Goal: Transaction & Acquisition: Purchase product/service

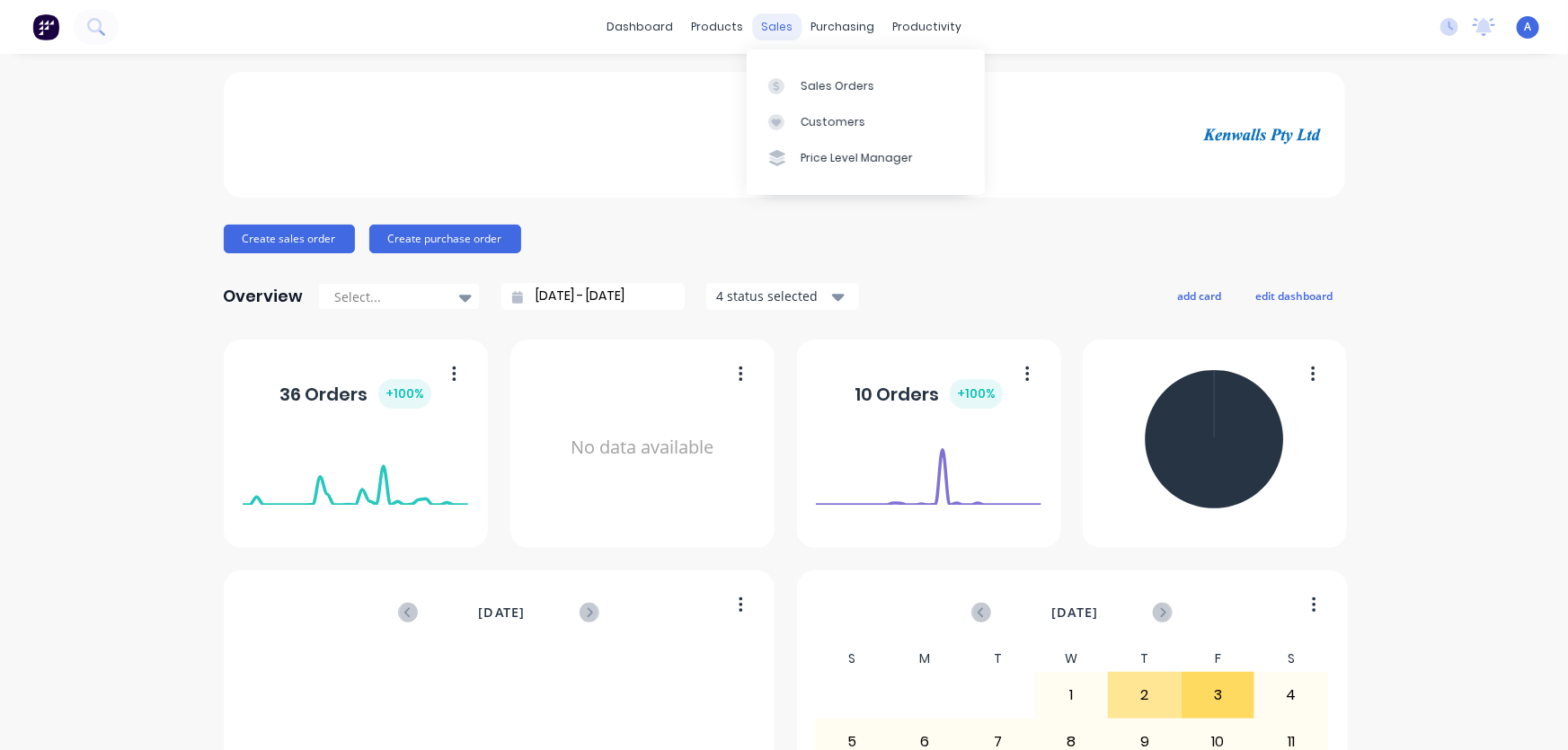
drag, startPoint x: 777, startPoint y: 21, endPoint x: 776, endPoint y: 35, distance: 14.0
click at [777, 22] on div "sales" at bounding box center [777, 27] width 49 height 27
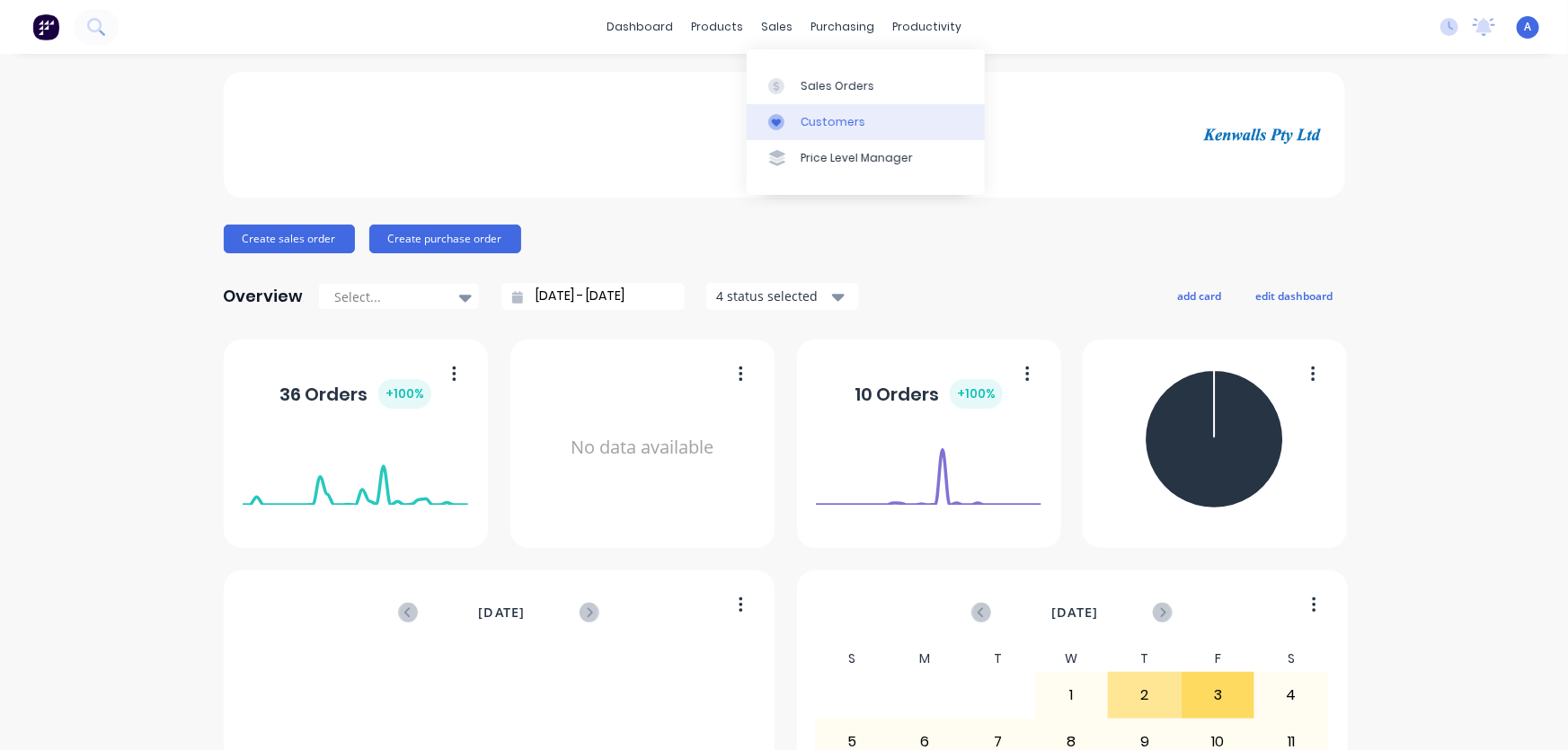
click at [810, 125] on div "Customers" at bounding box center [833, 122] width 65 height 16
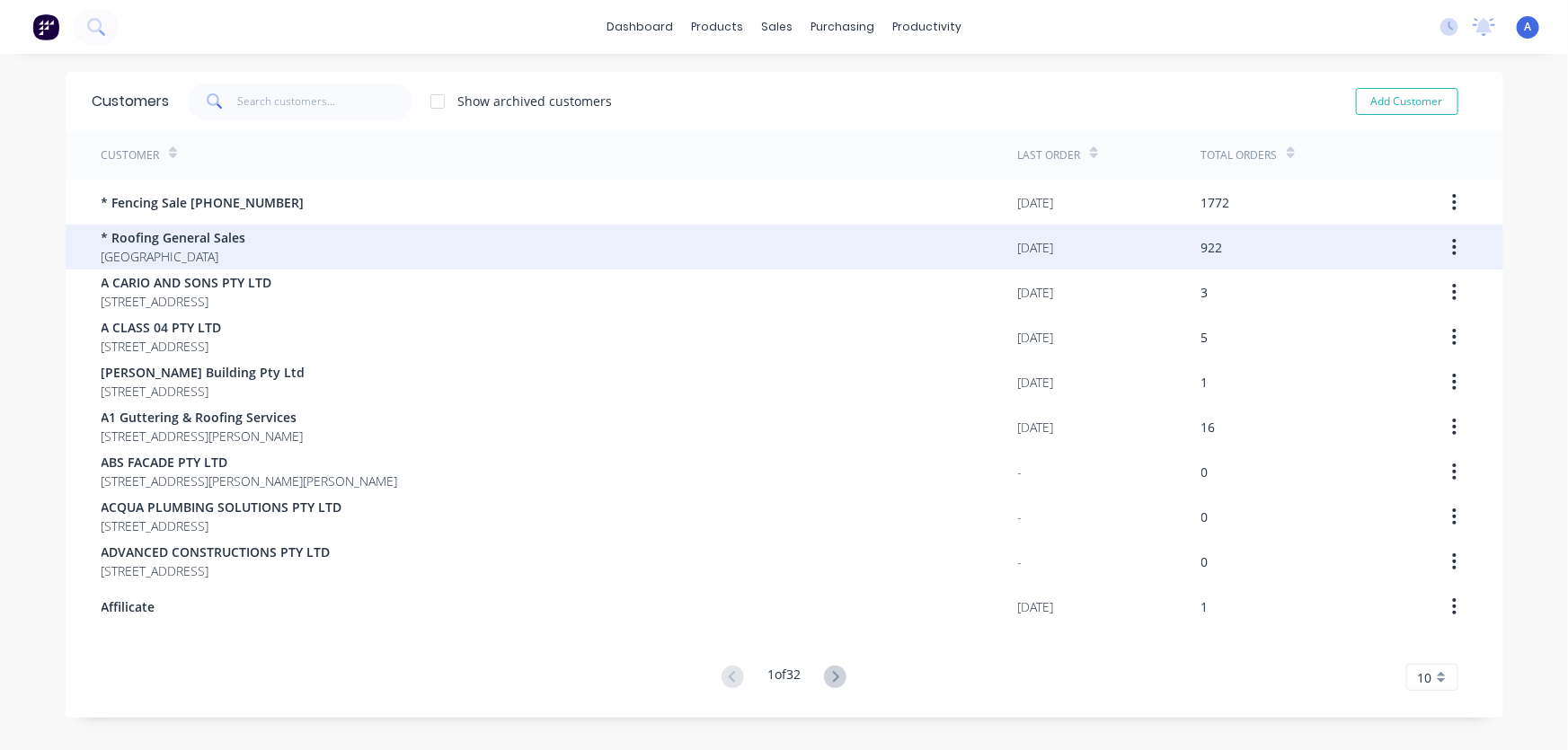
click at [188, 242] on span "* Roofing General Sales" at bounding box center [173, 238] width 145 height 19
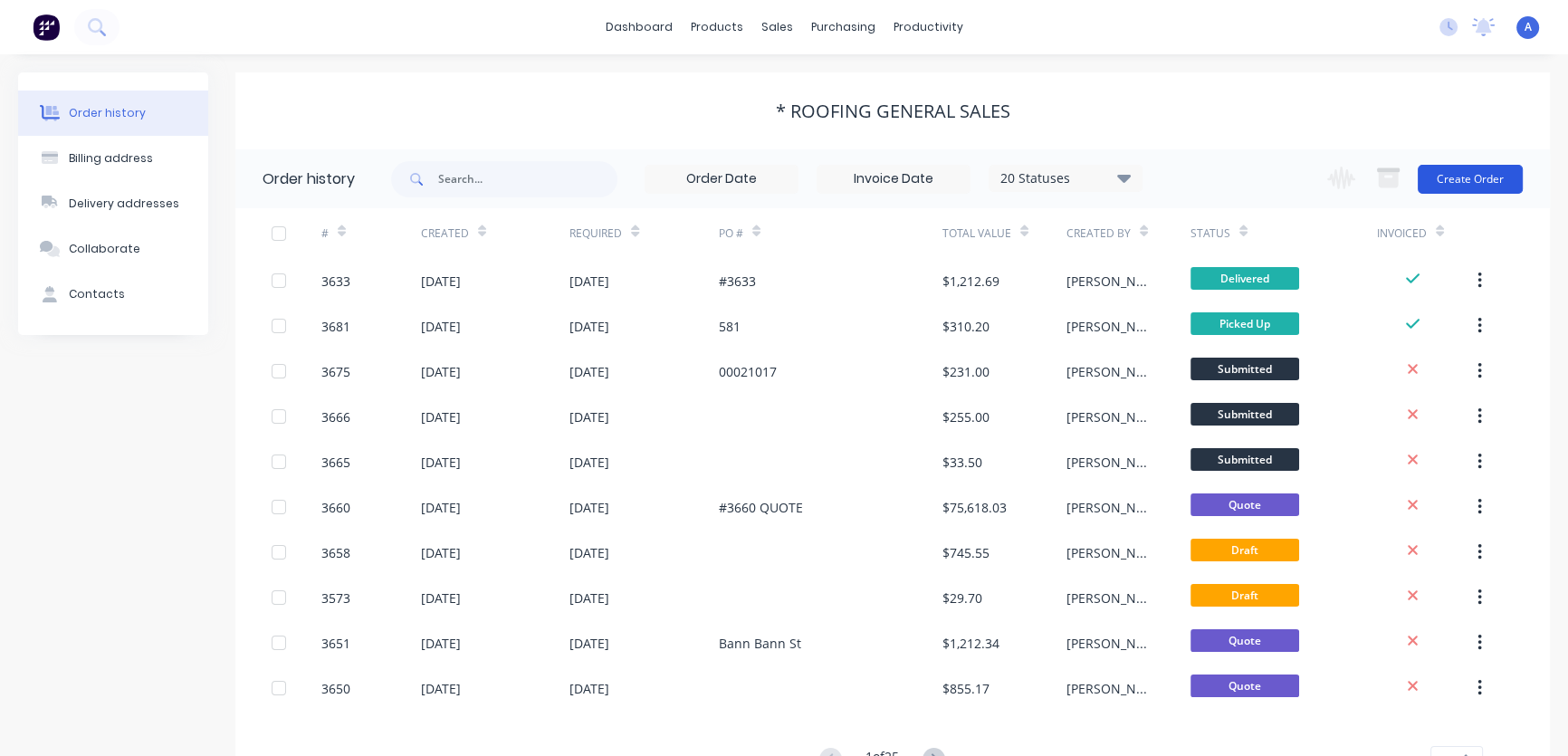
click at [1484, 170] on button "Create Order" at bounding box center [1471, 179] width 105 height 29
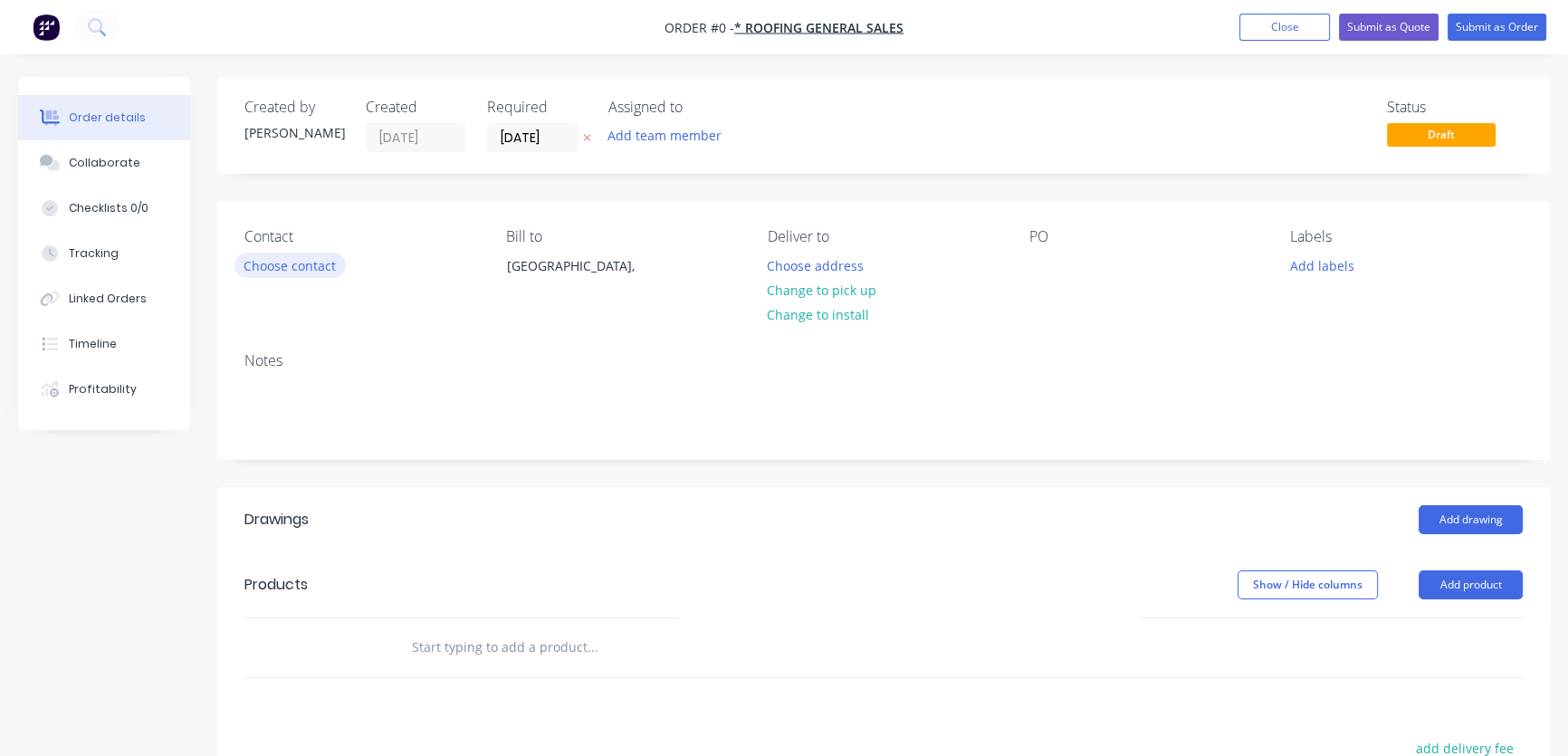
click at [343, 267] on button "Choose contact" at bounding box center [290, 264] width 111 height 25
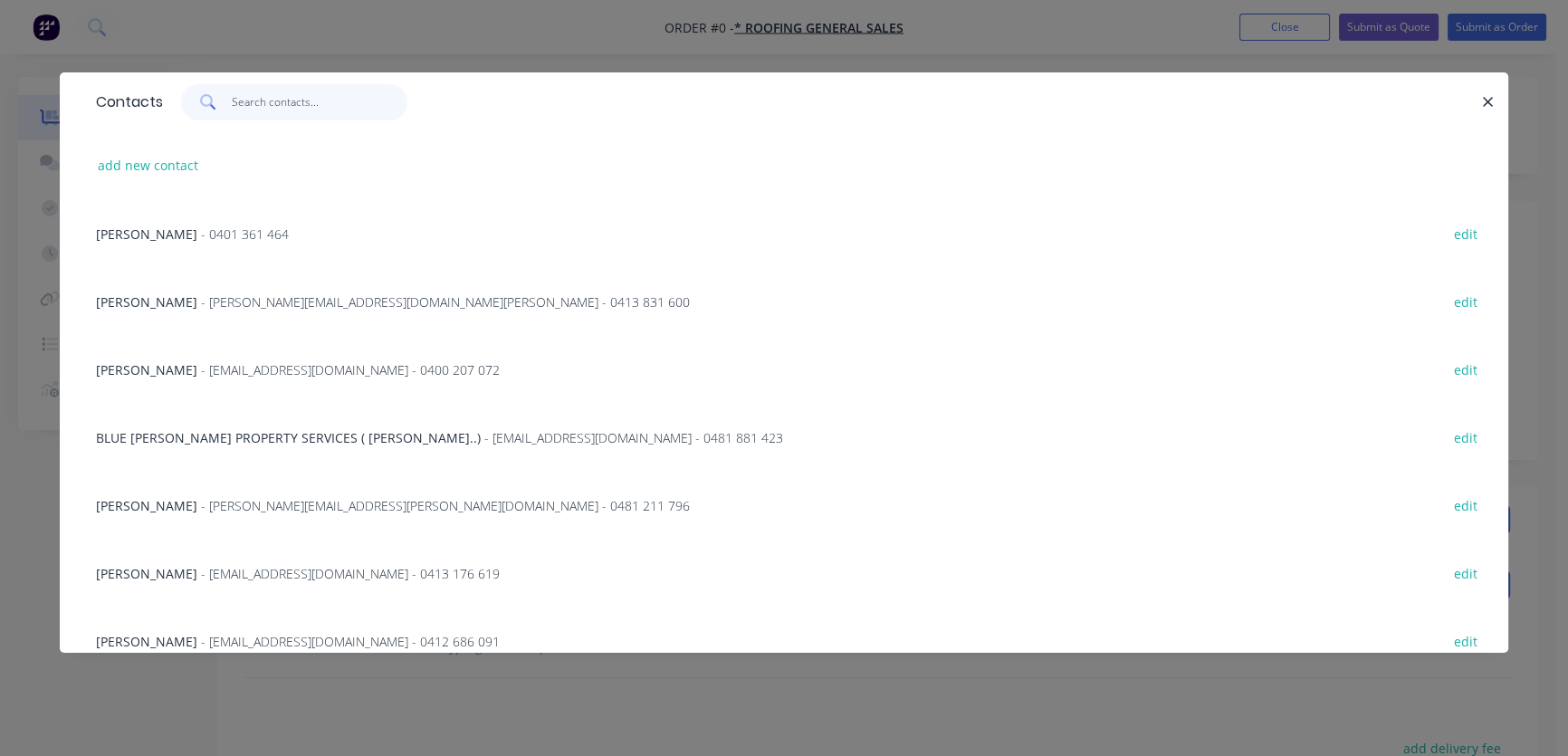
click at [272, 98] on input "text" at bounding box center [320, 102] width 177 height 36
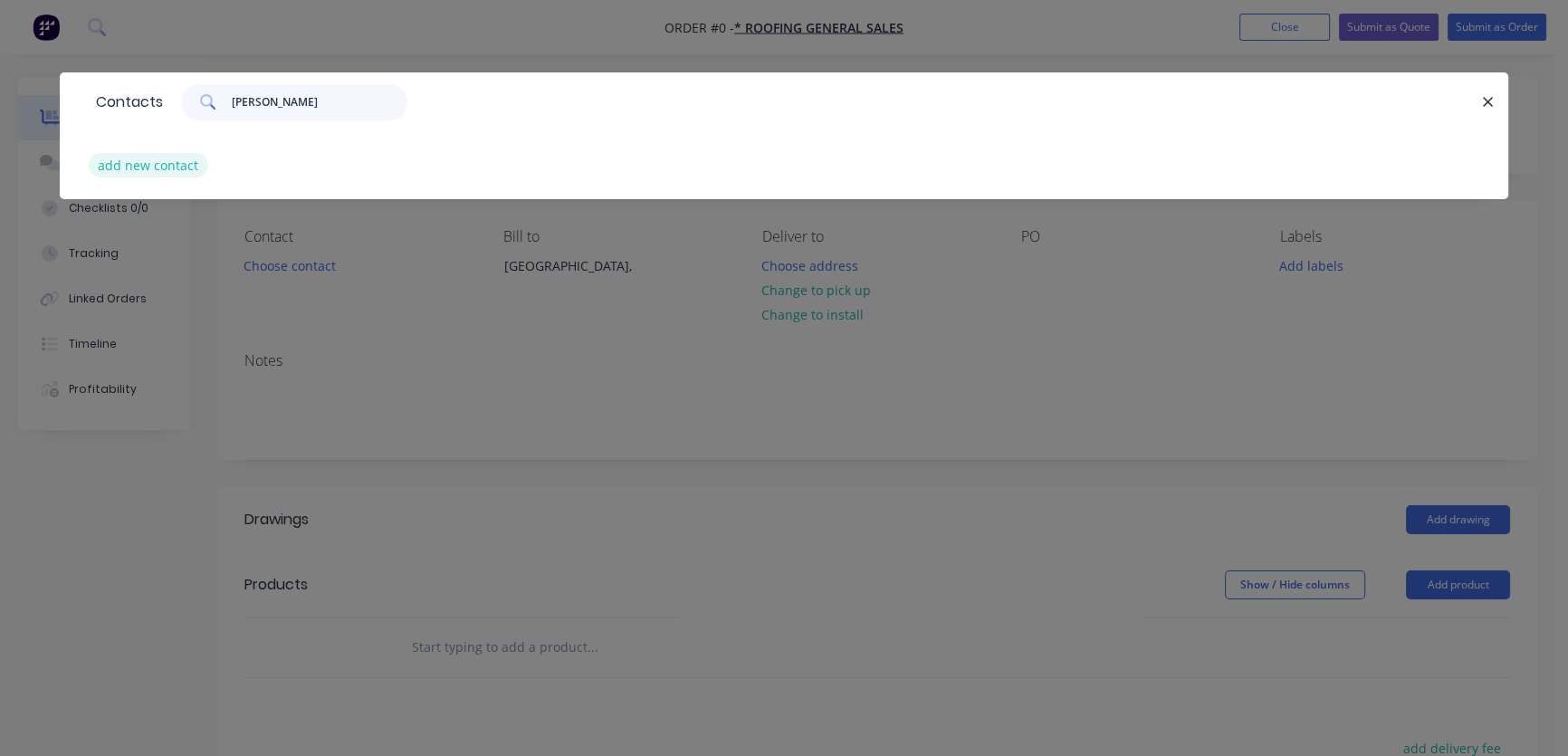
type input "[PERSON_NAME]"
click at [181, 167] on button "add new contact" at bounding box center [148, 165] width 119 height 25
select select "AU"
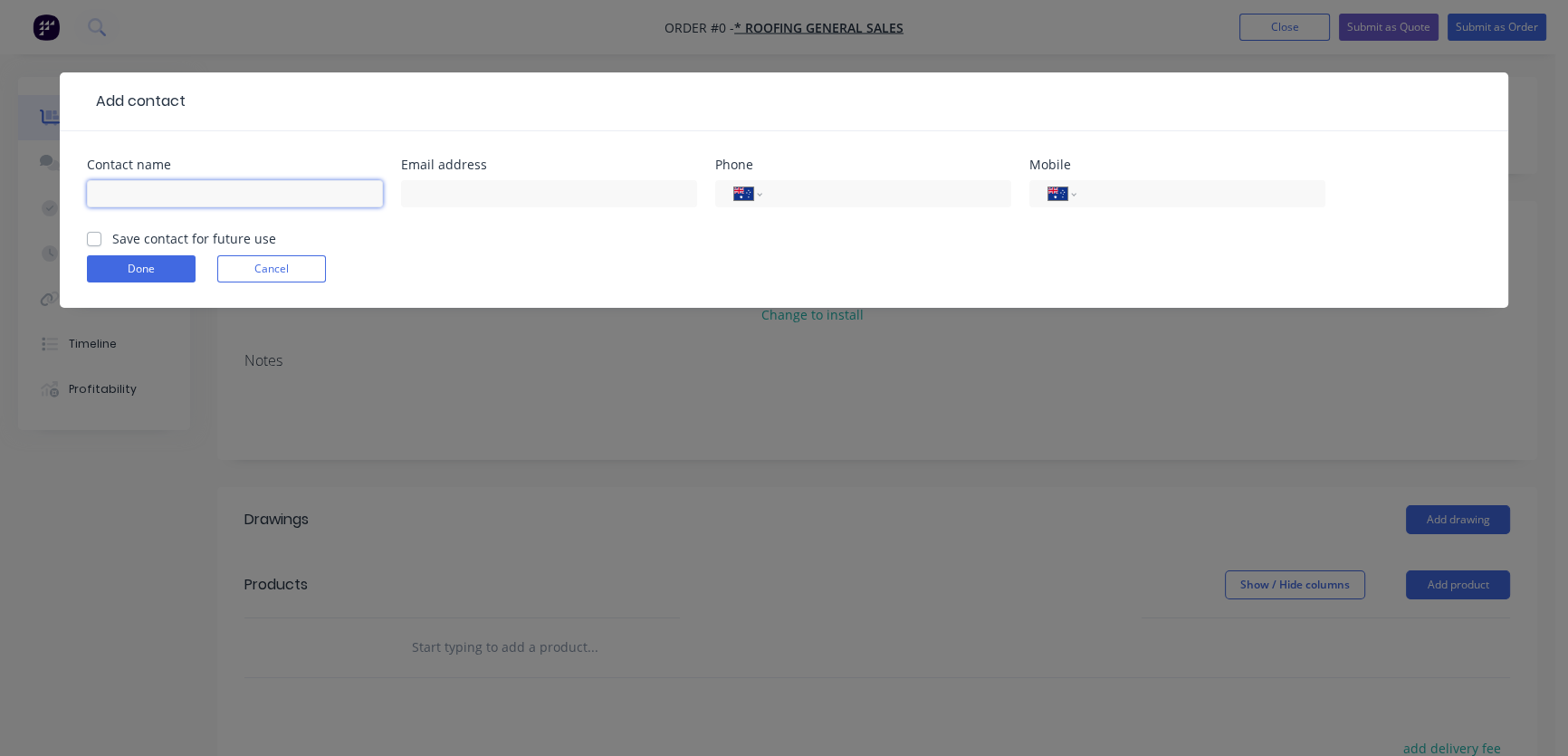
click at [164, 190] on input "text" at bounding box center [235, 193] width 296 height 27
type input "[PERSON_NAME]"
click at [443, 187] on input "text" at bounding box center [549, 193] width 296 height 27
type input "[EMAIL_ADDRESS][DOMAIN_NAME]"
click at [1083, 199] on div "International [GEOGRAPHIC_DATA] [GEOGRAPHIC_DATA] [GEOGRAPHIC_DATA] [GEOGRAPHIC…" at bounding box center [1178, 193] width 296 height 27
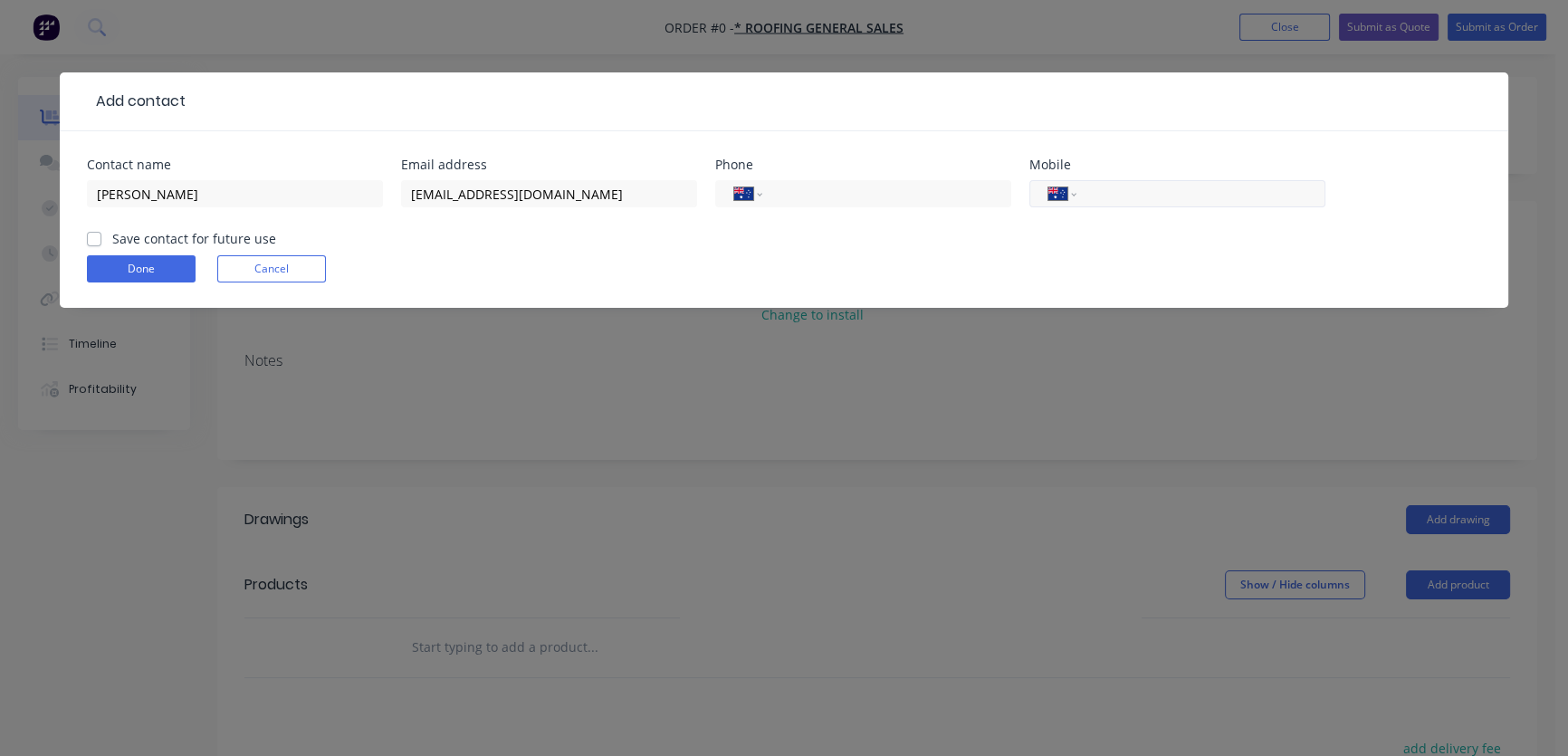
click at [1087, 192] on div "International [GEOGRAPHIC_DATA] [GEOGRAPHIC_DATA] [GEOGRAPHIC_DATA] [GEOGRAPHIC…" at bounding box center [1178, 193] width 296 height 27
click at [1089, 199] on input "tel" at bounding box center [1198, 194] width 217 height 21
type input "0439 485 822"
click at [112, 241] on label "Save contact for future use" at bounding box center [194, 238] width 164 height 19
click at [95, 241] on input "Save contact for future use" at bounding box center [94, 237] width 15 height 17
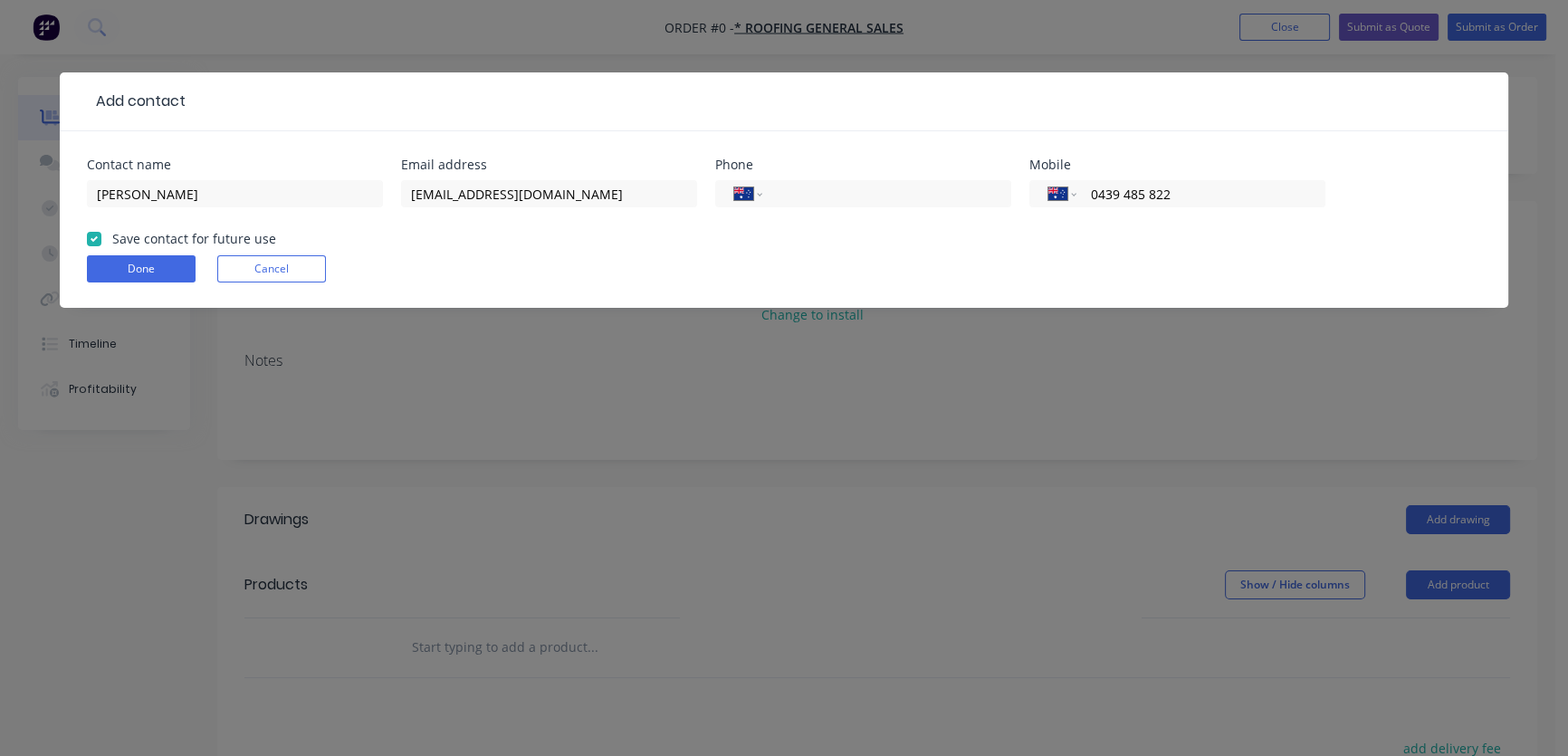
checkbox input "true"
click at [112, 270] on button "Done" at bounding box center [141, 268] width 108 height 27
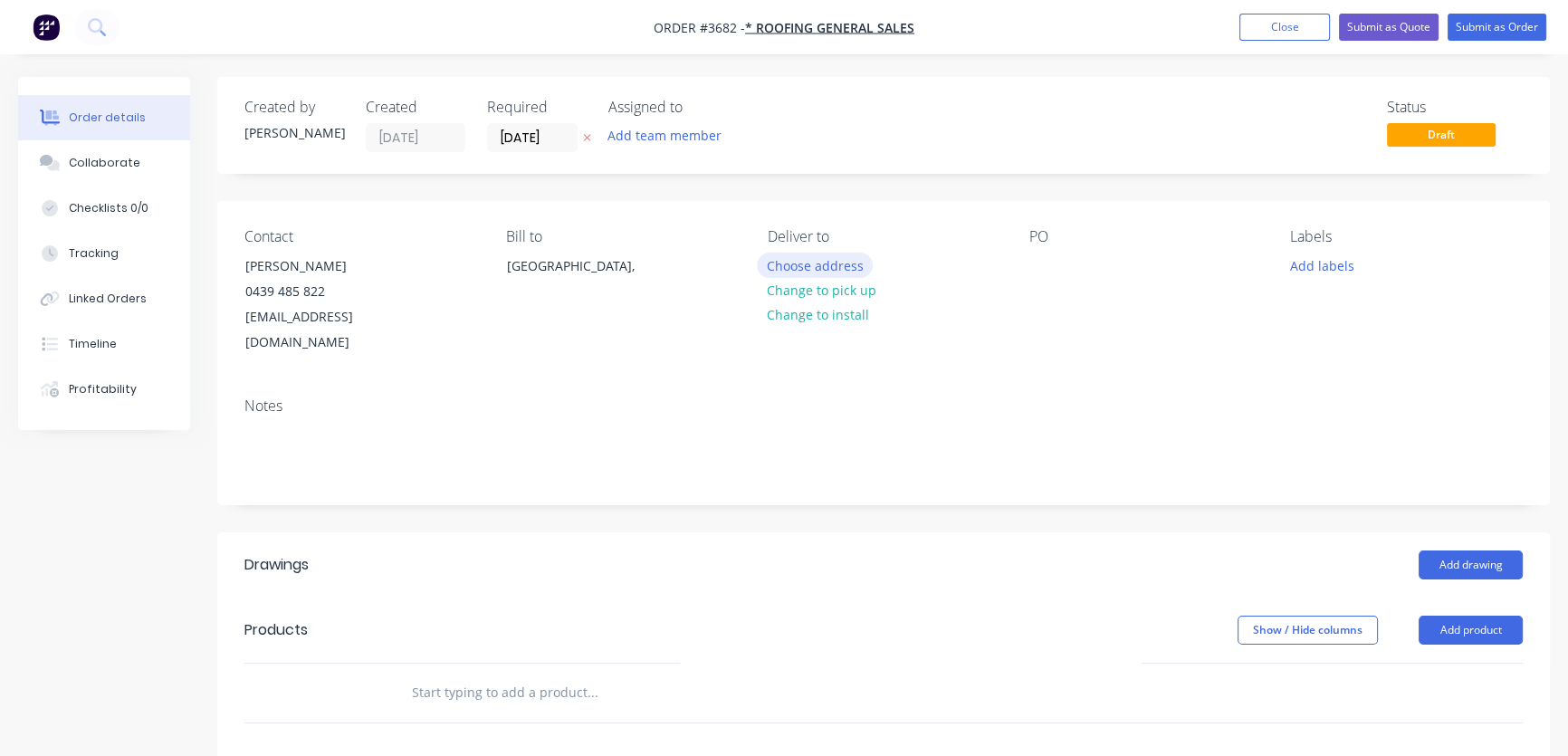
click at [808, 273] on button "Choose address" at bounding box center [814, 264] width 116 height 25
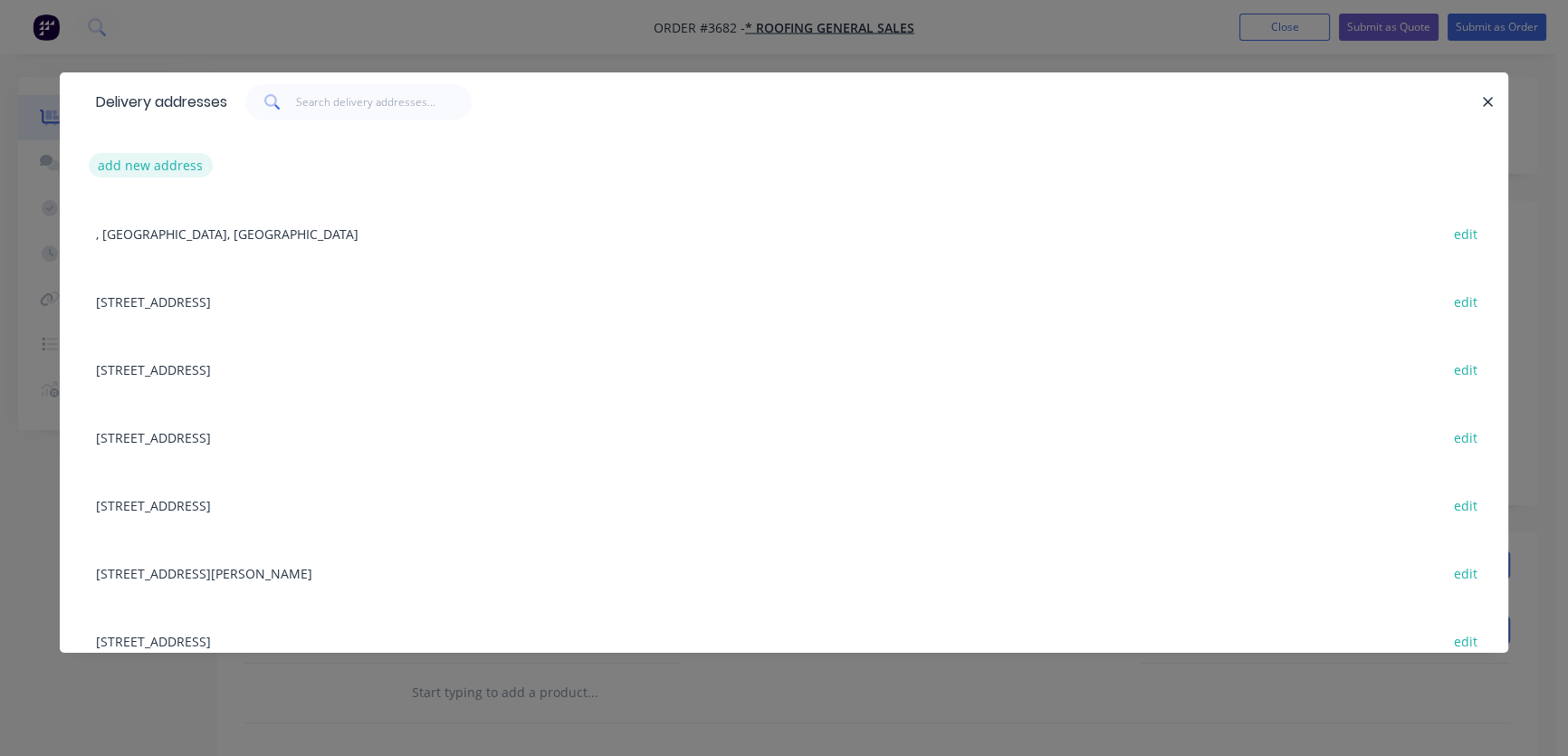
click at [158, 170] on button "add new address" at bounding box center [150, 165] width 124 height 25
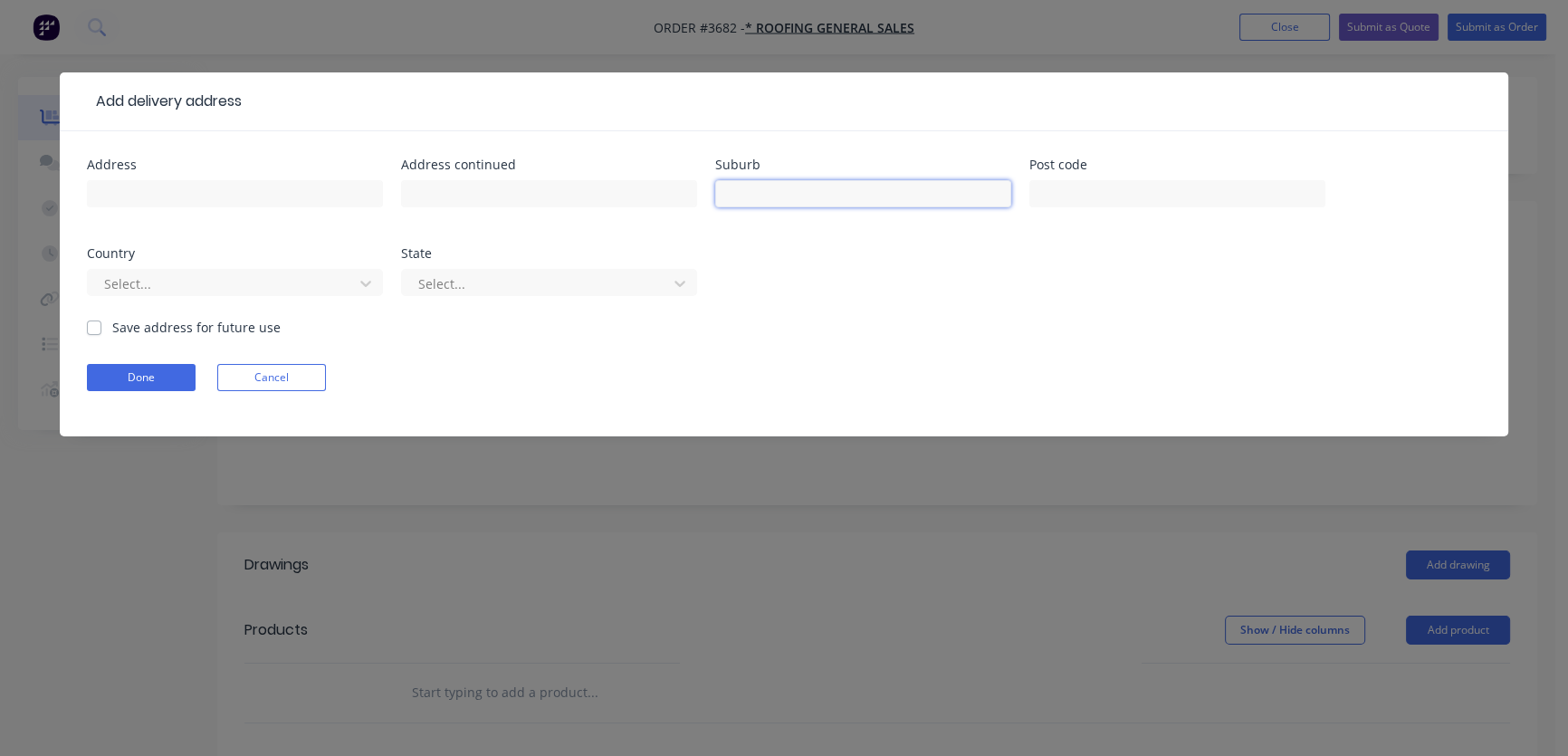
click at [785, 200] on input "text" at bounding box center [863, 193] width 296 height 27
type input "Dapto"
click at [112, 326] on label "Save address for future use" at bounding box center [197, 327] width 169 height 19
click at [94, 326] on input "Save address for future use" at bounding box center [94, 326] width 15 height 17
checkbox input "true"
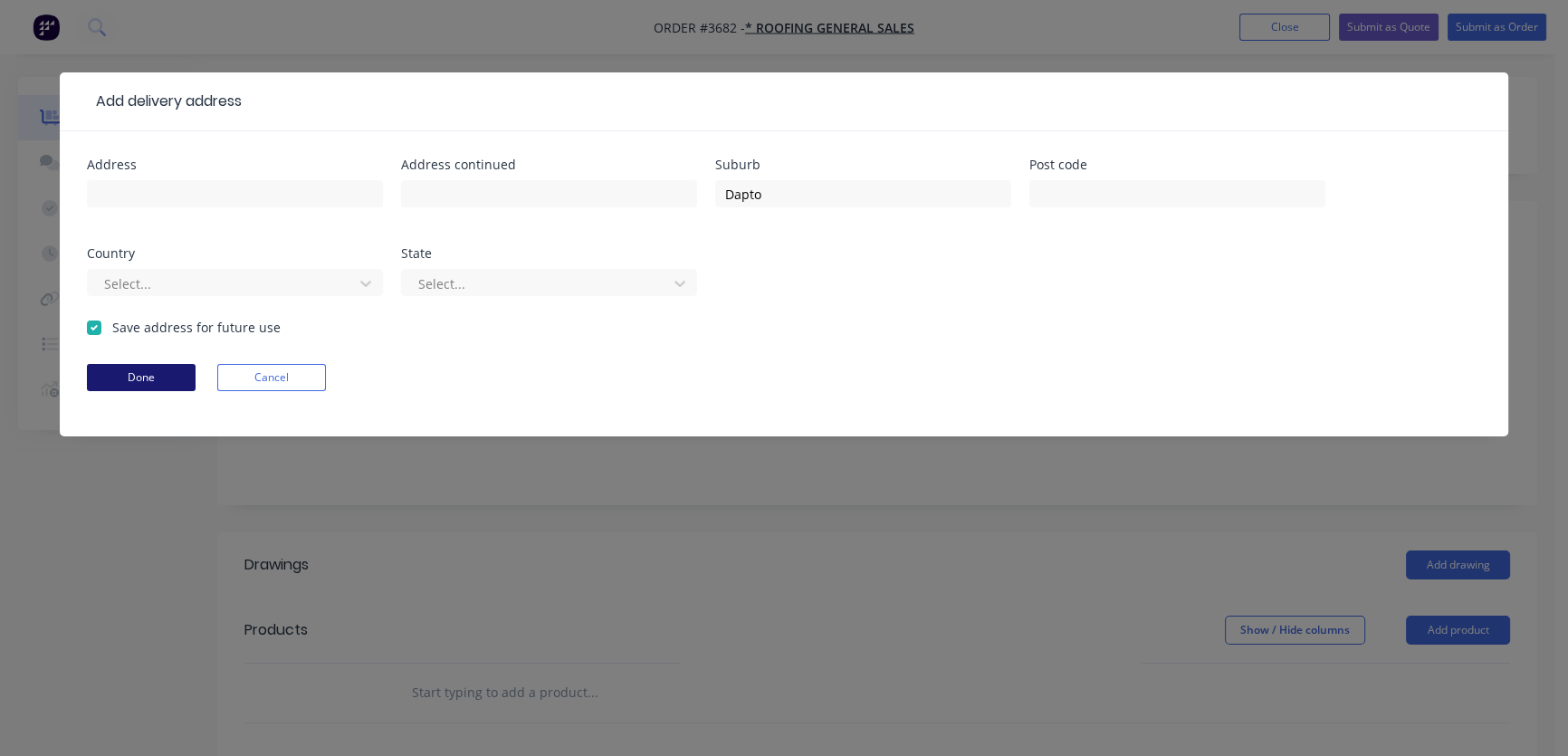
click at [146, 387] on button "Done" at bounding box center [141, 378] width 108 height 27
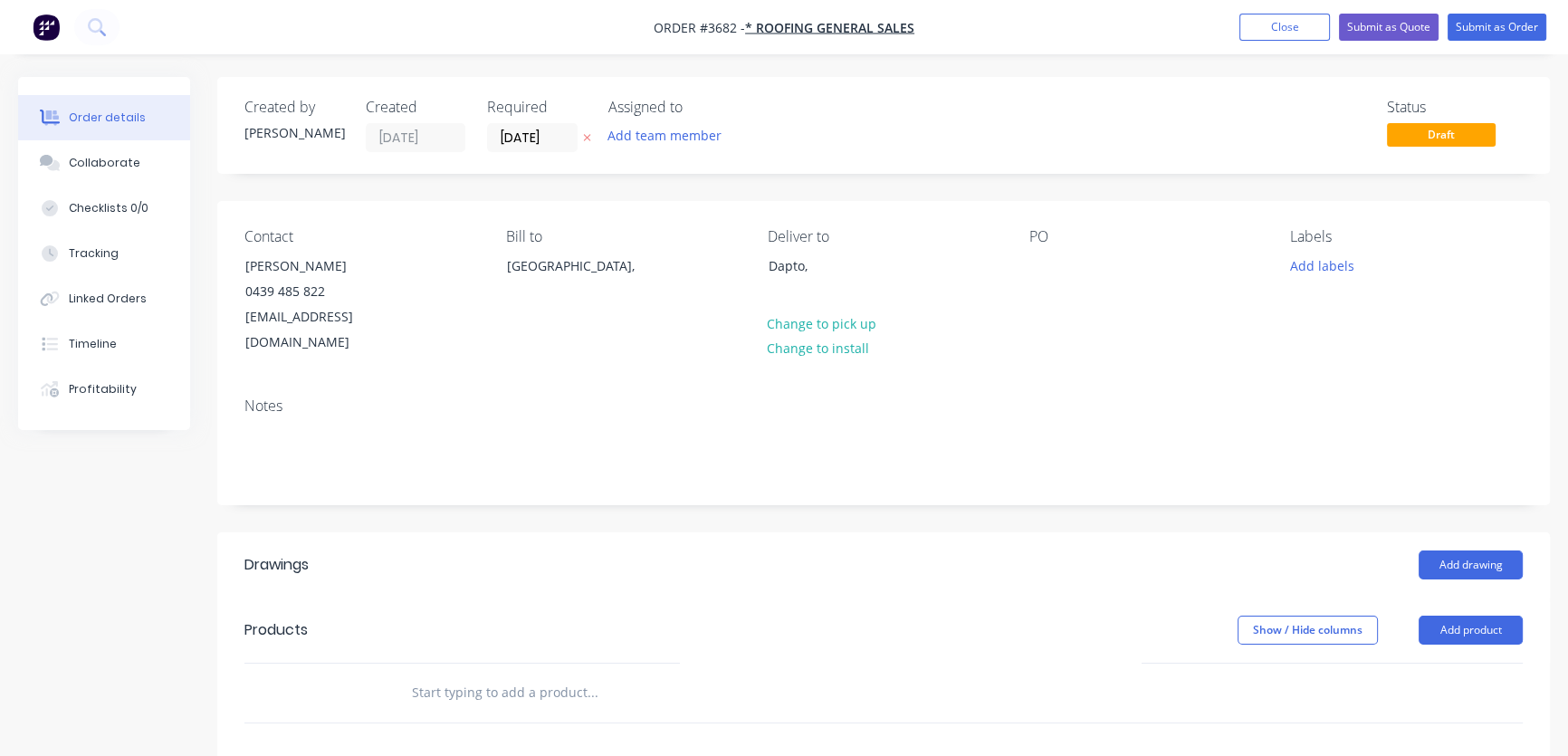
click at [586, 140] on icon "button" at bounding box center [587, 137] width 8 height 11
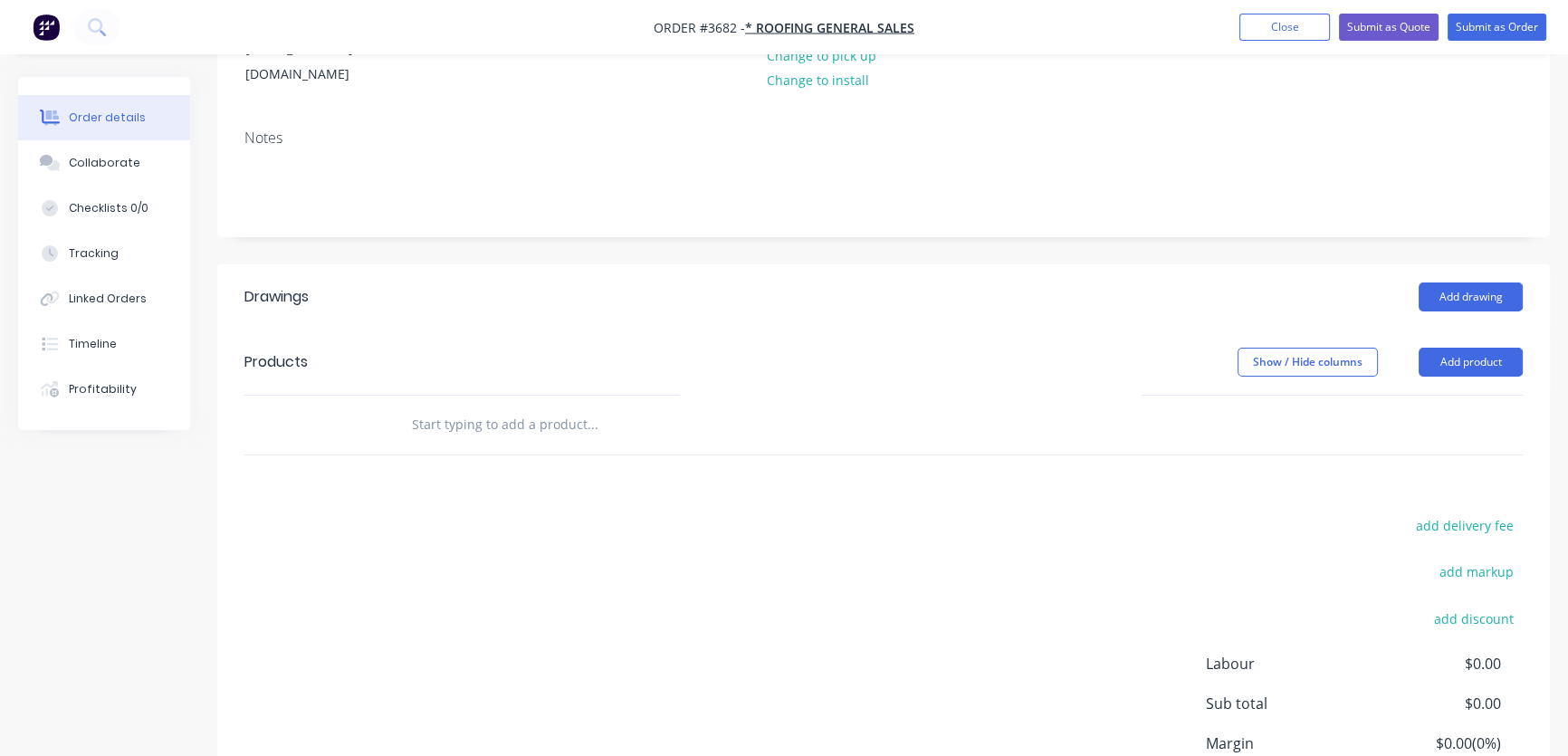
scroll to position [273, 0]
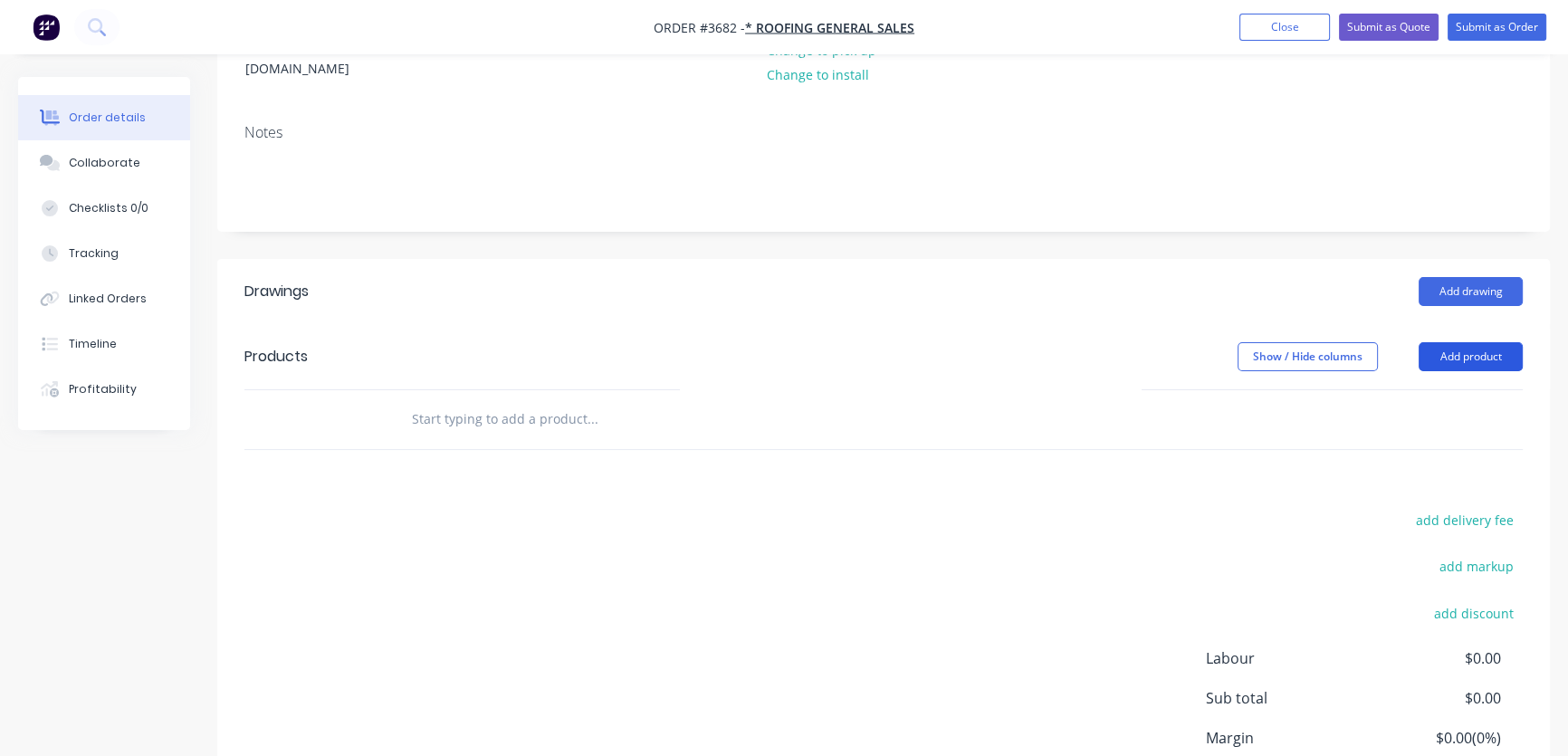
click at [1470, 343] on button "Add product" at bounding box center [1471, 357] width 104 height 29
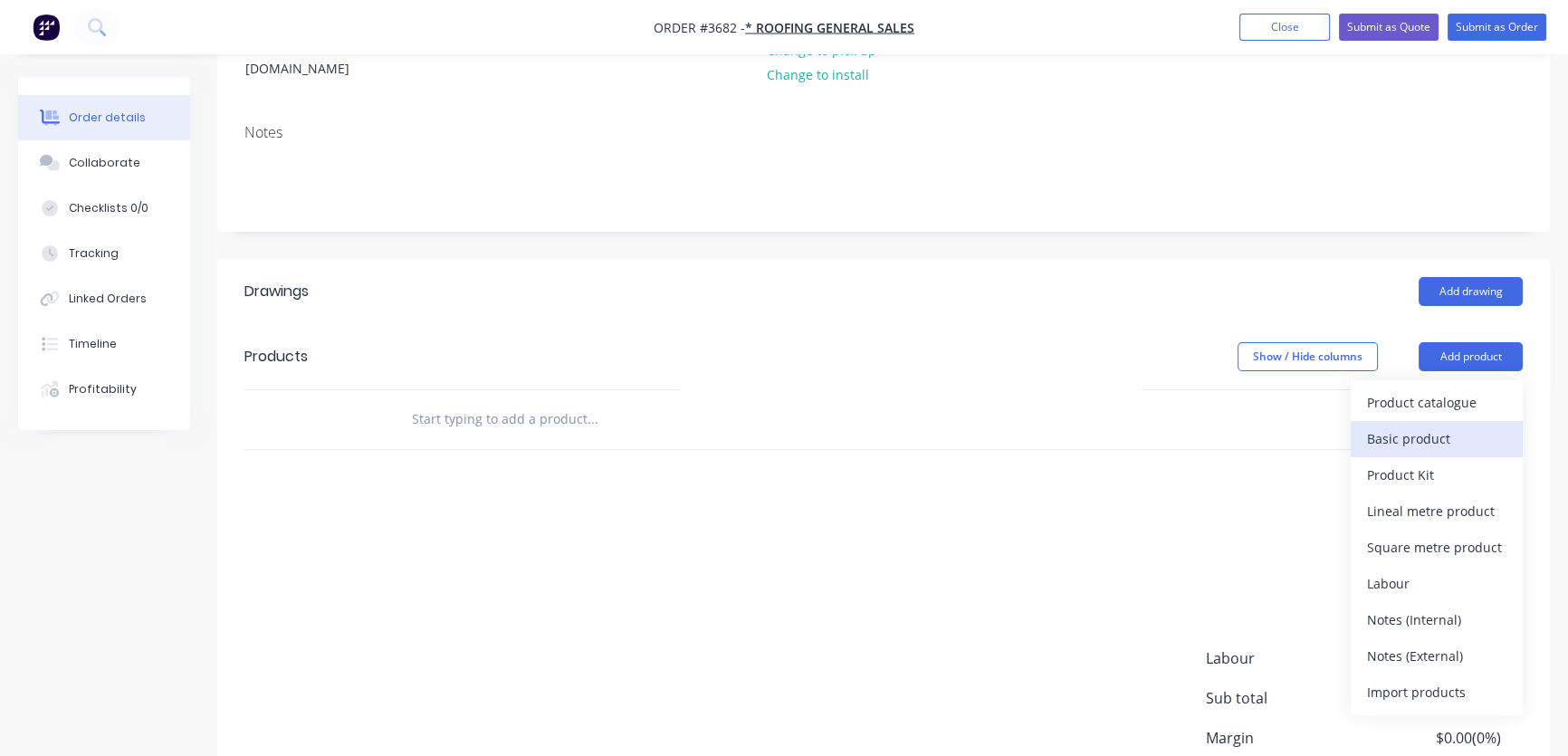
click at [1433, 426] on div "Basic product" at bounding box center [1437, 439] width 139 height 26
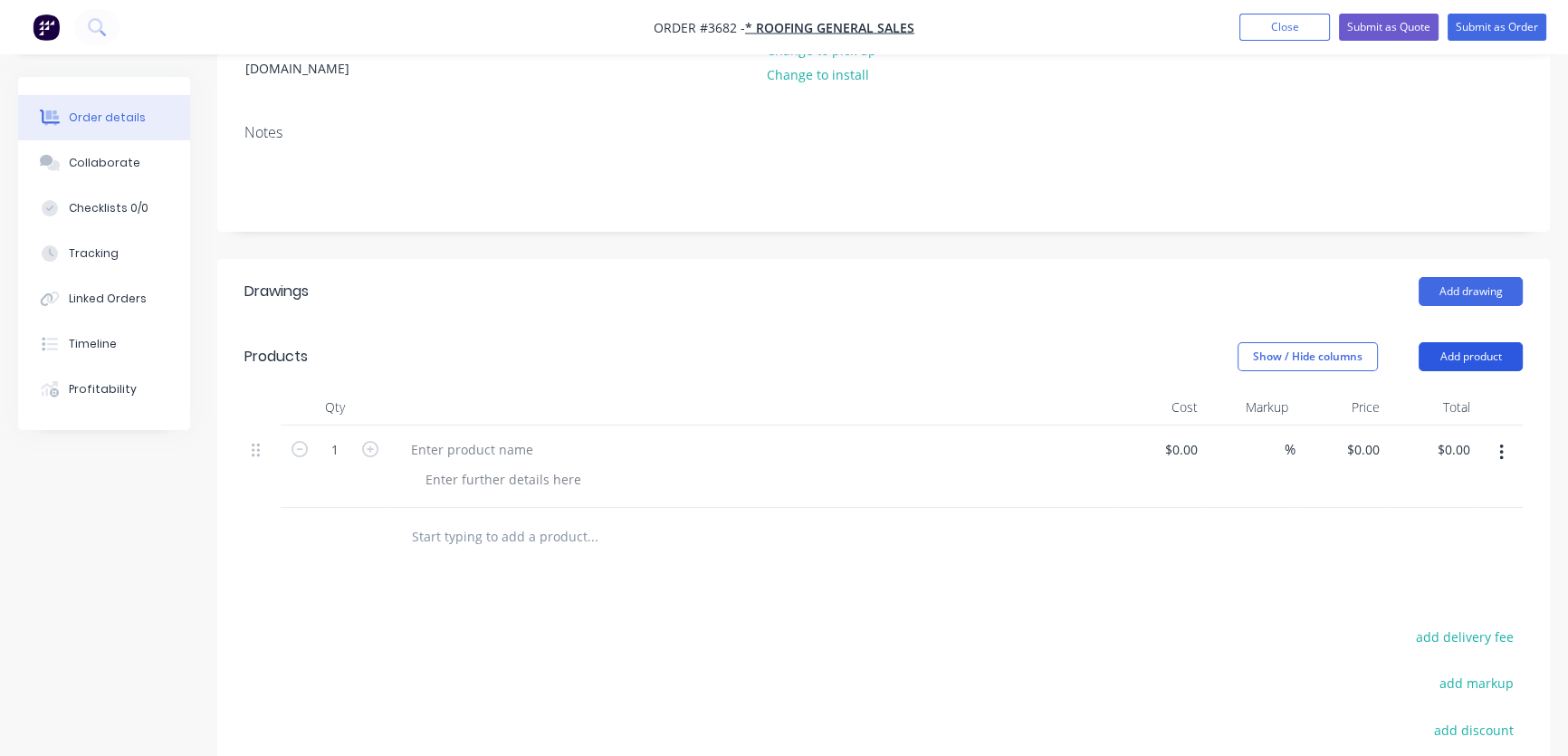
click at [1462, 343] on button "Add product" at bounding box center [1471, 357] width 104 height 29
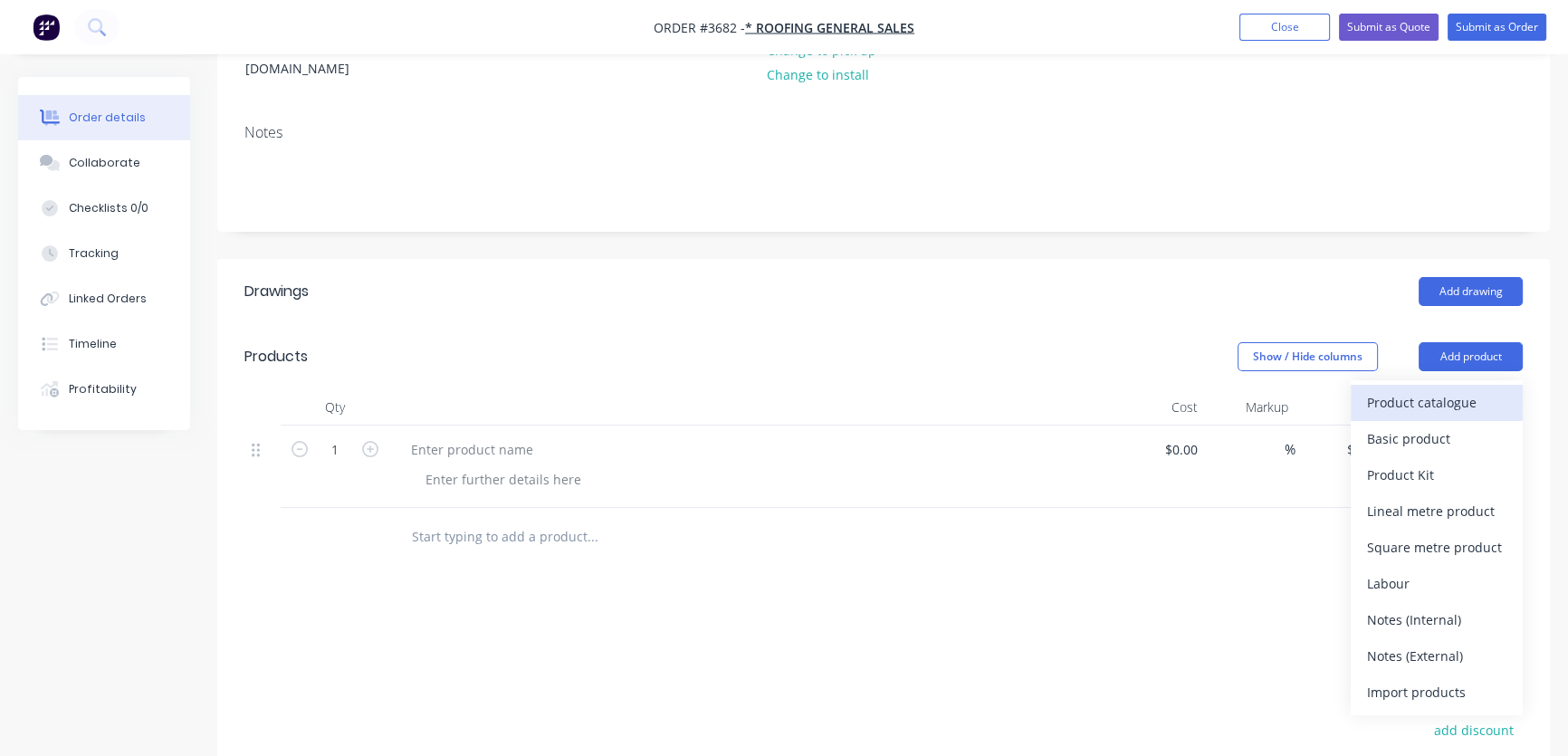
click at [1451, 389] on div "Product catalogue" at bounding box center [1437, 402] width 139 height 26
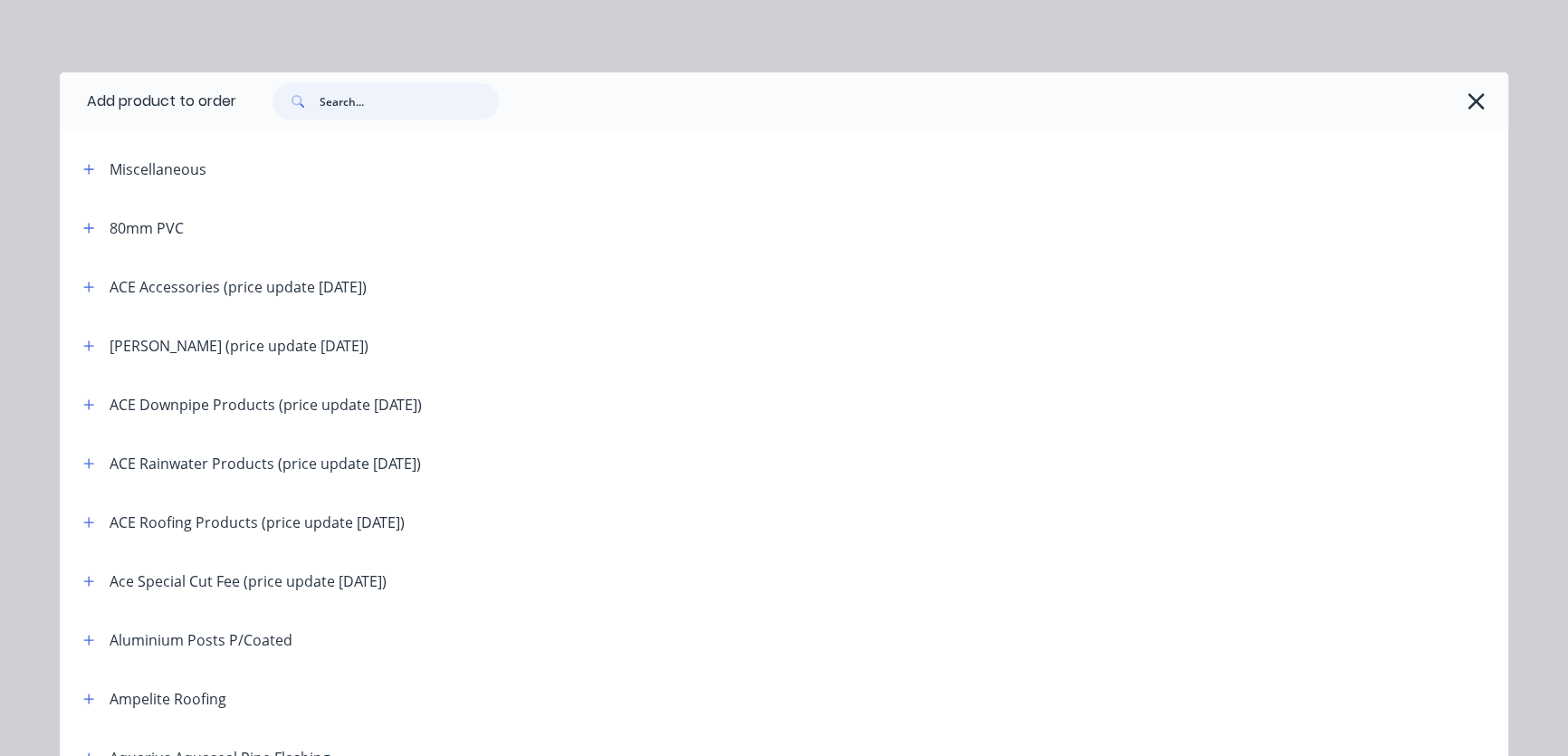
click at [322, 104] on input "text" at bounding box center [409, 101] width 180 height 36
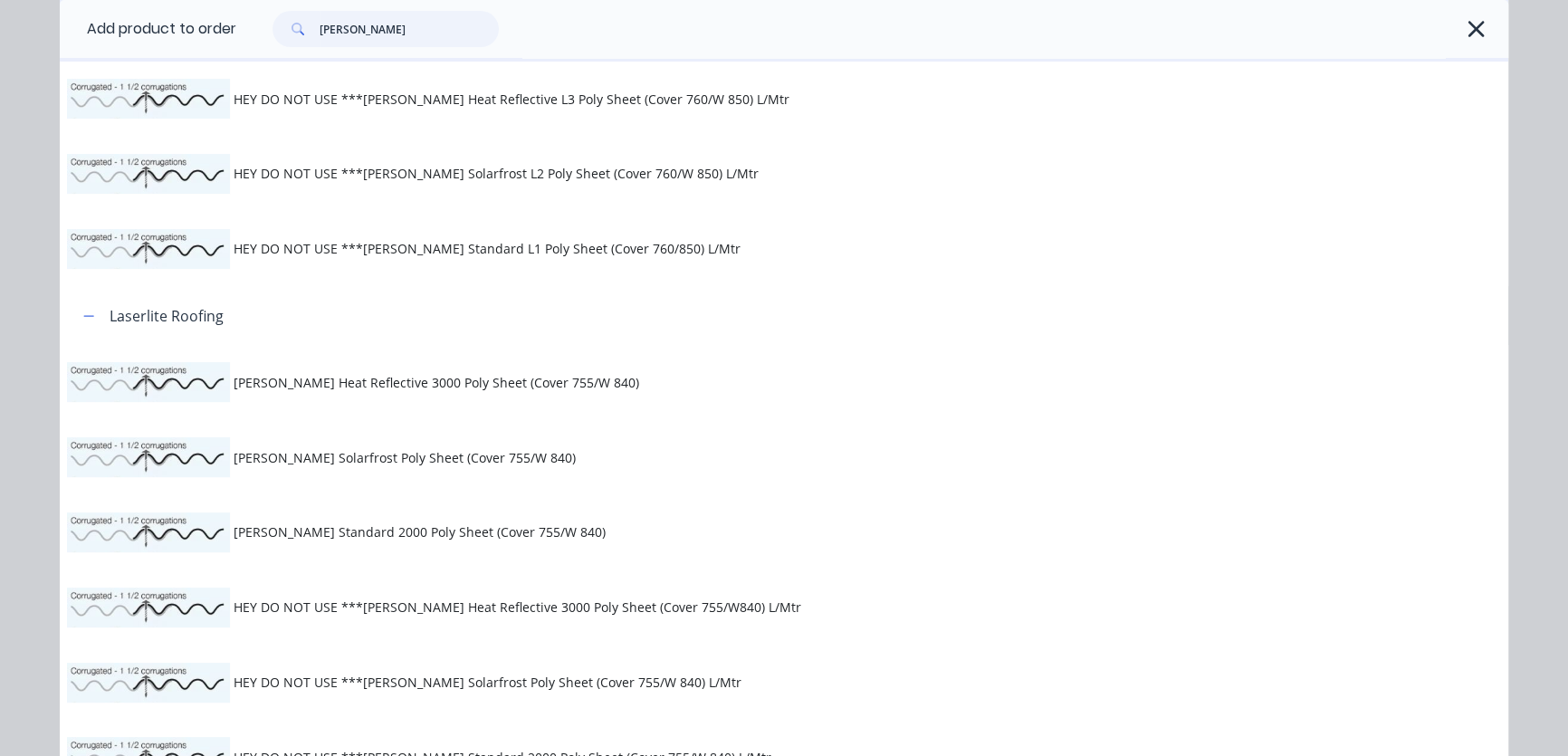
scroll to position [0, 0]
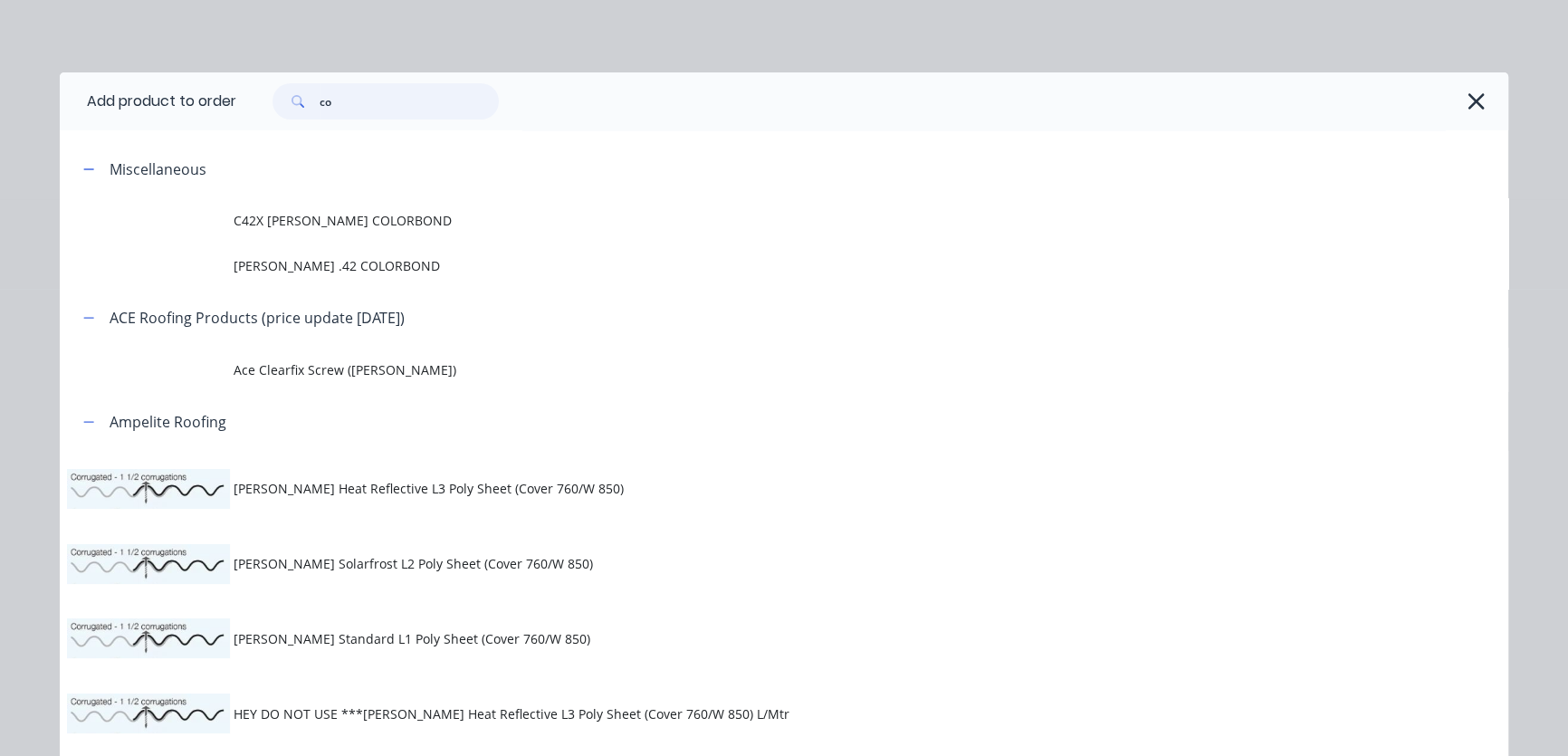
type input "c"
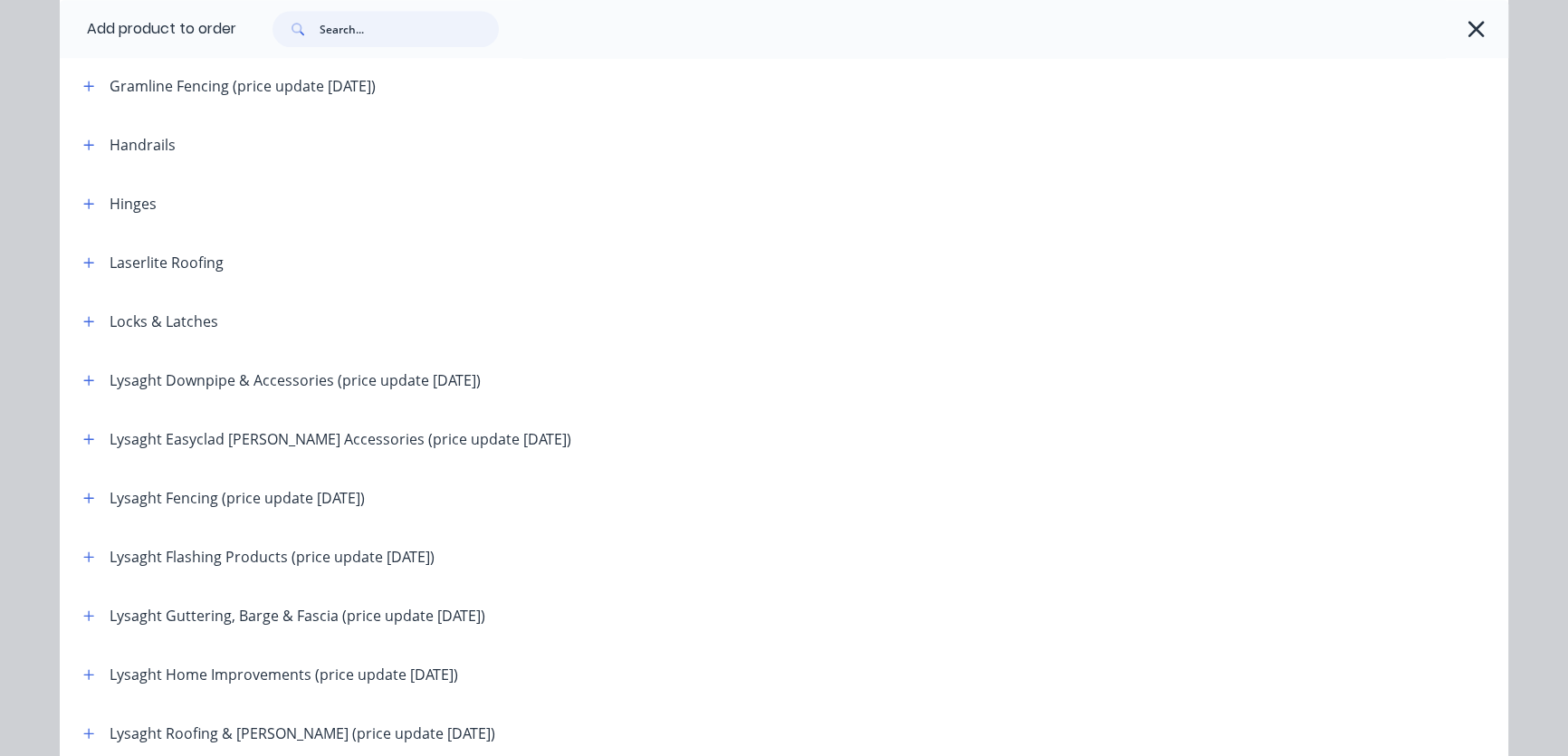
scroll to position [1920, 0]
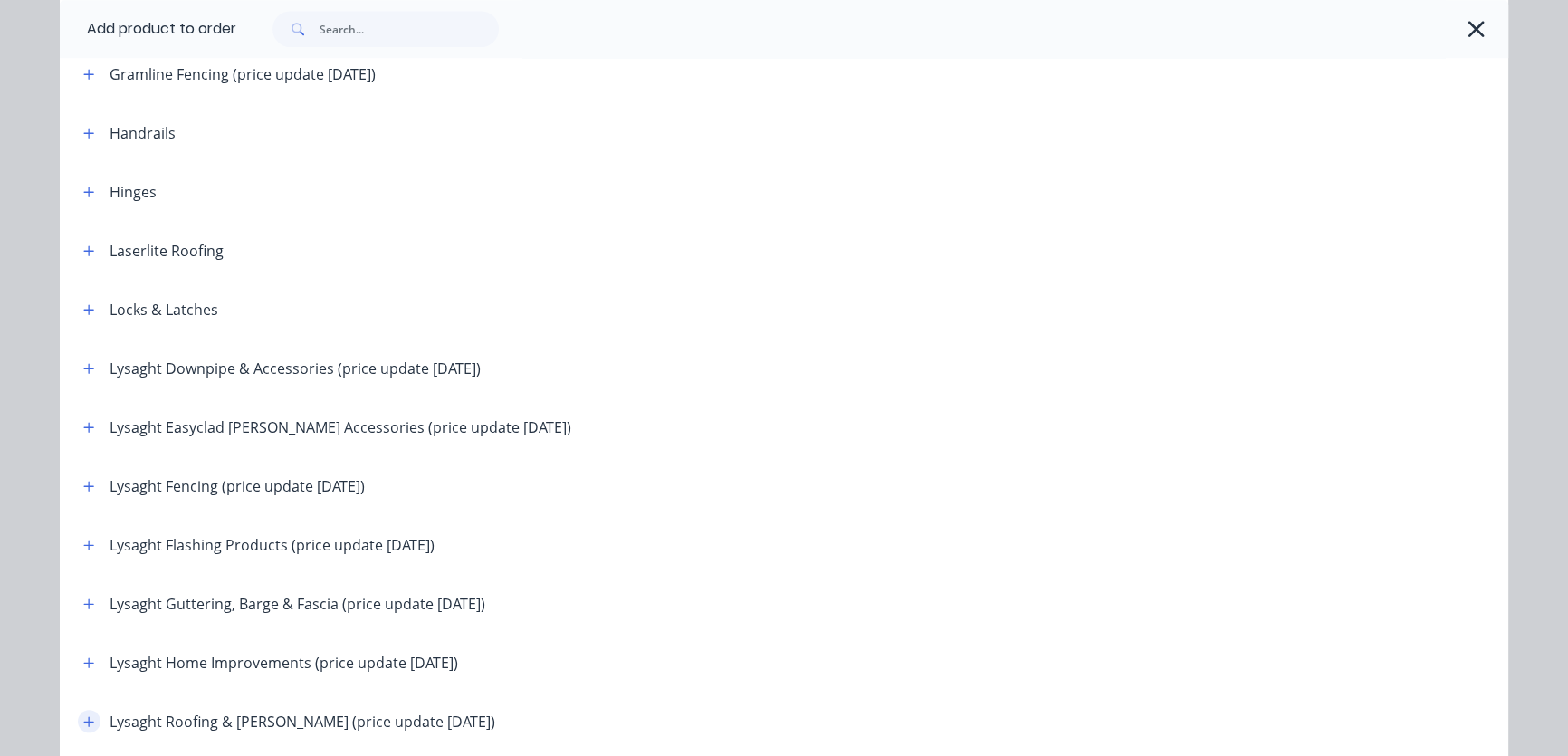
click at [83, 721] on icon "button" at bounding box center [88, 721] width 11 height 13
click at [83, 719] on icon "button" at bounding box center [88, 721] width 11 height 13
click at [170, 726] on div "Lysaght Roofing & [PERSON_NAME] (price update [DATE])" at bounding box center [302, 722] width 385 height 22
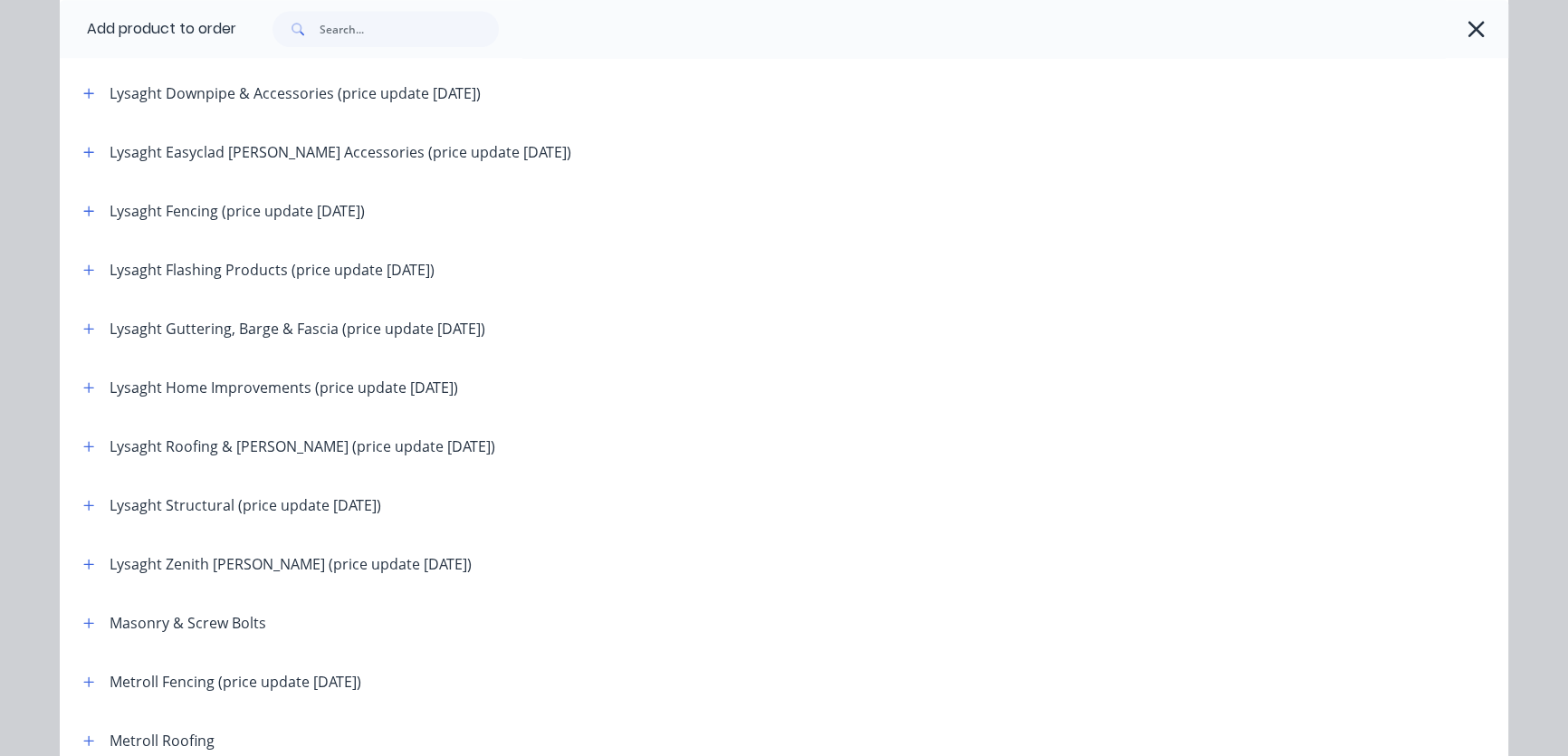
scroll to position [2471, 0]
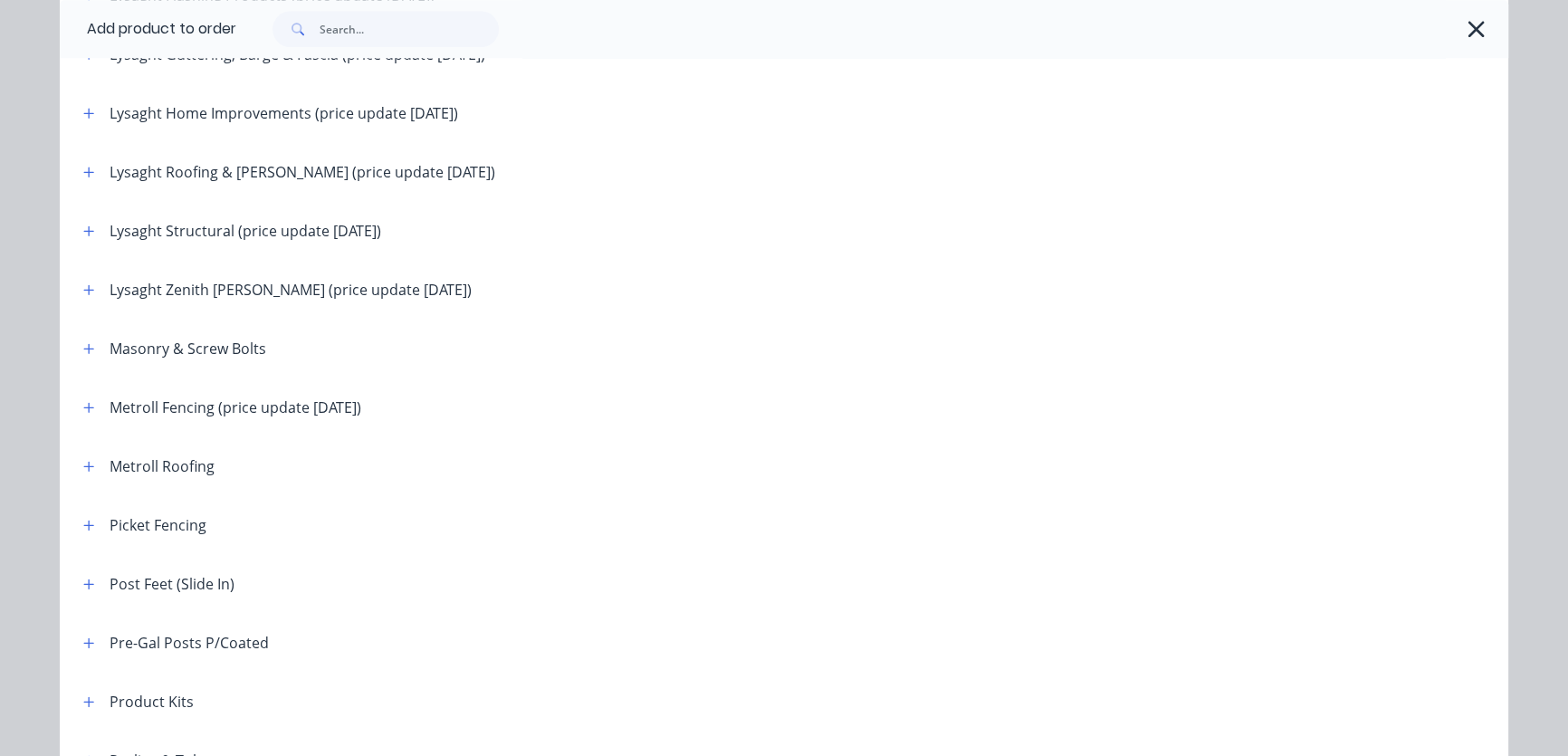
click at [134, 178] on div "Lysaght Roofing & [PERSON_NAME] (price update [DATE])" at bounding box center [302, 172] width 385 height 22
click at [84, 171] on icon "button" at bounding box center [89, 172] width 10 height 10
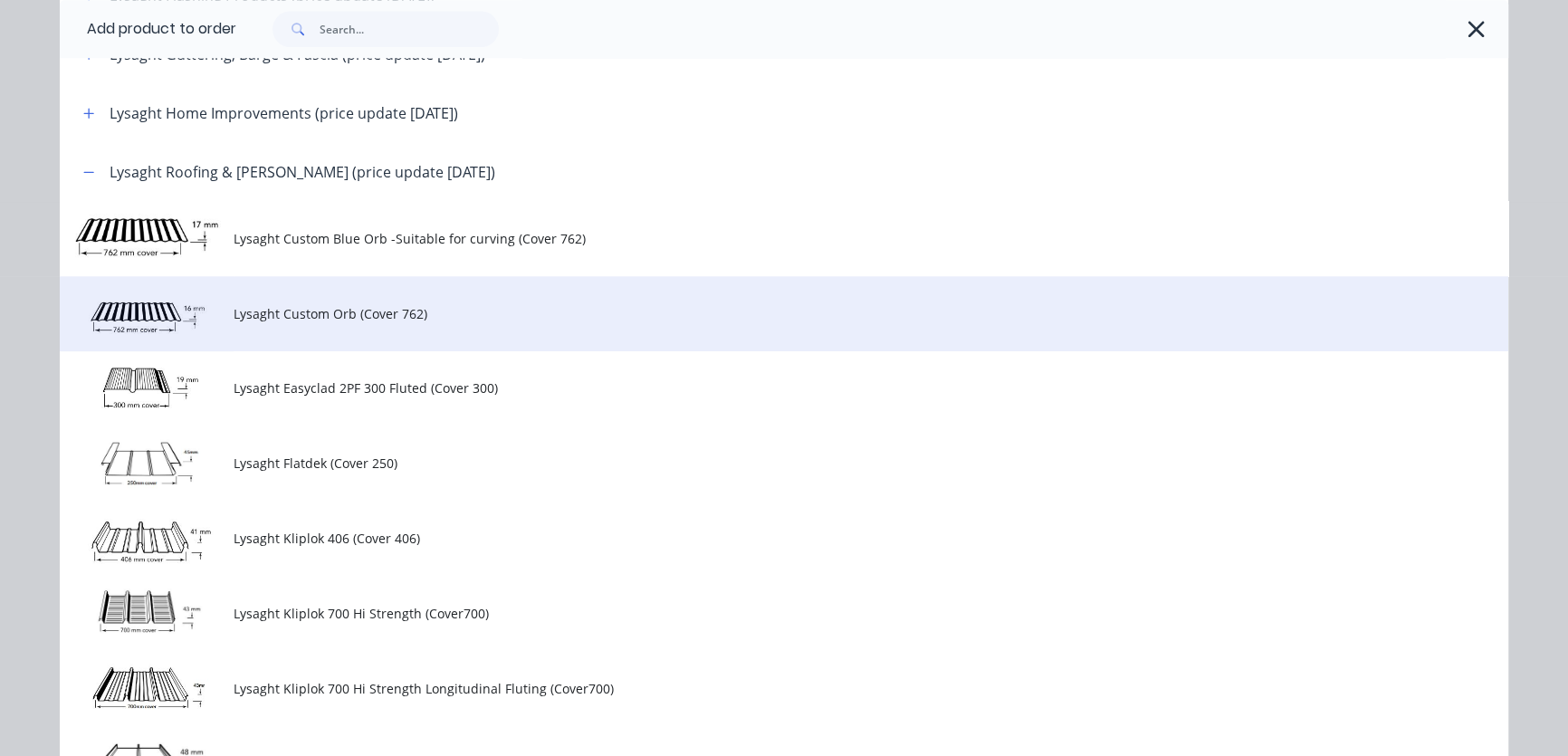
click at [342, 319] on span "Lysaght Custom Orb (Cover 762)" at bounding box center [743, 313] width 1020 height 19
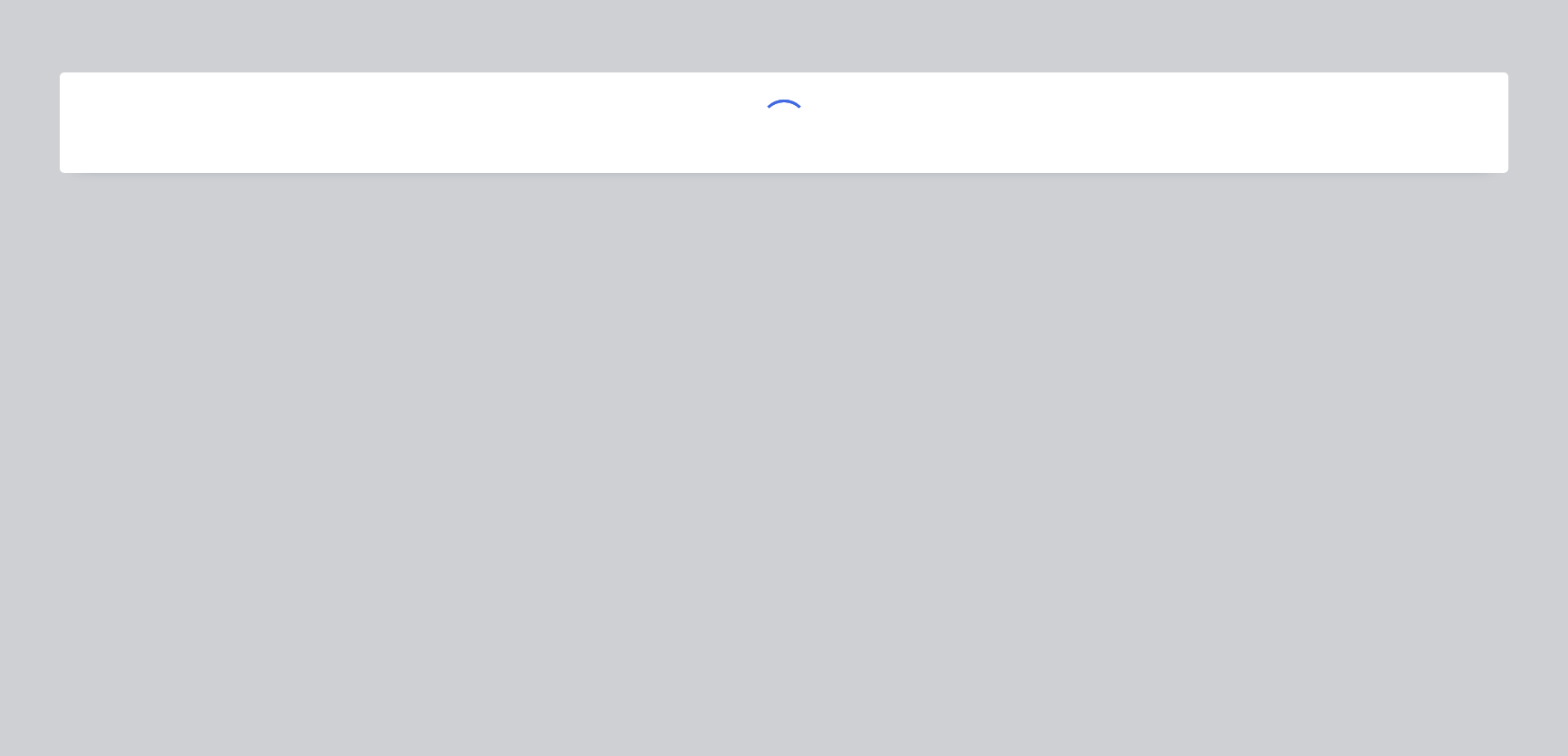
scroll to position [0, 0]
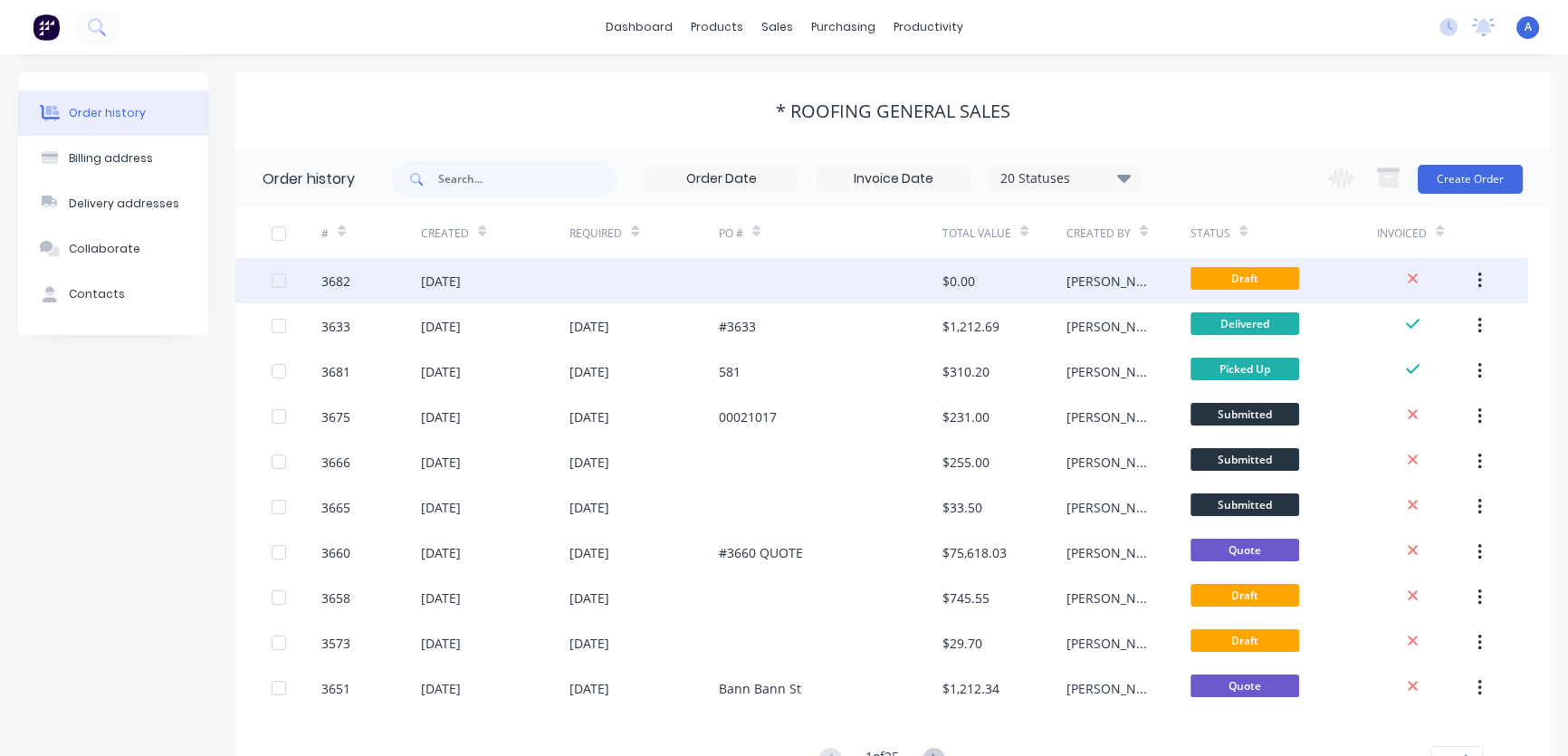
click at [1019, 282] on div "$0.00" at bounding box center [1004, 281] width 124 height 46
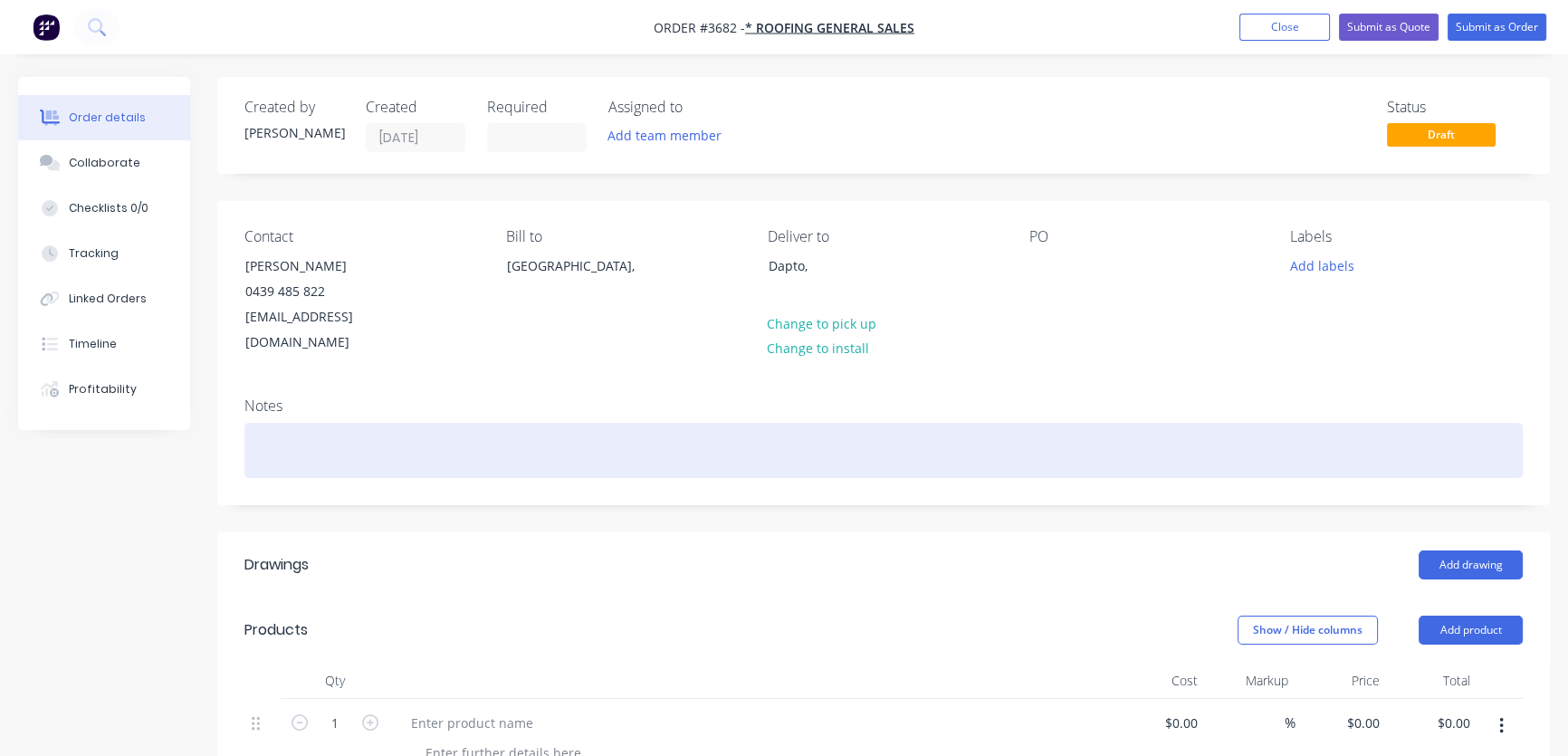
scroll to position [273, 0]
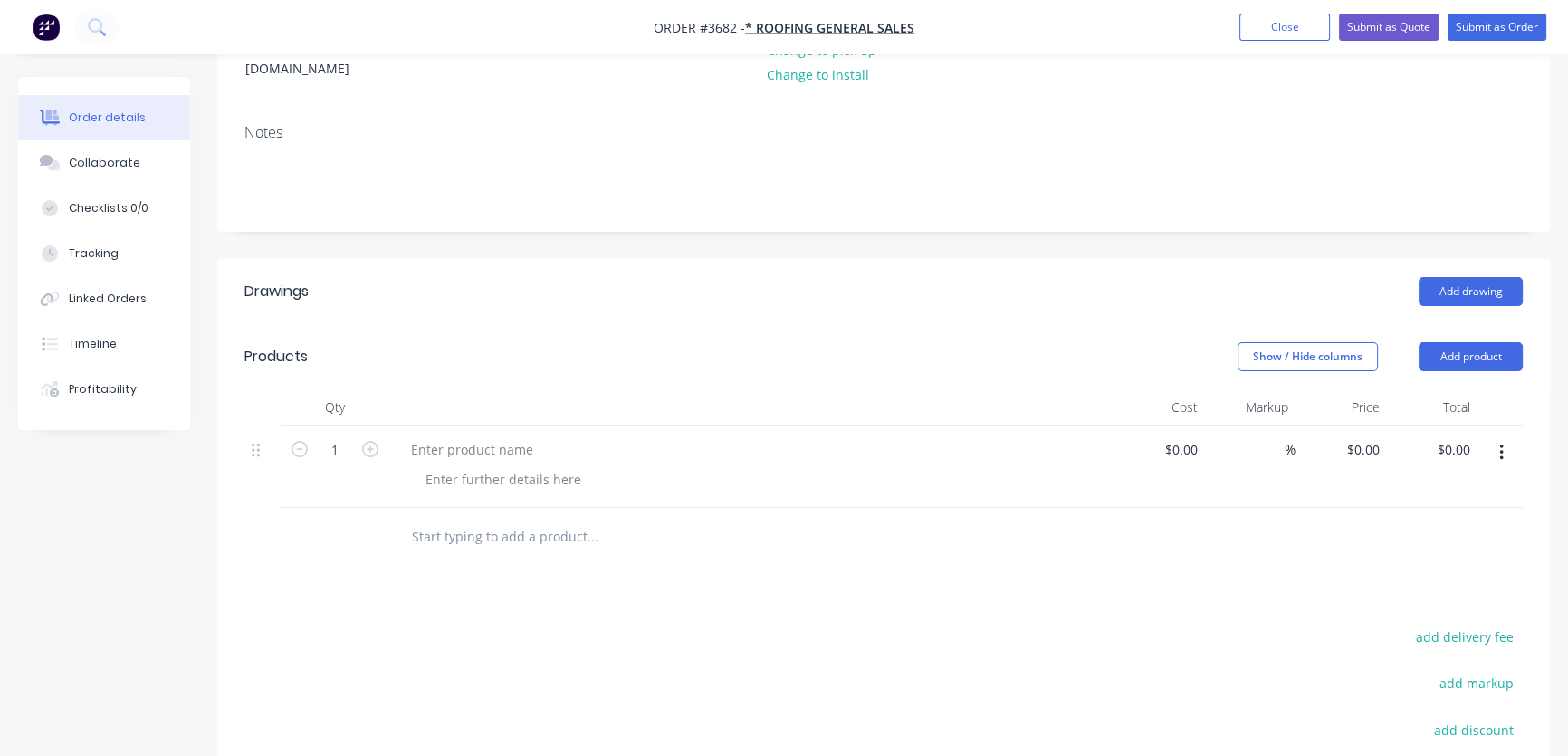
click at [1499, 443] on icon "button" at bounding box center [1501, 453] width 5 height 20
click at [1385, 560] on div "Delete" at bounding box center [1437, 573] width 139 height 26
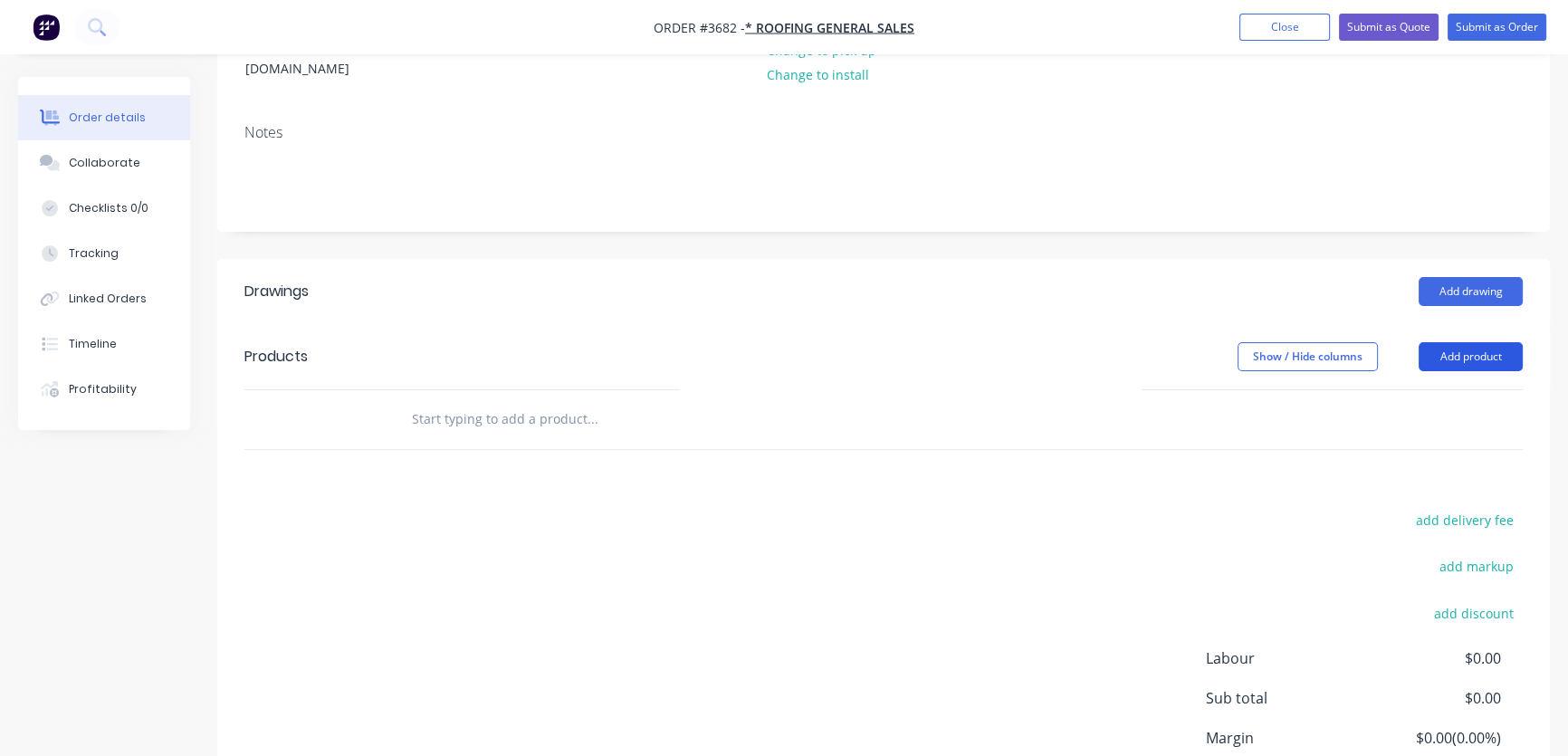
click at [1464, 343] on button "Add product" at bounding box center [1471, 357] width 104 height 29
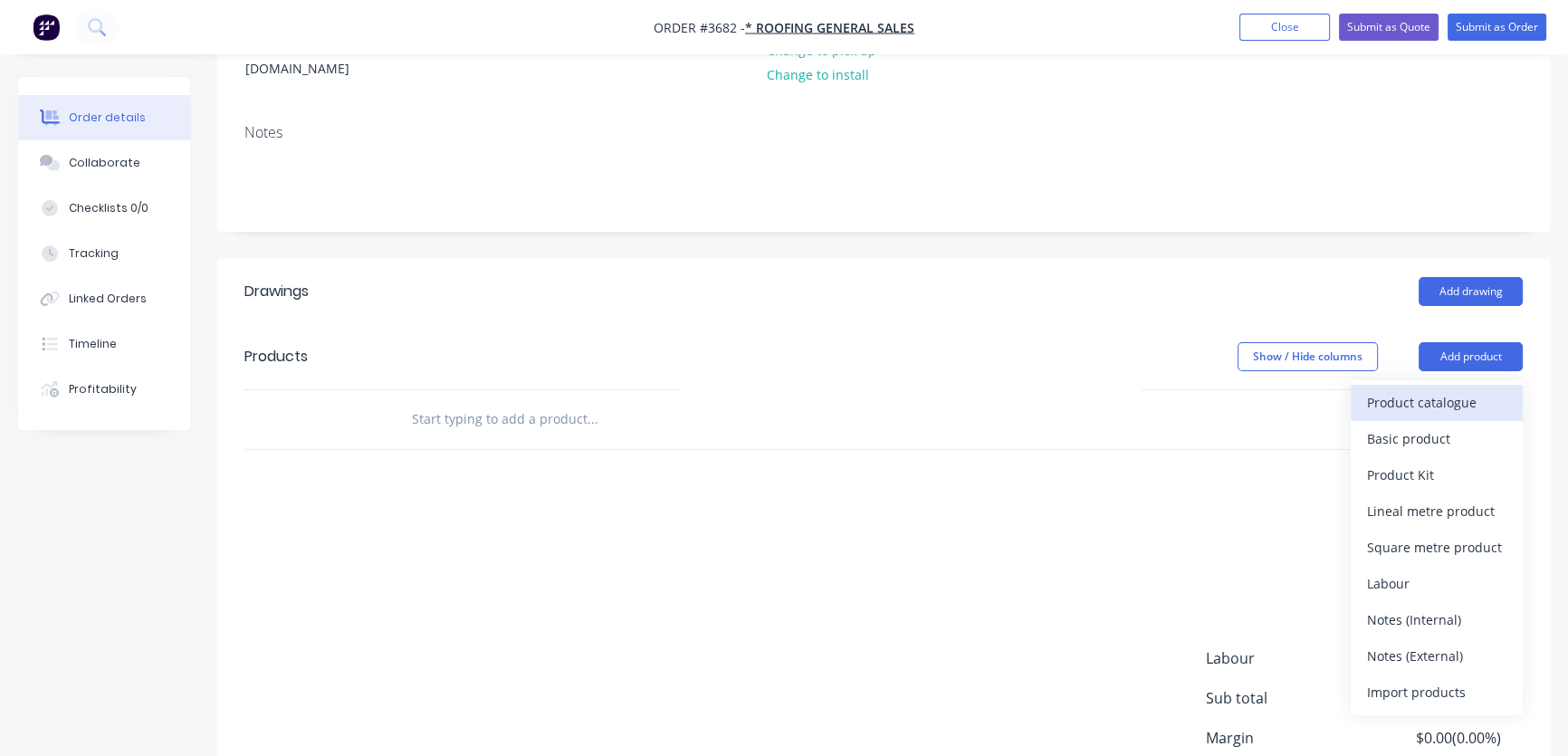
click at [1462, 389] on div "Product catalogue" at bounding box center [1437, 402] width 139 height 26
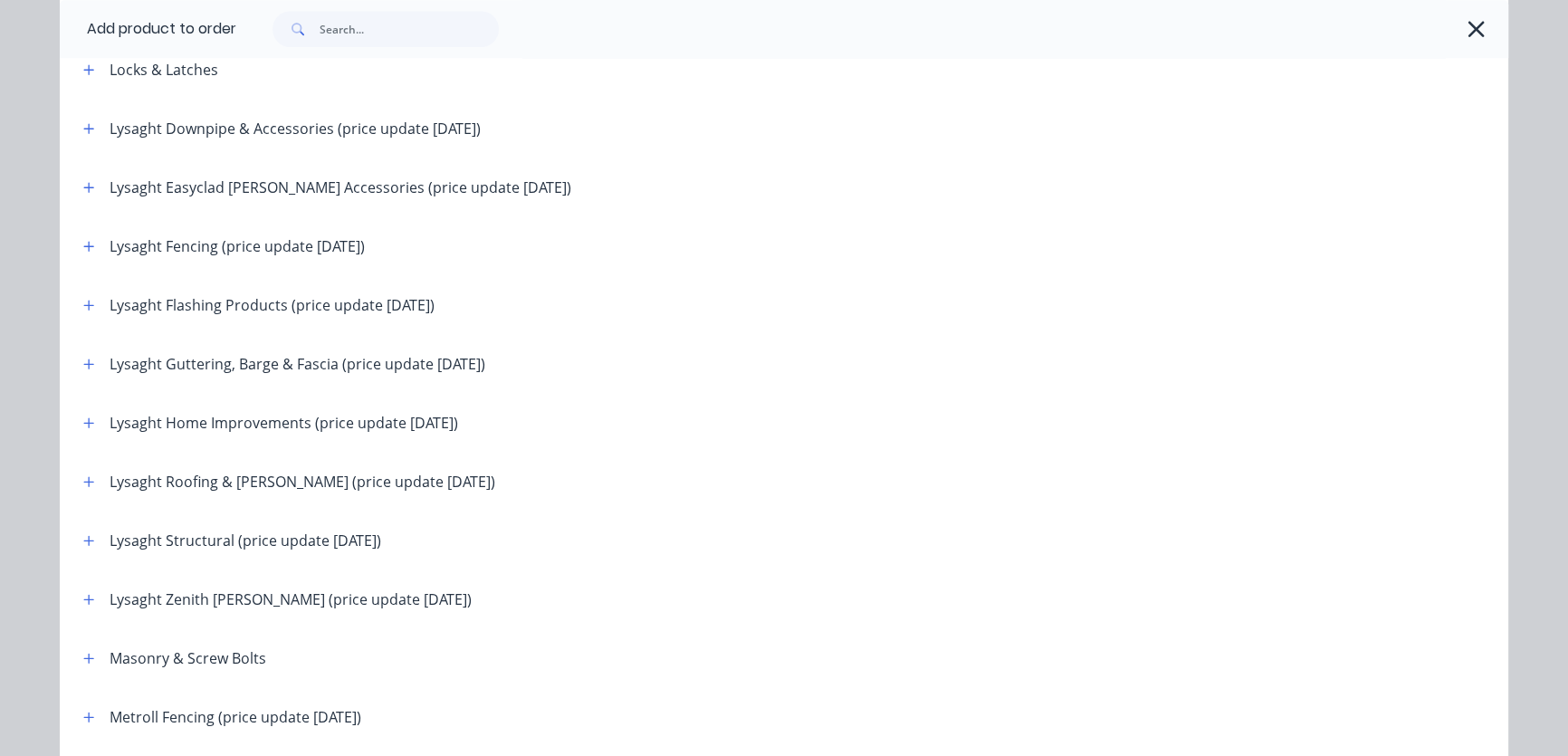
scroll to position [2195, 0]
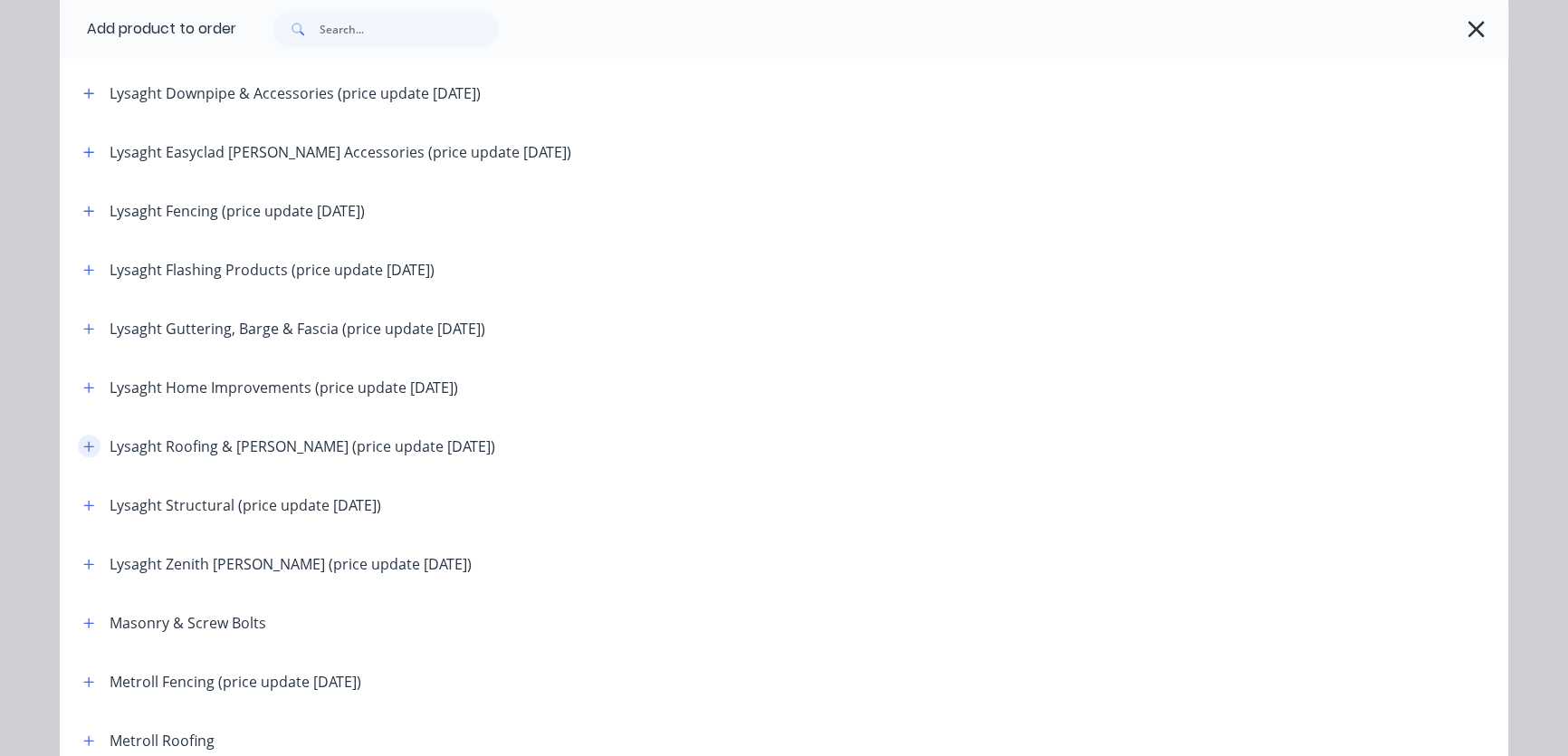
click at [85, 443] on icon "button" at bounding box center [88, 446] width 11 height 13
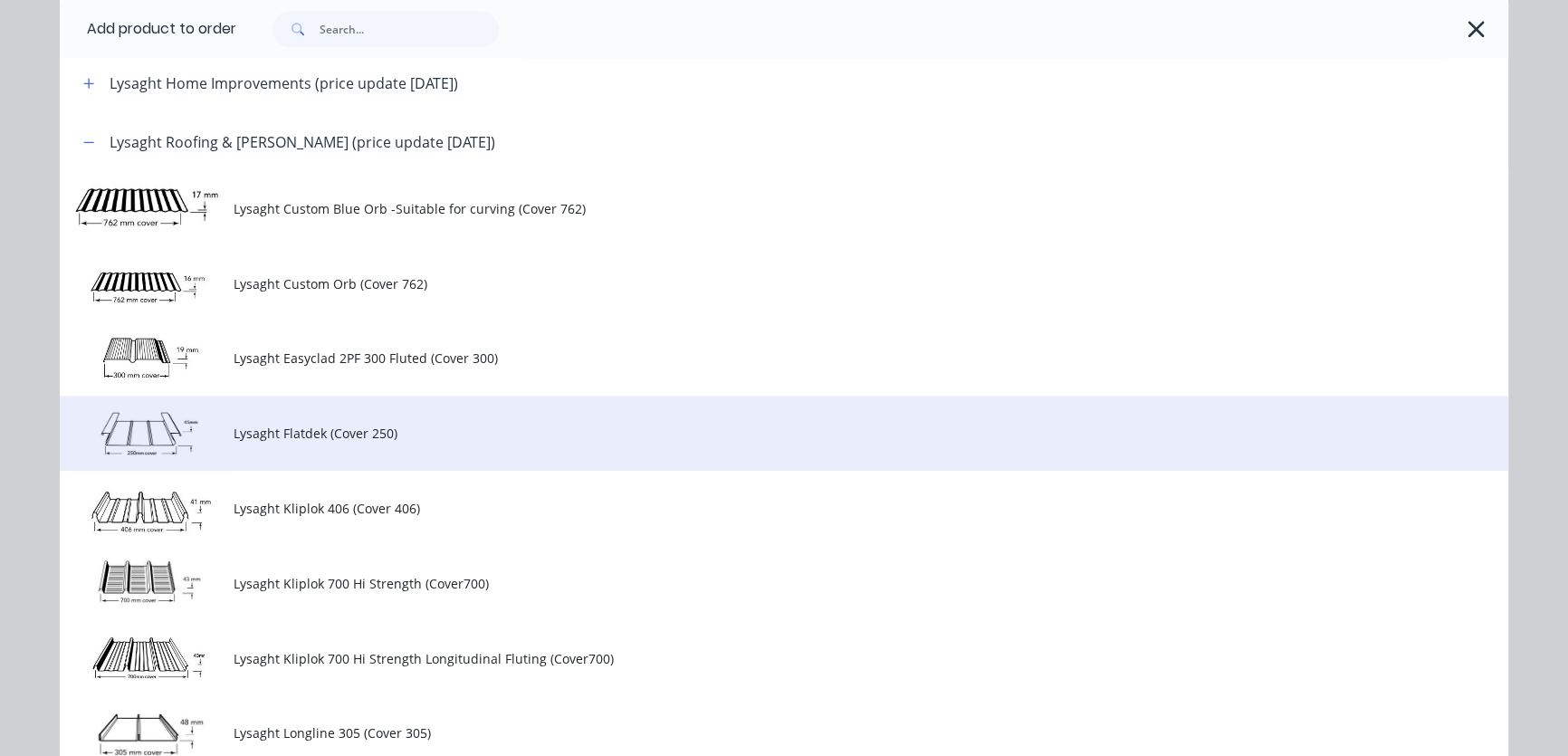
scroll to position [2471, 0]
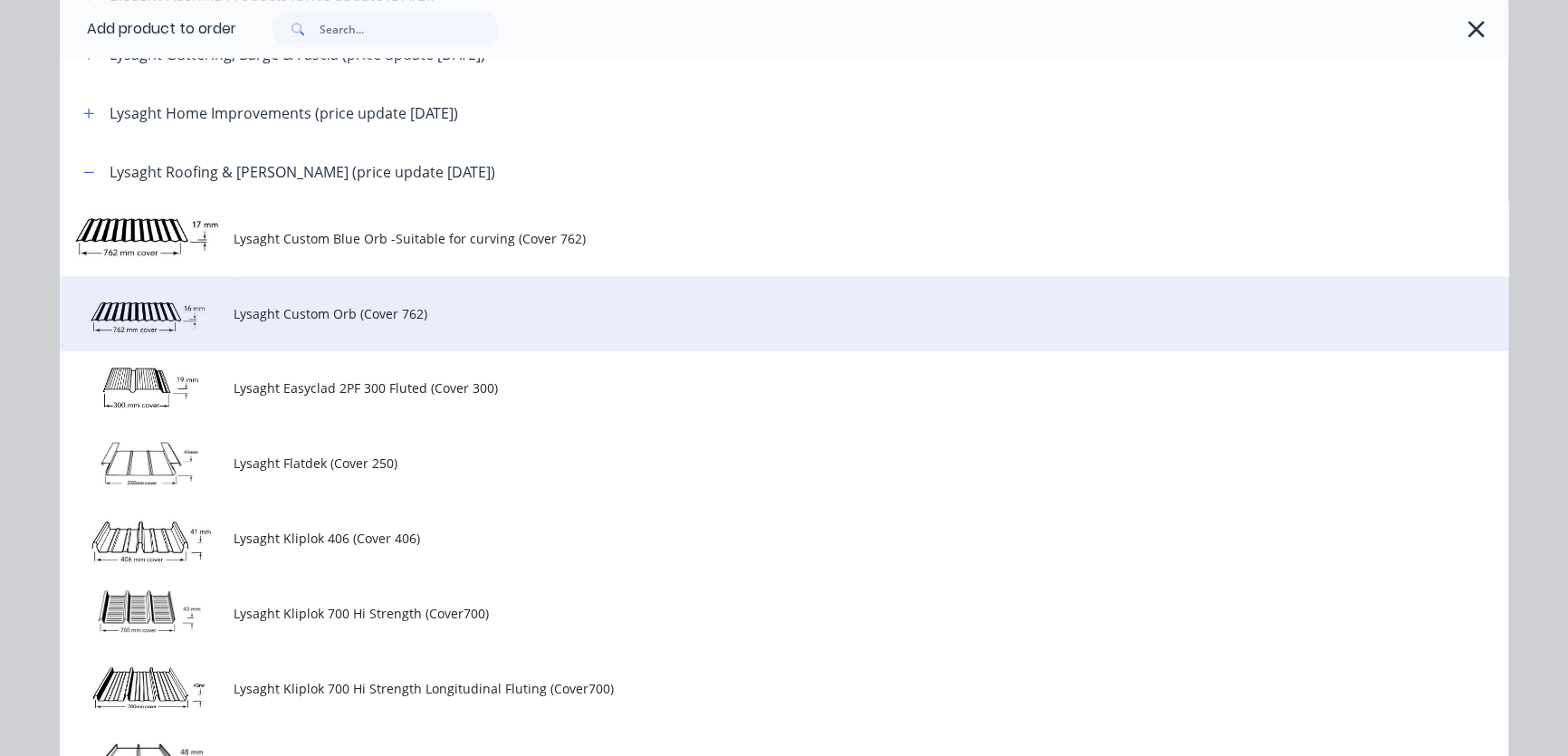
click at [259, 313] on span "Lysaght Custom Orb (Cover 762)" at bounding box center [743, 313] width 1020 height 19
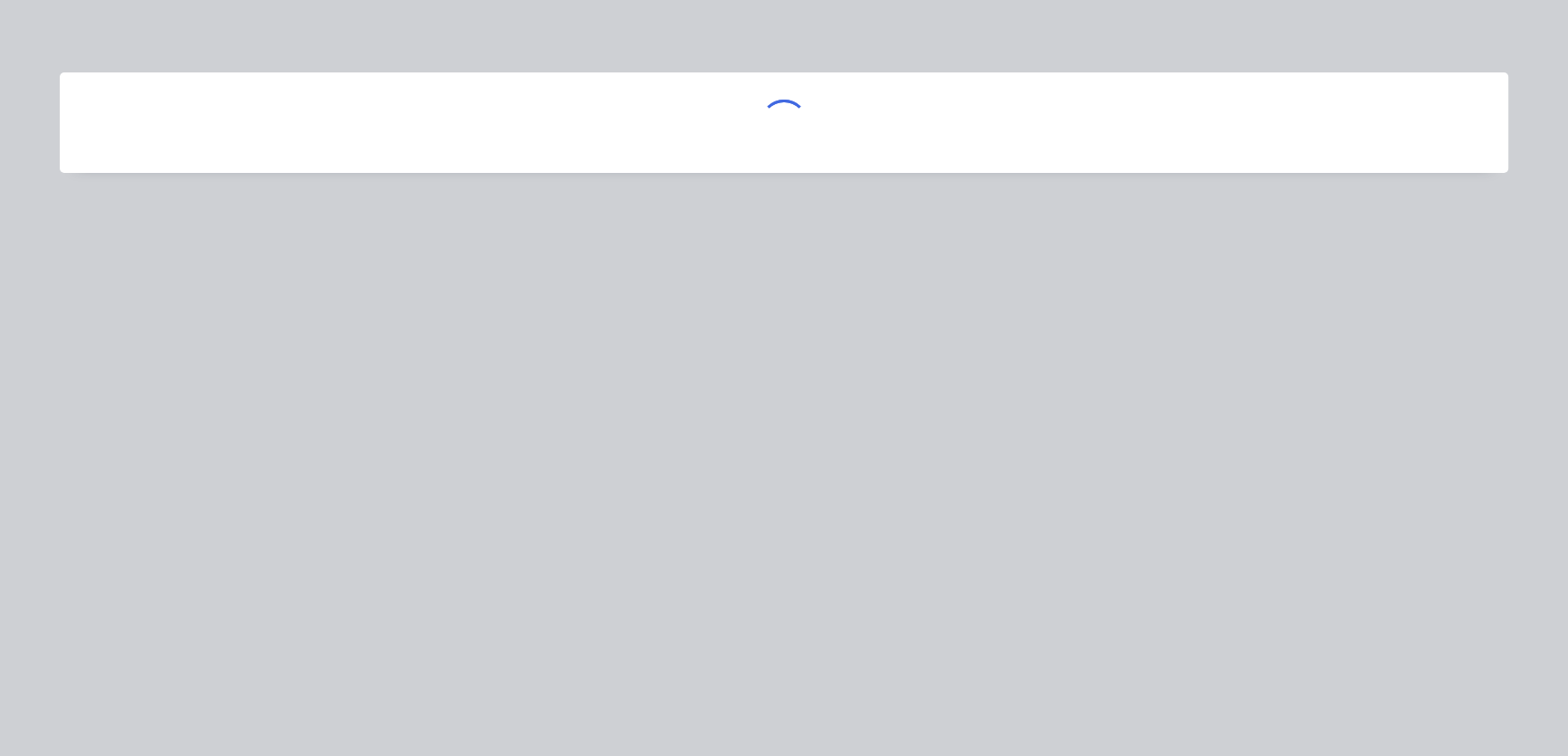
scroll to position [0, 0]
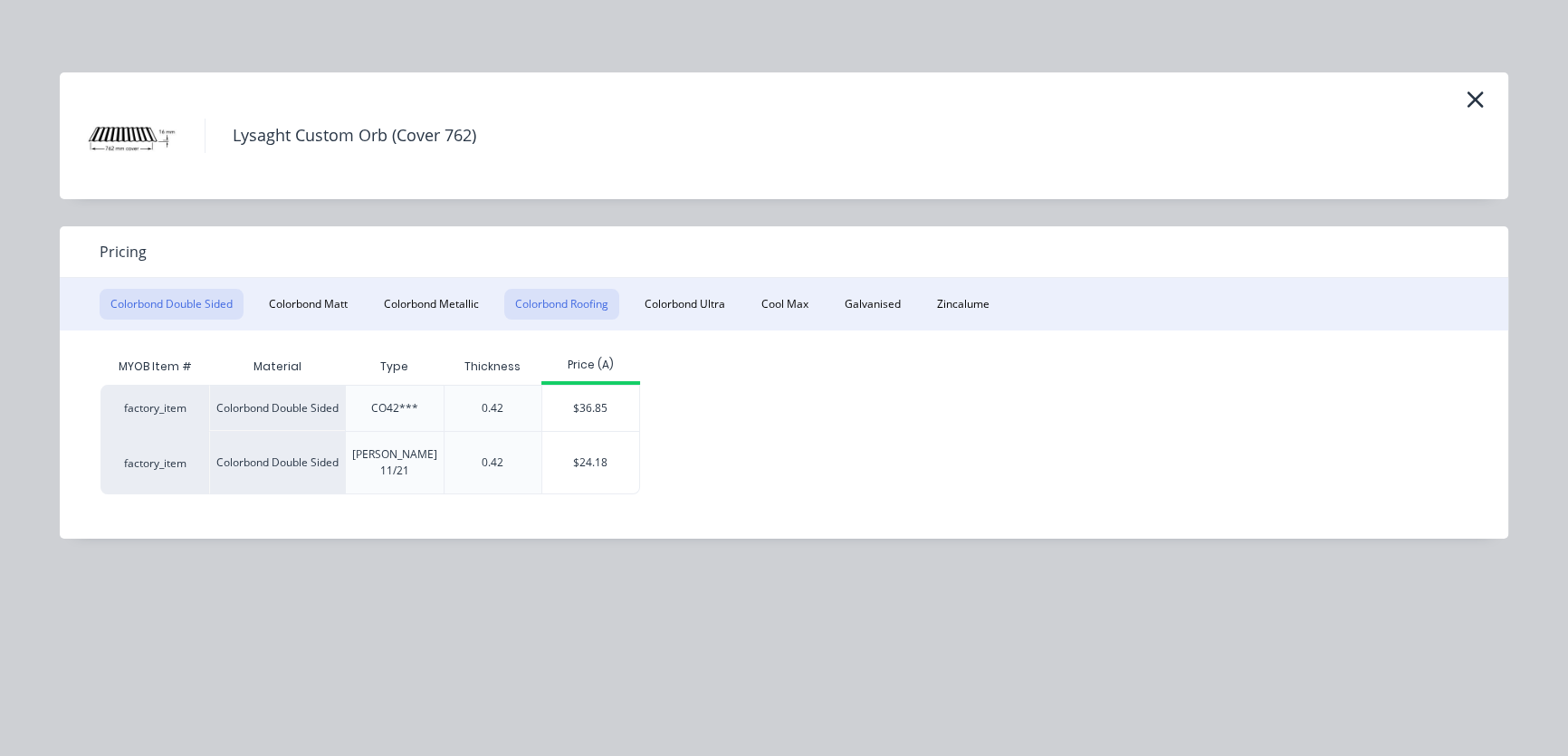
click at [567, 311] on button "Colorbond Roofing" at bounding box center [562, 304] width 115 height 31
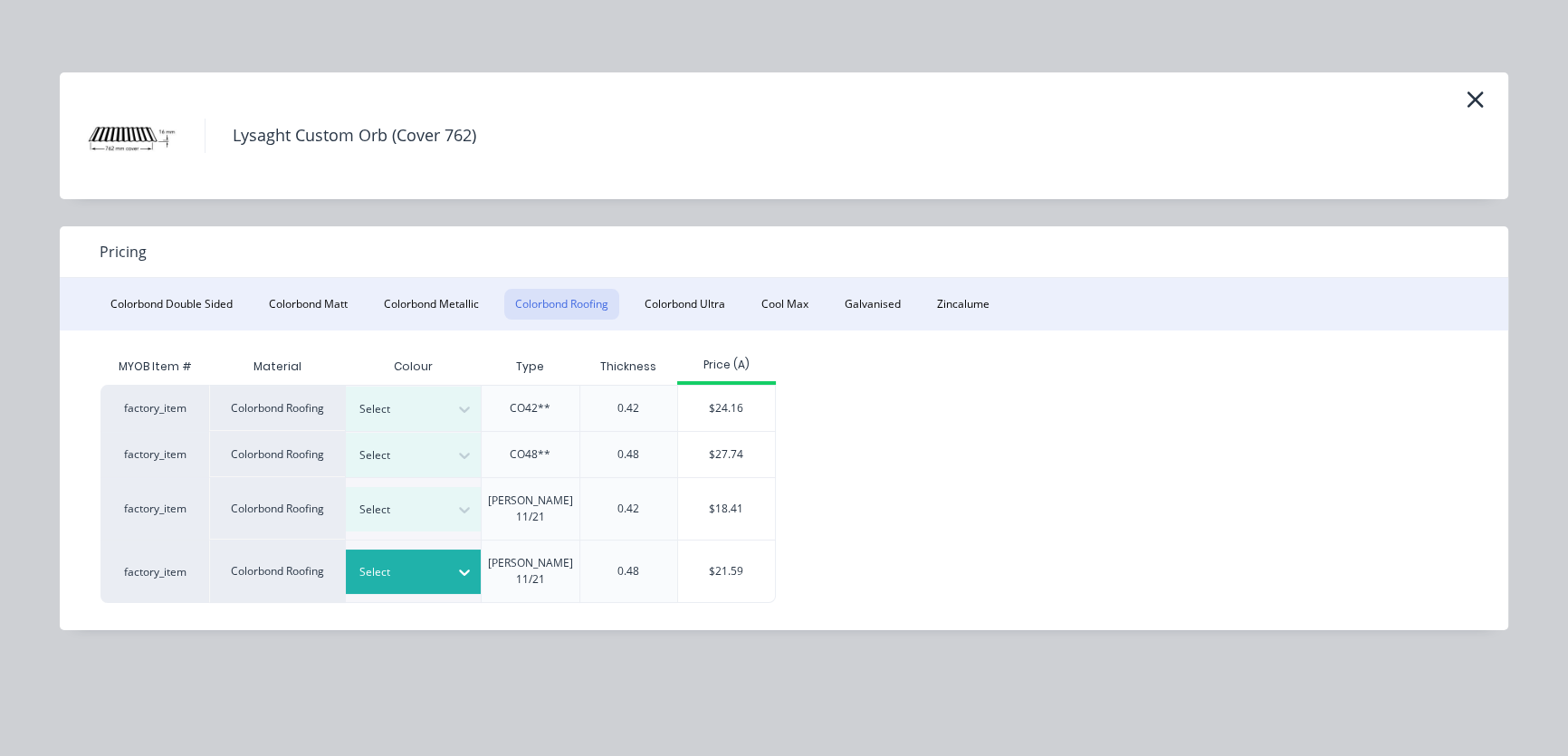
click at [452, 558] on div at bounding box center [464, 572] width 33 height 29
click at [466, 563] on icon at bounding box center [465, 572] width 18 height 18
click at [970, 303] on button "Zincalume" at bounding box center [963, 304] width 74 height 31
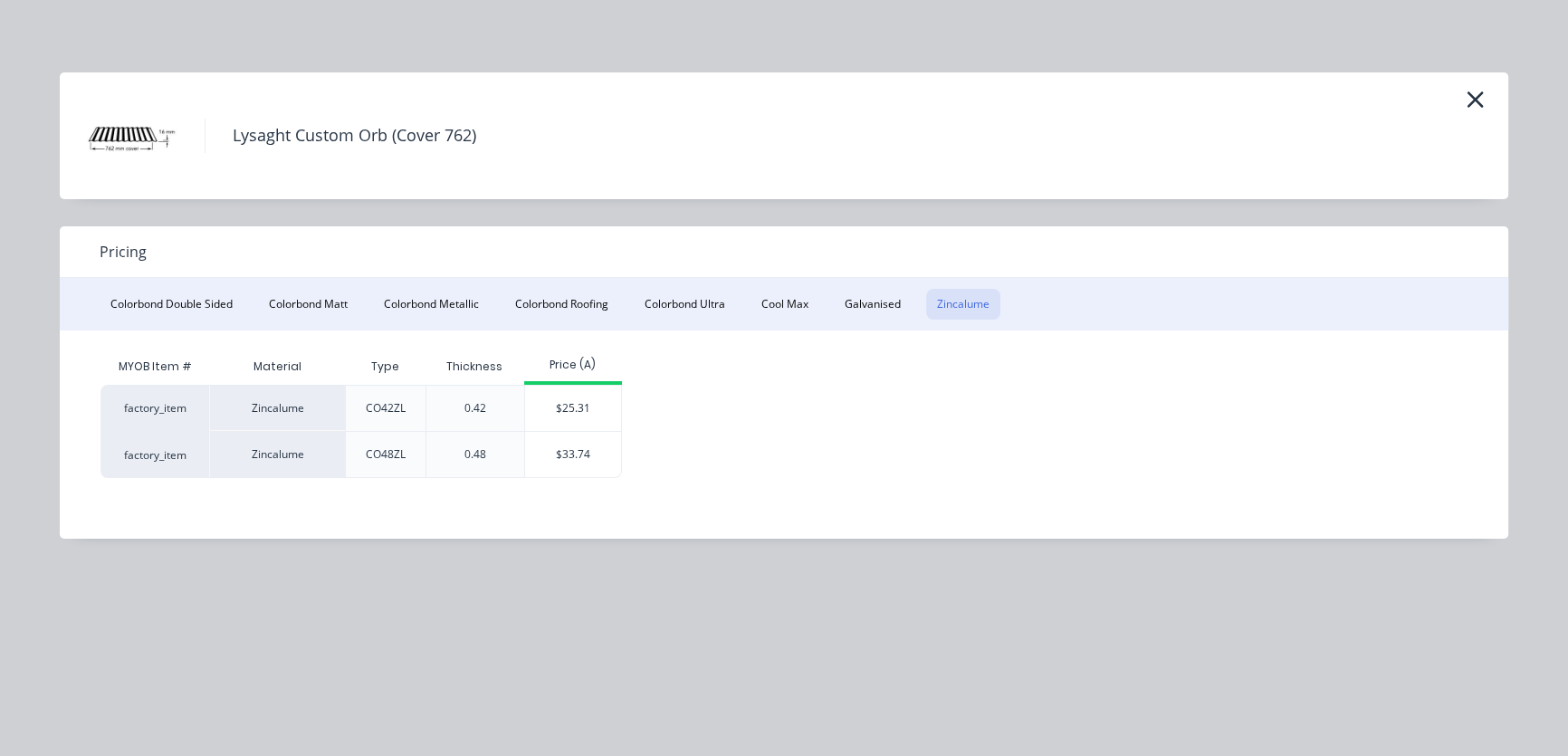
click at [458, 461] on div "0.48" at bounding box center [475, 455] width 51 height 46
click at [566, 457] on div "$33.74" at bounding box center [574, 455] width 97 height 46
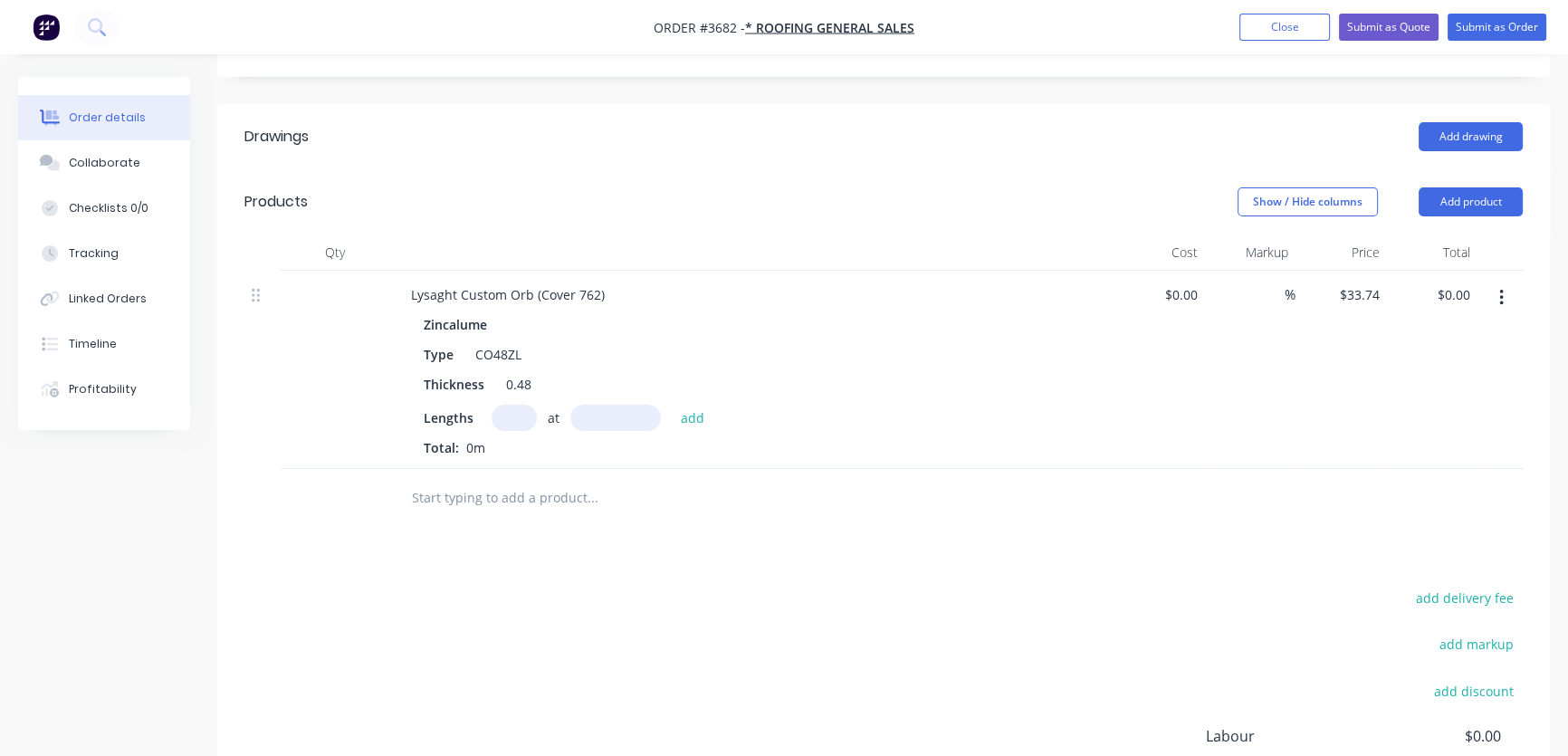
click at [516, 405] on input "text" at bounding box center [514, 418] width 46 height 26
type input "10"
click at [589, 405] on input "text" at bounding box center [615, 418] width 90 height 26
type input "2510mm"
click at [687, 405] on button "add" at bounding box center [693, 417] width 43 height 25
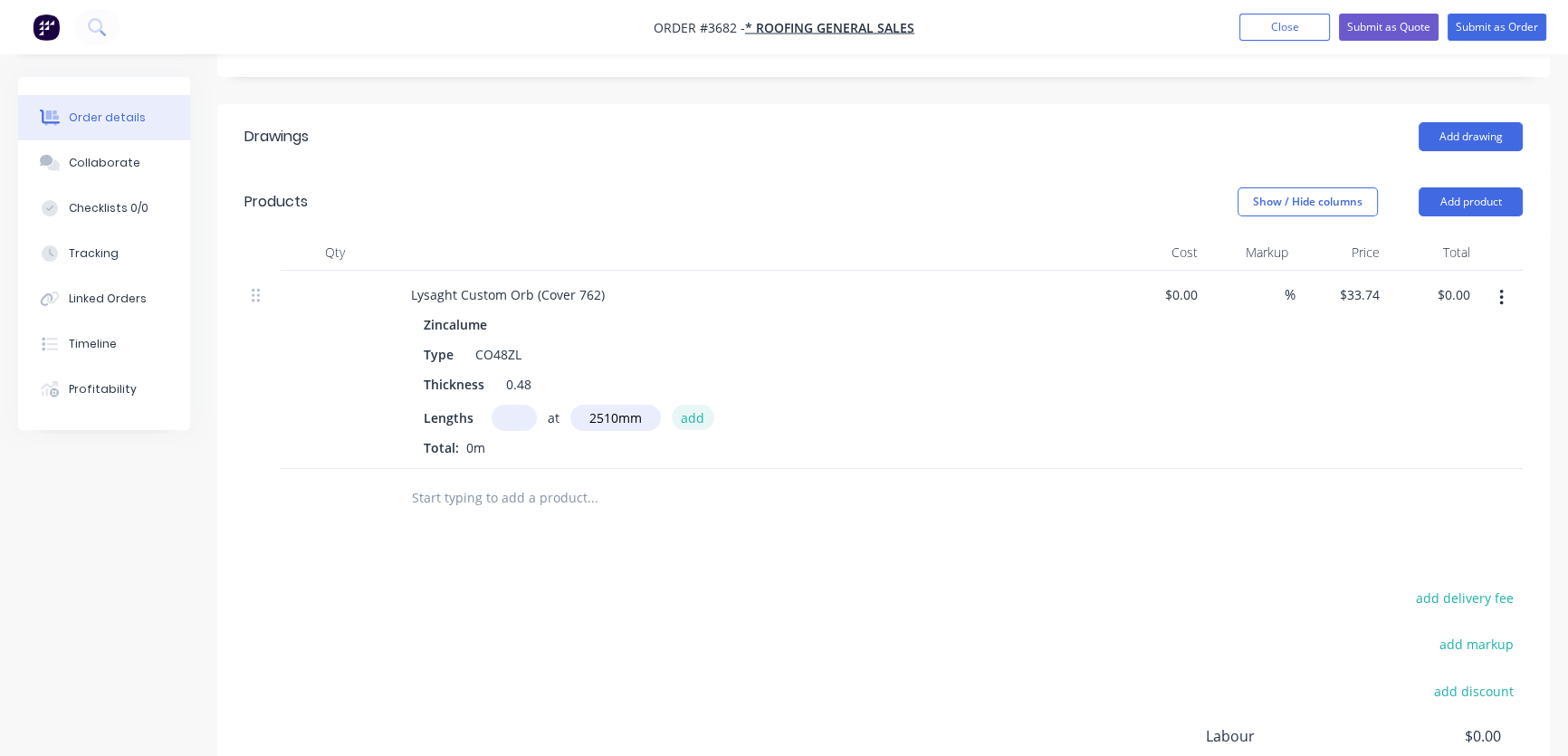
type input "$846.87"
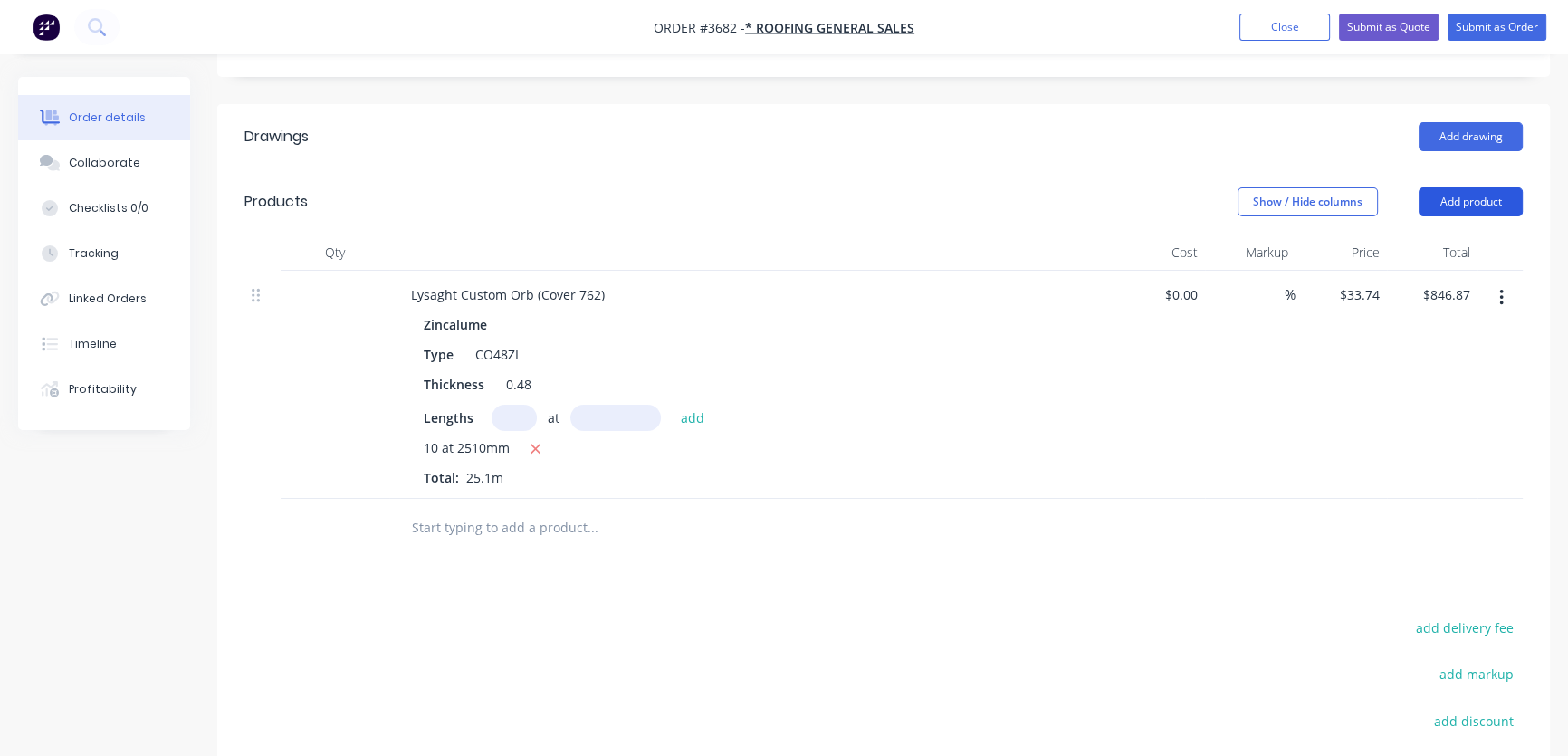
click at [1453, 188] on button "Add product" at bounding box center [1471, 202] width 104 height 29
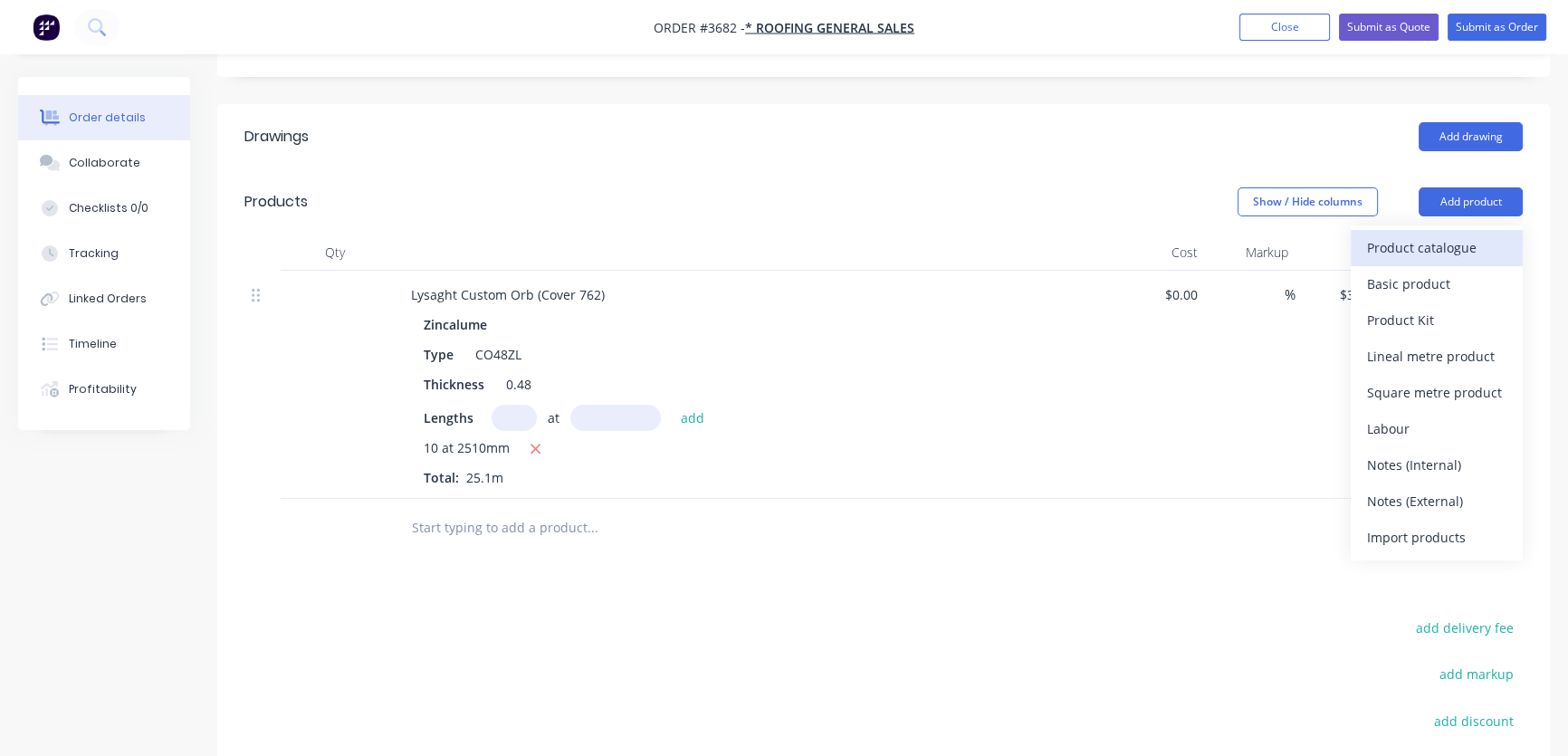
click at [1443, 234] on div "Product catalogue" at bounding box center [1437, 247] width 139 height 26
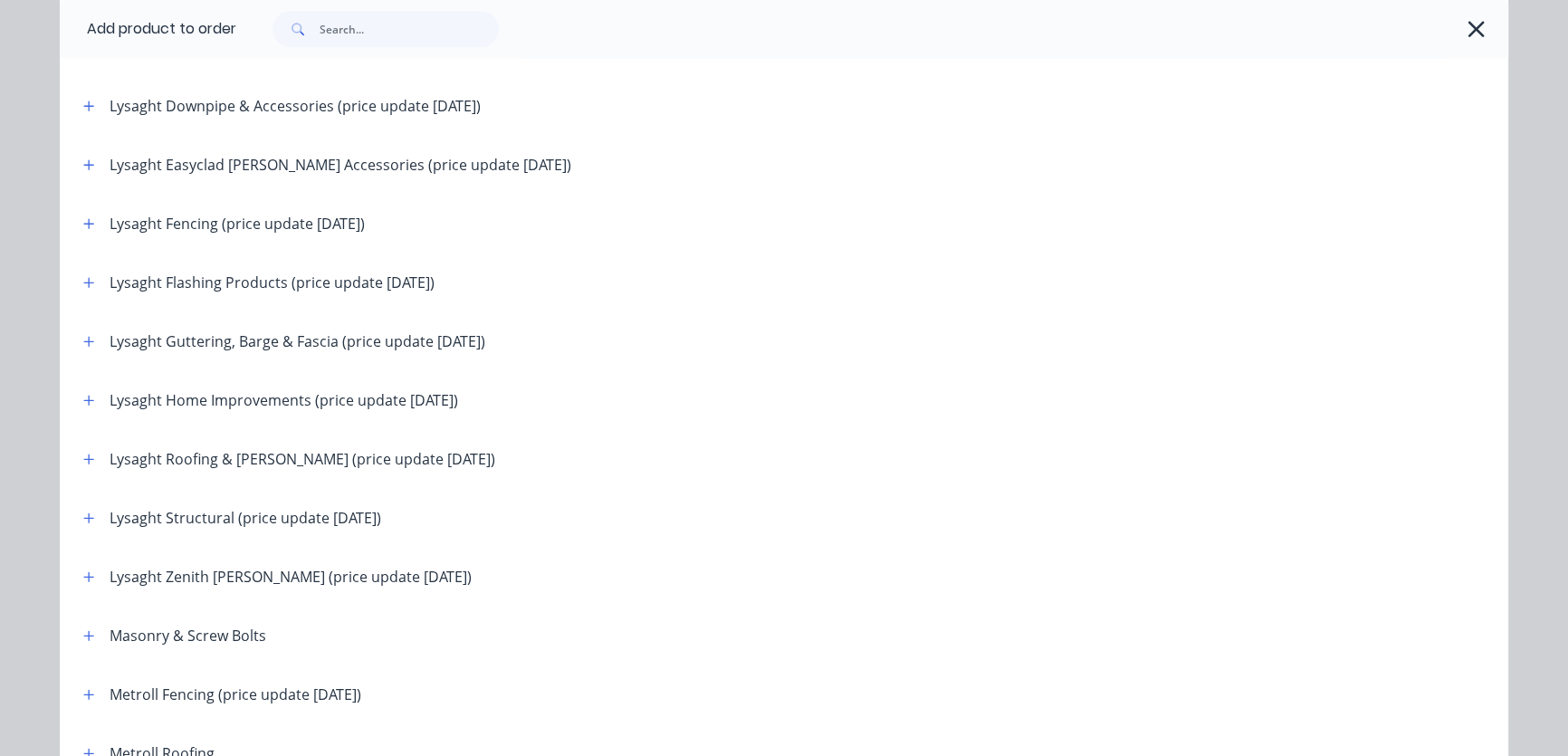
scroll to position [2195, 0]
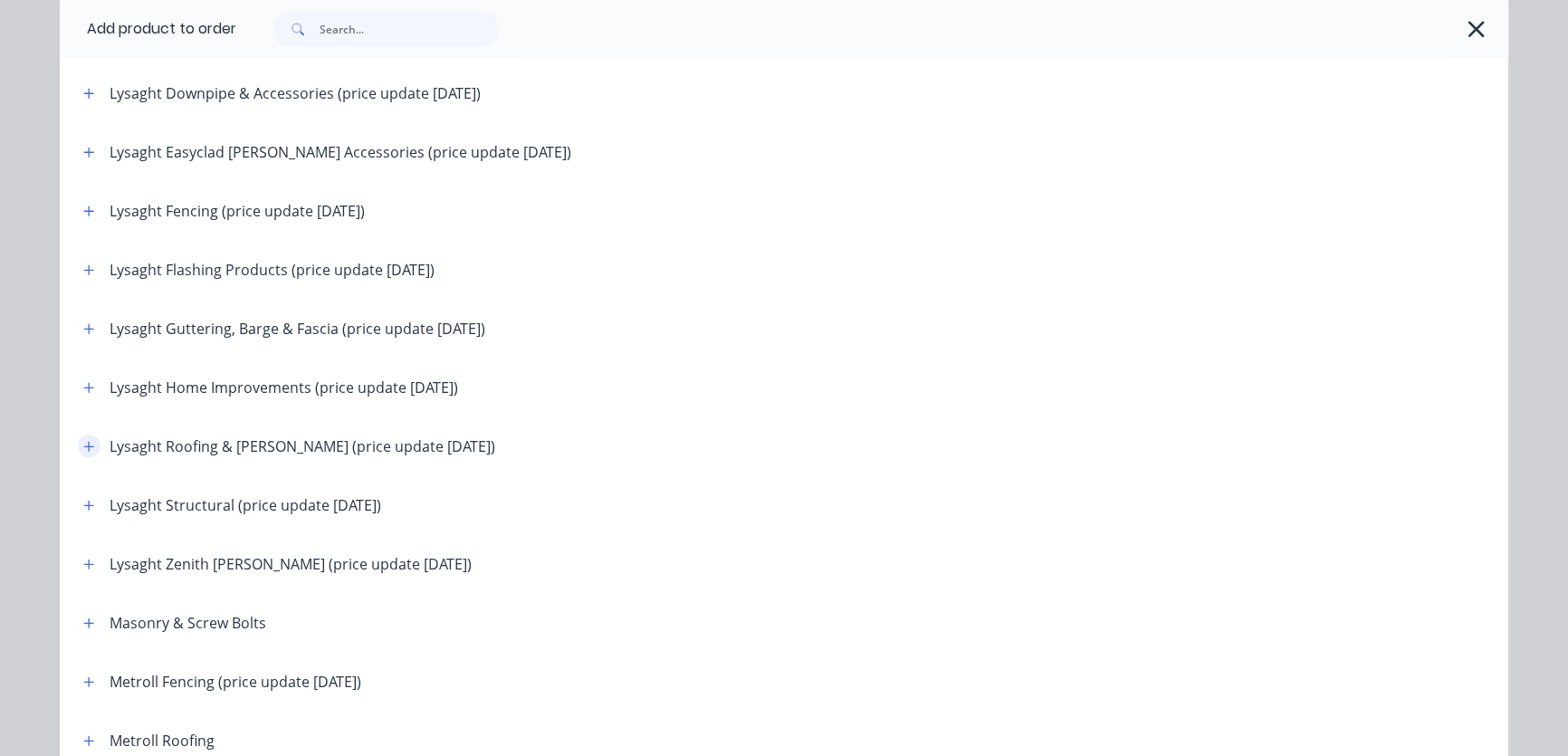
click at [83, 448] on icon "button" at bounding box center [88, 446] width 11 height 13
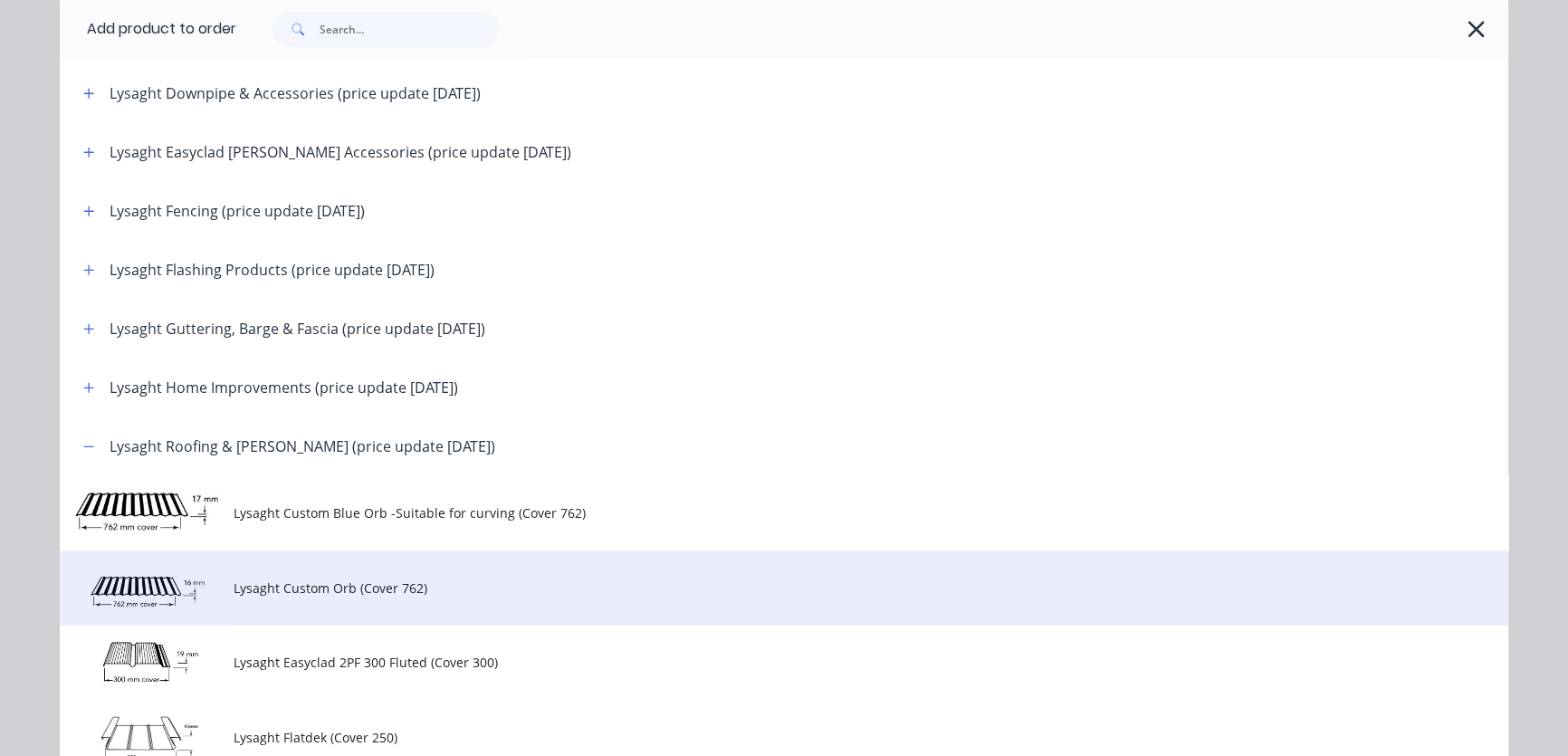
scroll to position [2471, 0]
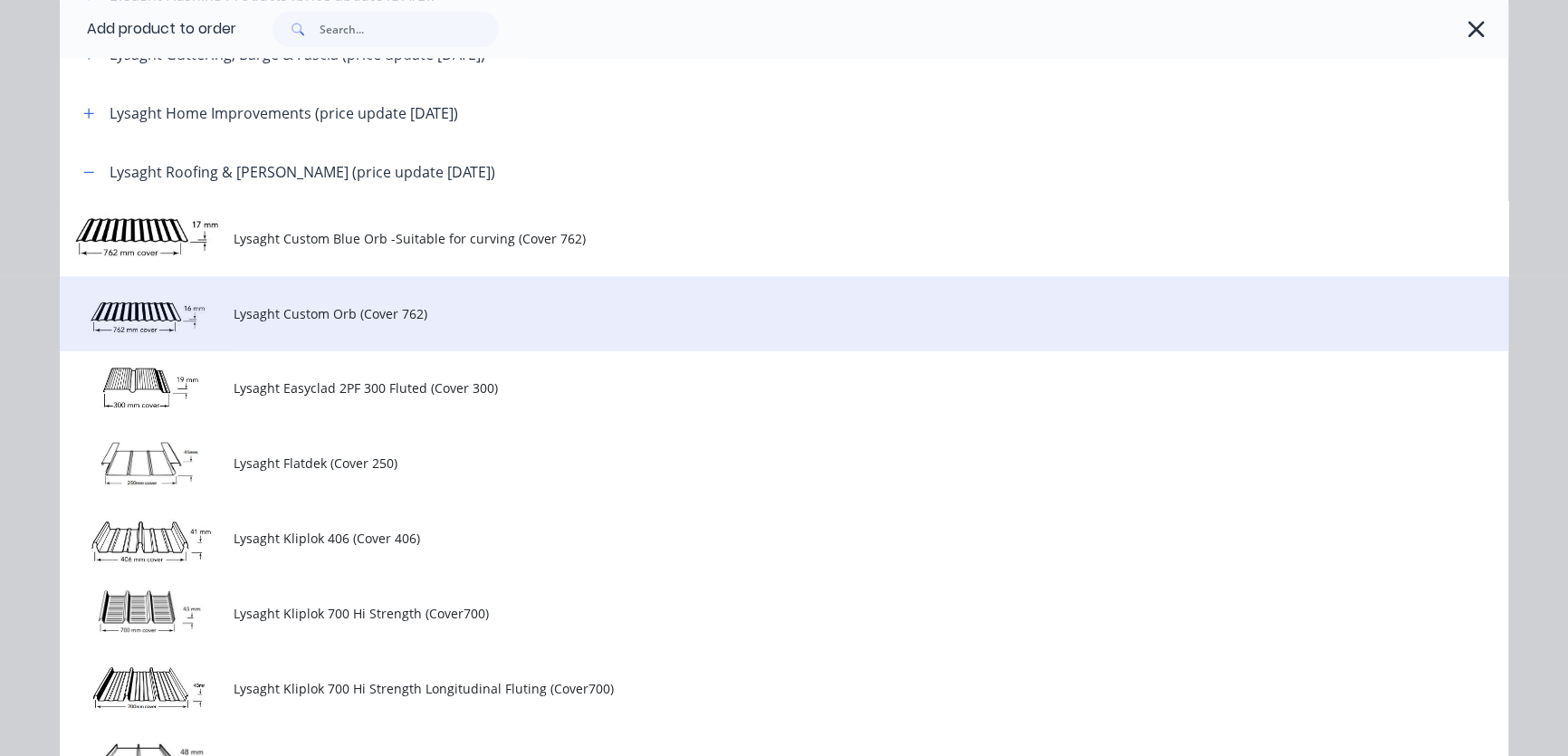
click at [318, 318] on span "Lysaght Custom Orb (Cover 762)" at bounding box center [743, 313] width 1020 height 19
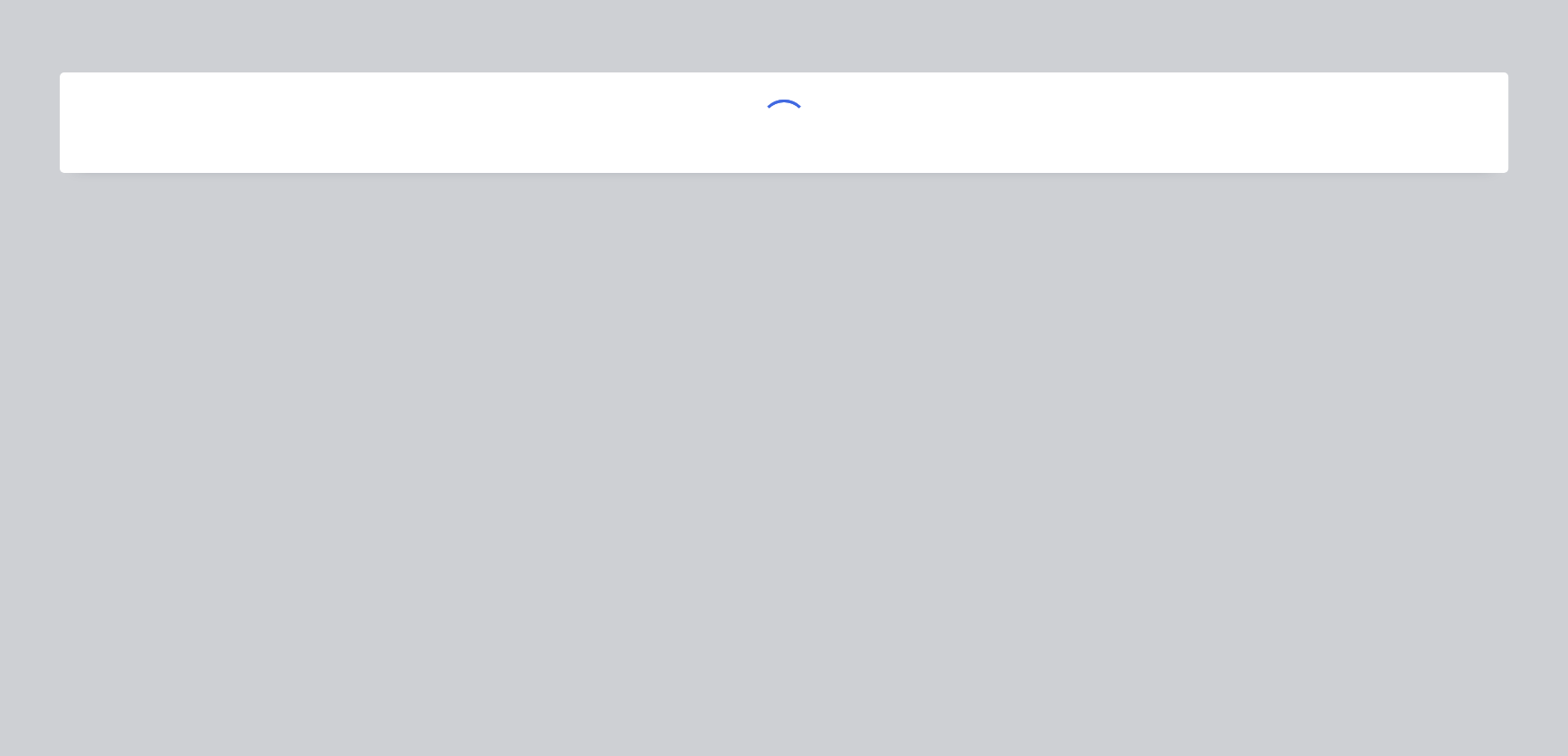
scroll to position [0, 0]
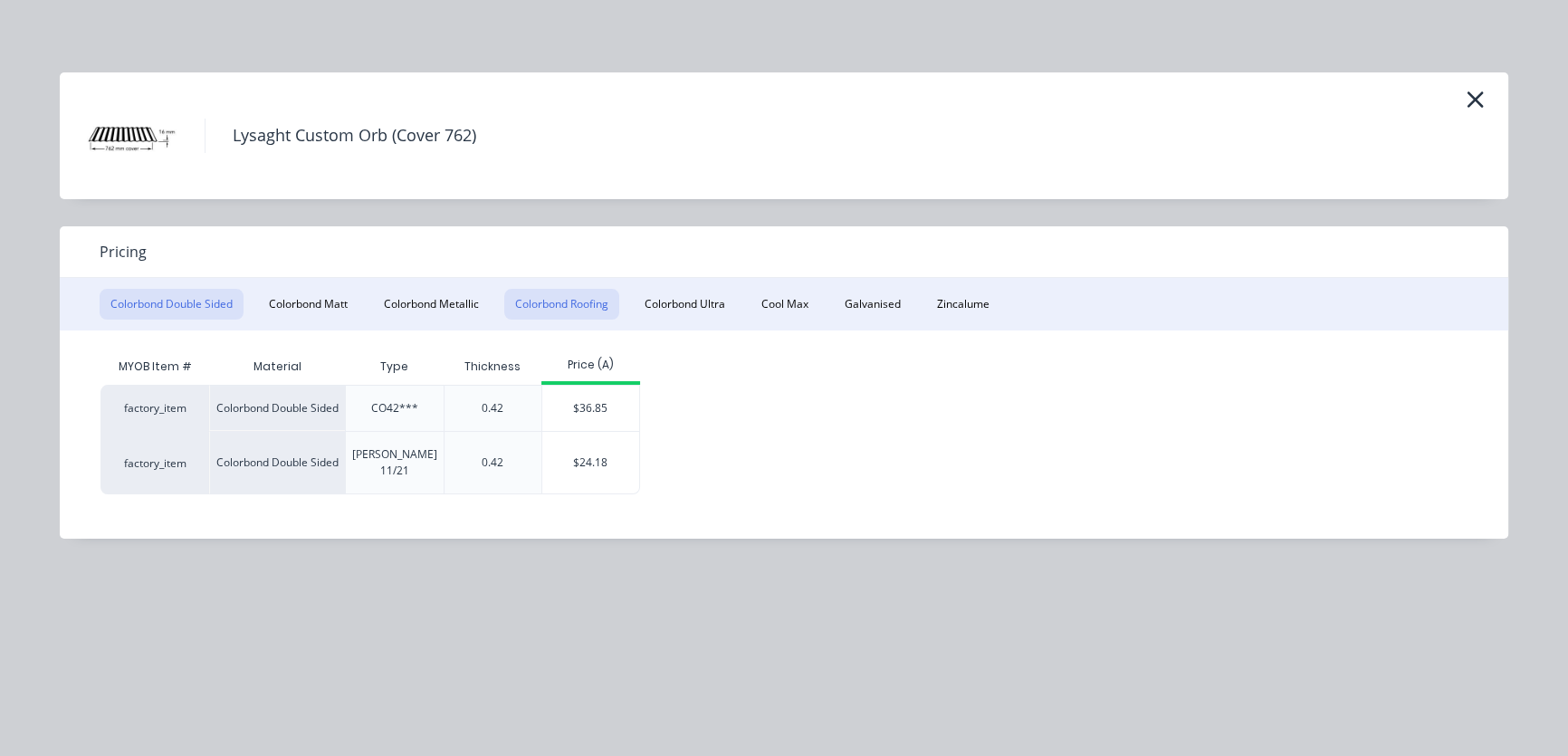
click at [575, 308] on button "Colorbond Roofing" at bounding box center [562, 304] width 115 height 31
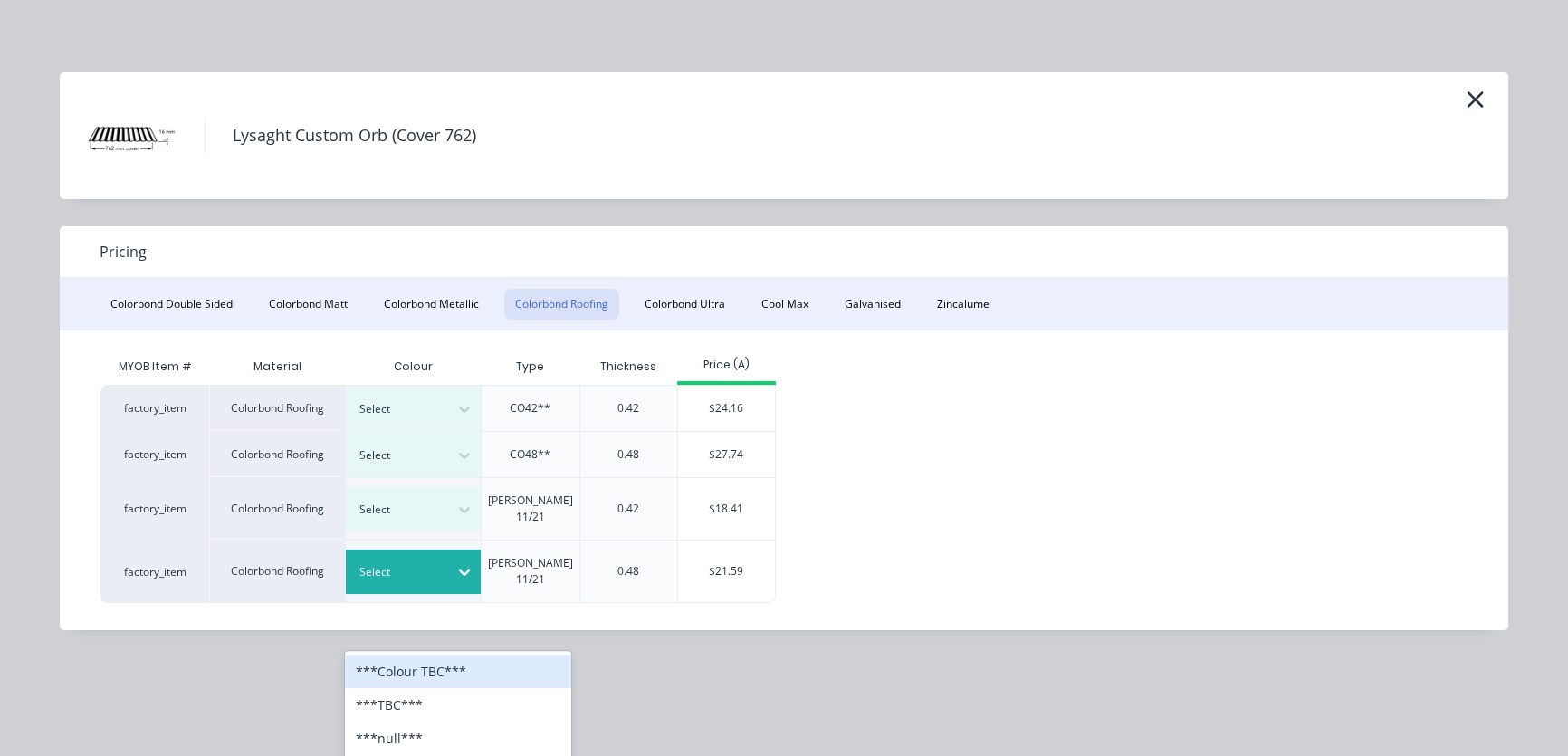
scroll to position [528, 0]
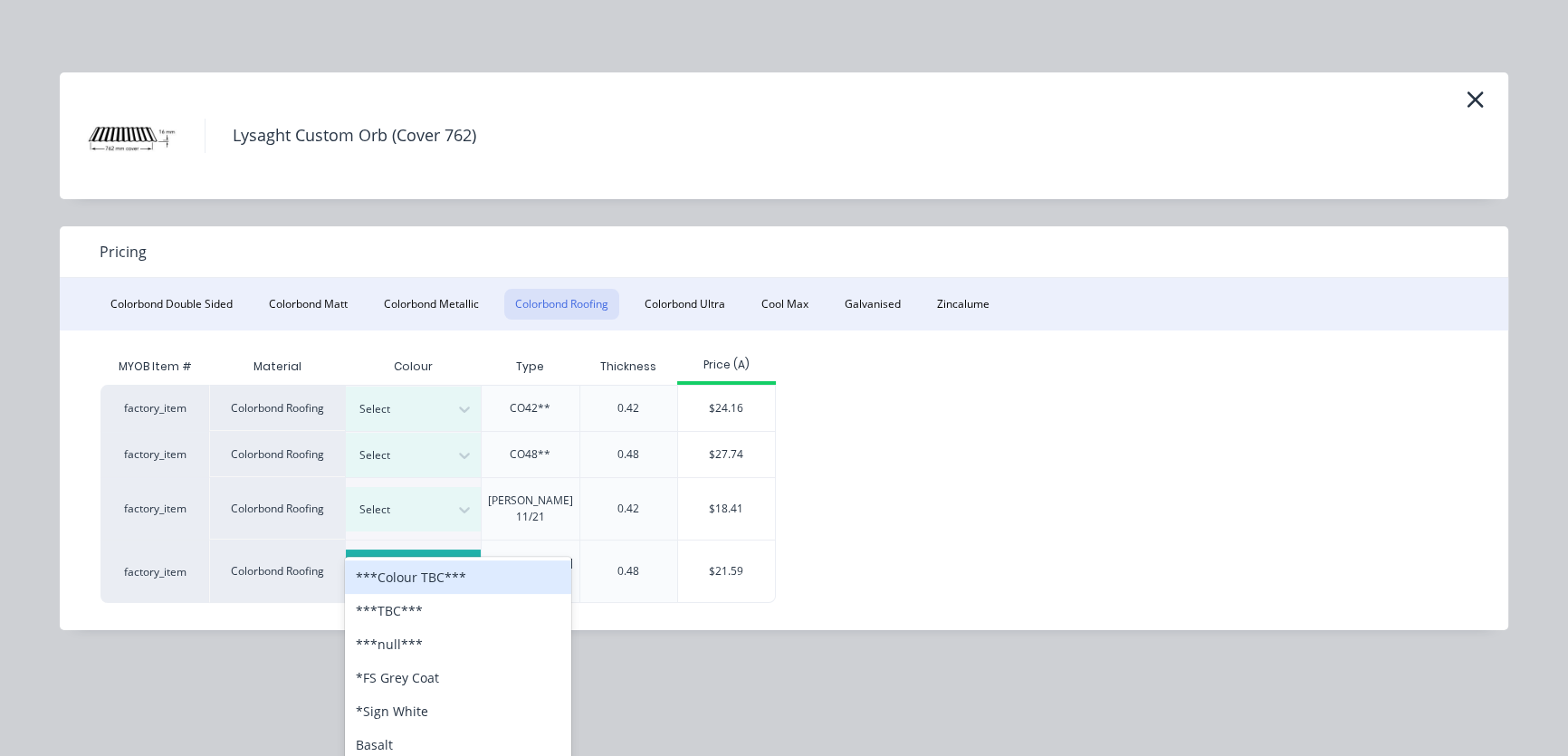
click at [468, 570] on icon at bounding box center [464, 573] width 11 height 6
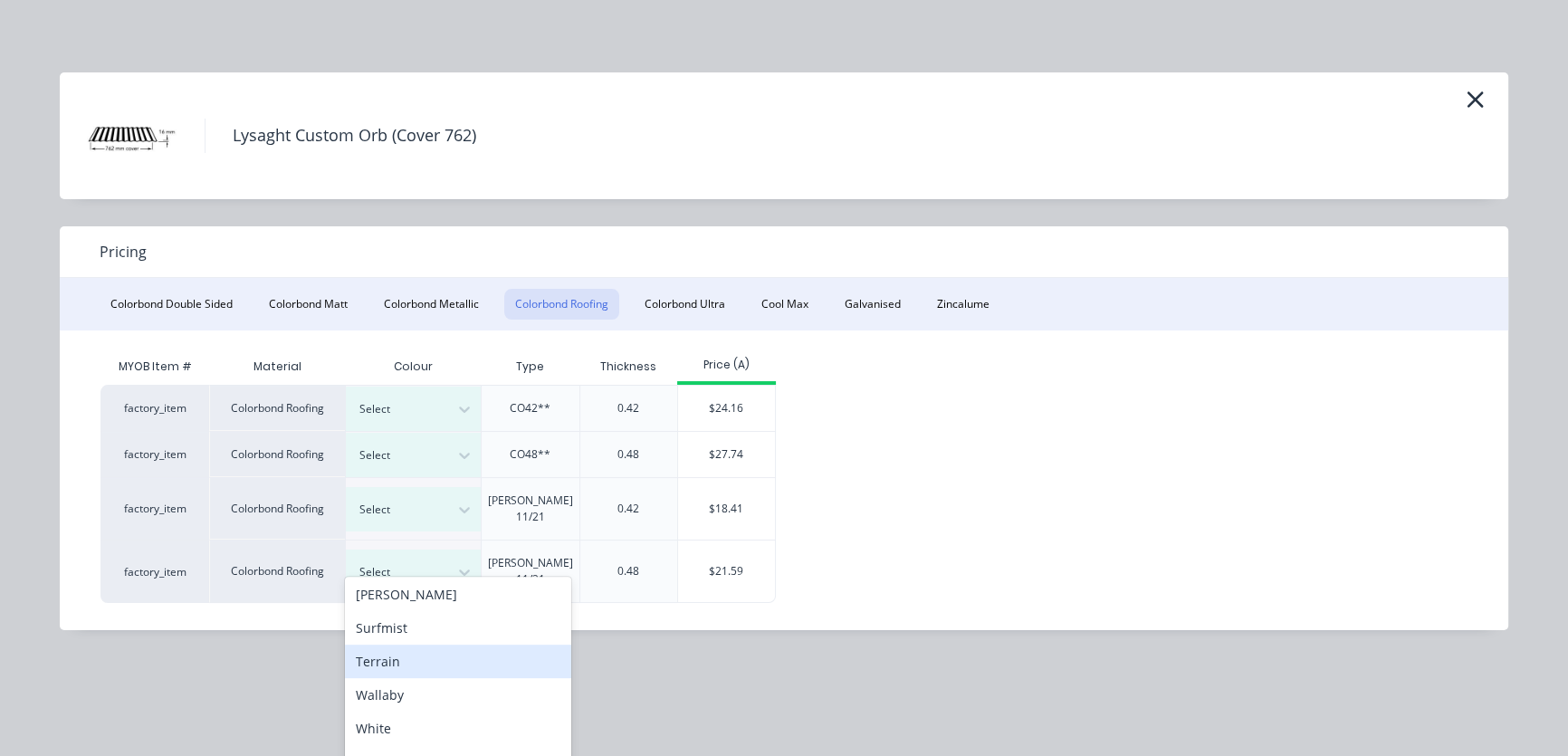
scroll to position [700, 0]
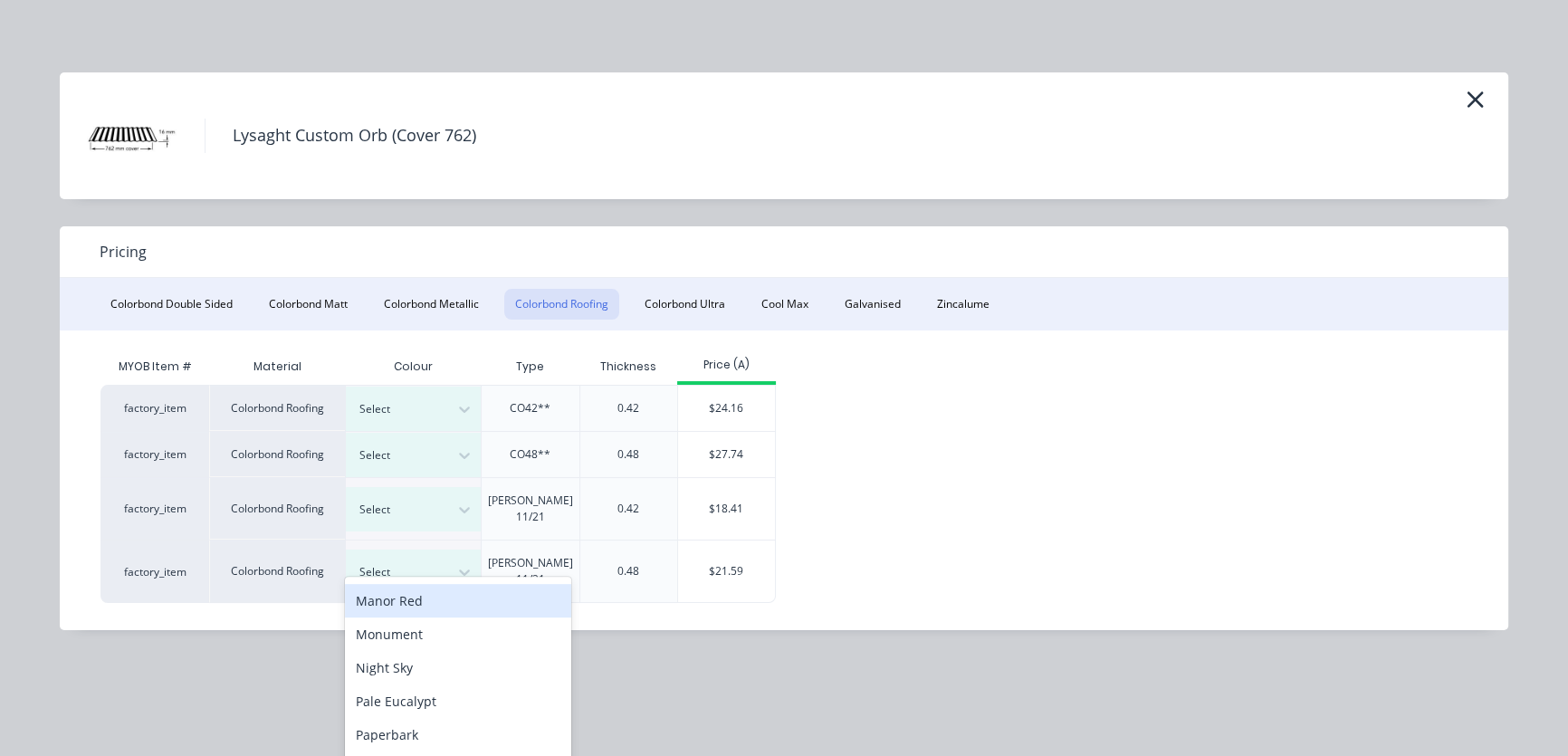
click at [421, 600] on div "Manor Red" at bounding box center [458, 601] width 226 height 34
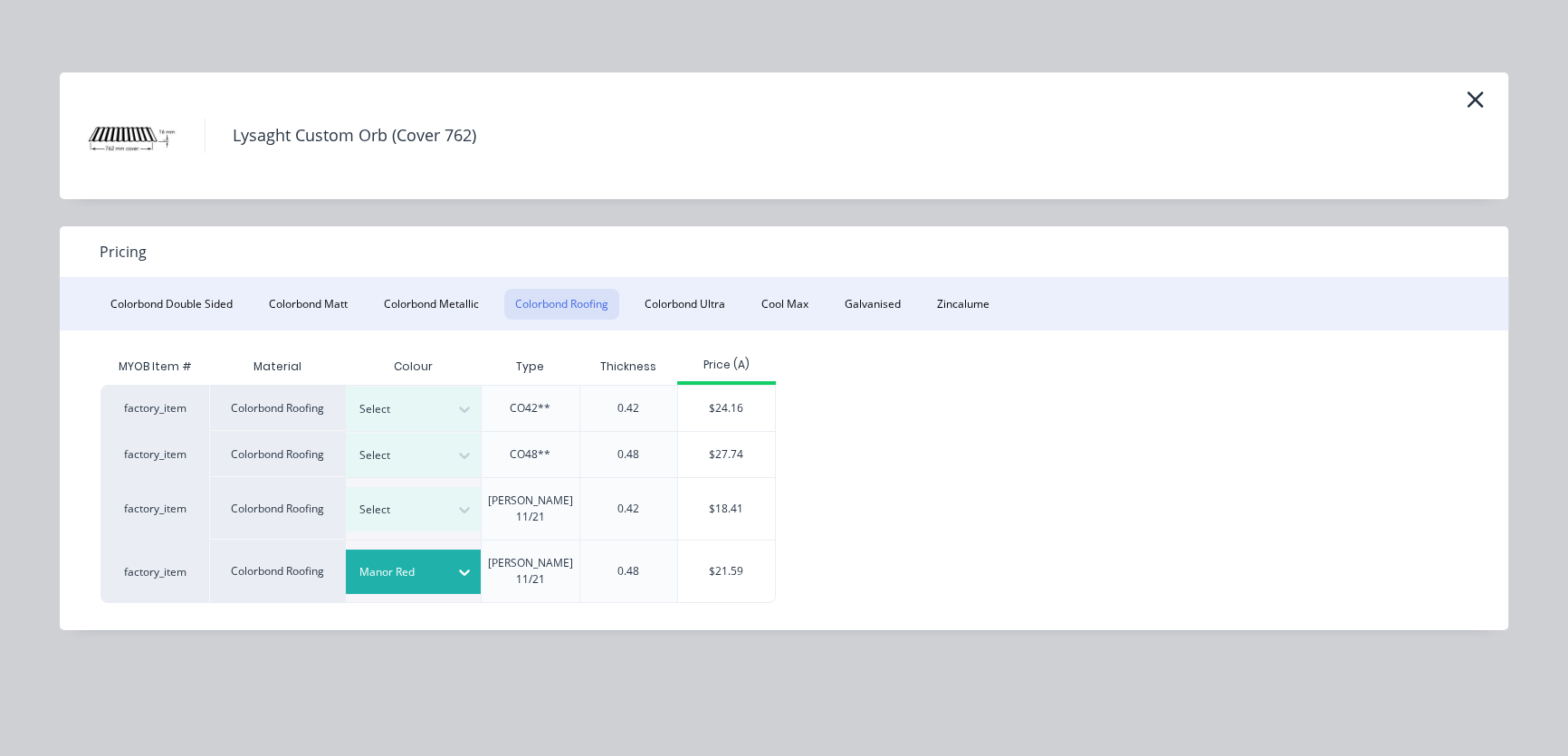
scroll to position [691, 0]
click at [734, 547] on div "$21.59" at bounding box center [727, 571] width 97 height 62
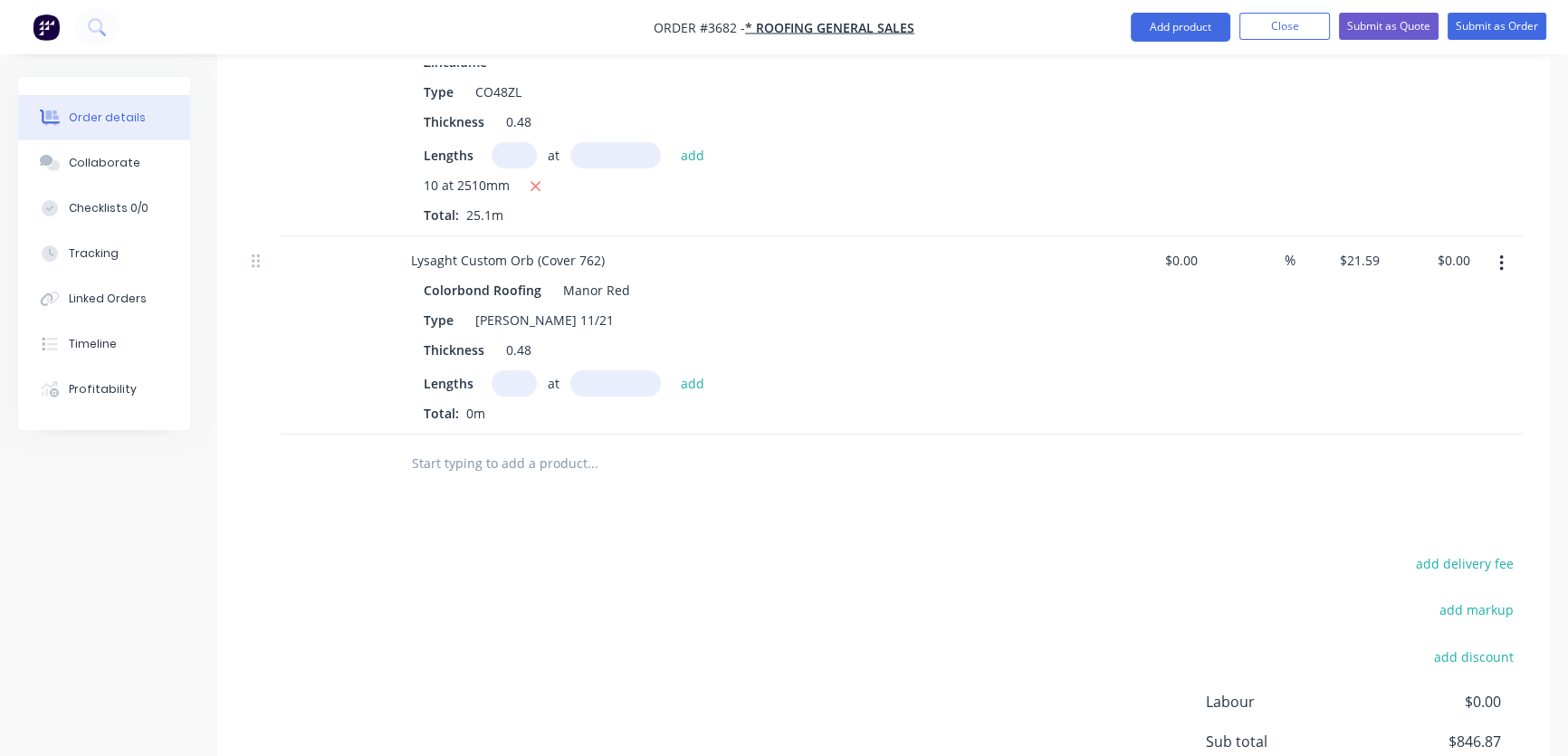
click at [516, 371] on input "text" at bounding box center [514, 383] width 46 height 26
type input "2"
click at [603, 371] on input "text" at bounding box center [615, 383] width 90 height 26
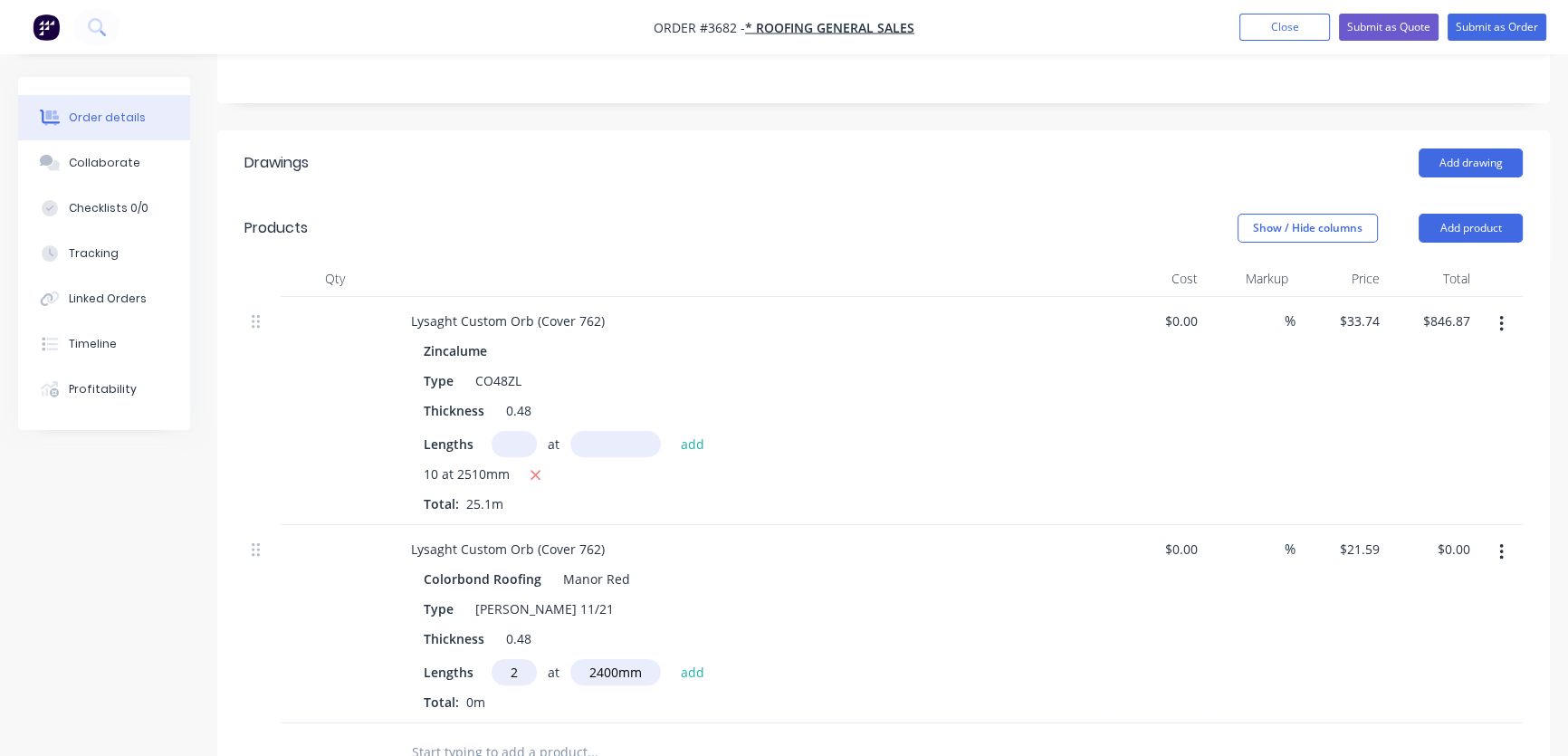
scroll to position [416, 0]
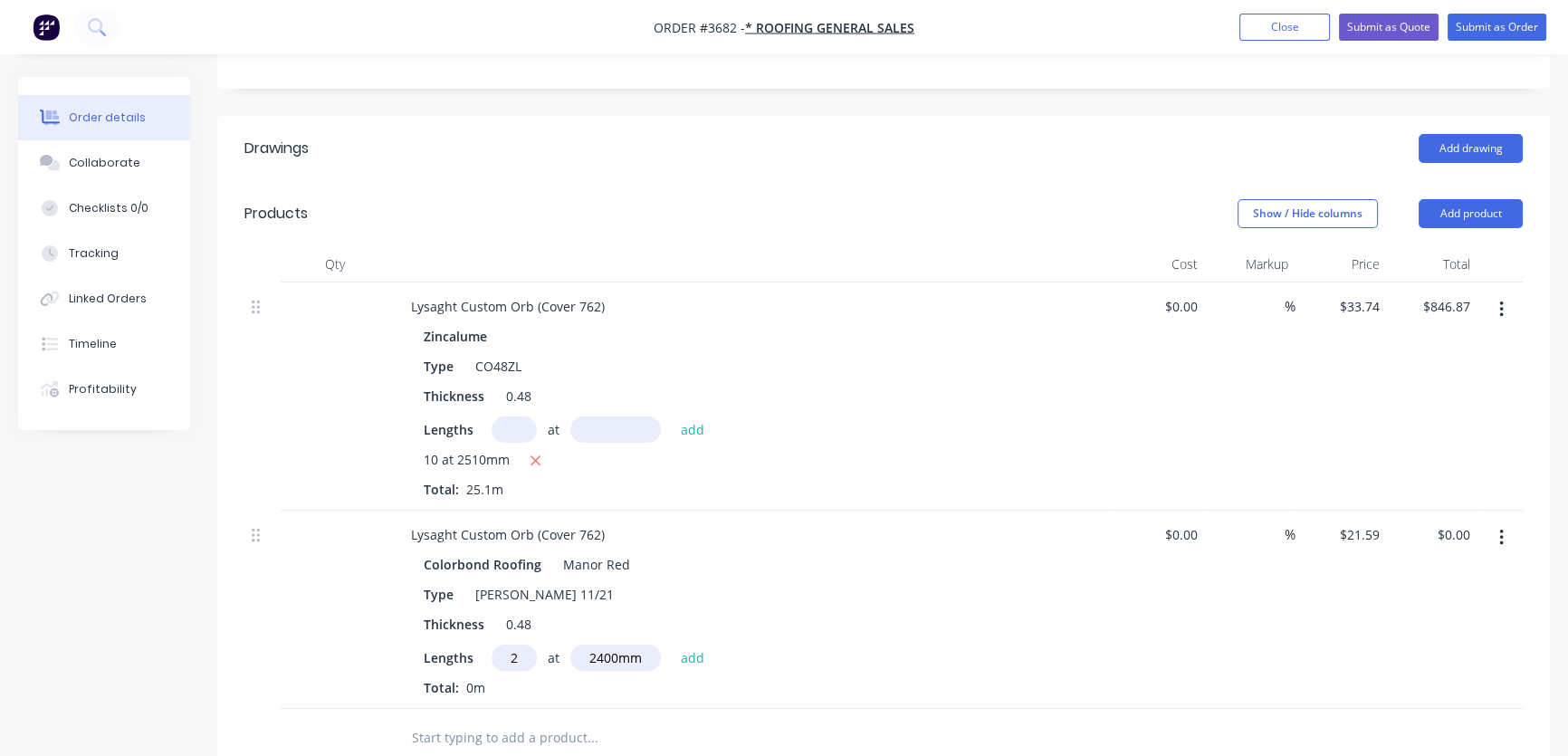
click at [642, 645] on input "2400mm" at bounding box center [615, 658] width 90 height 26
type input "2400mm"
click at [689, 645] on button "add" at bounding box center [693, 657] width 43 height 25
type input "$103.63"
click at [510, 645] on input "text" at bounding box center [514, 658] width 46 height 26
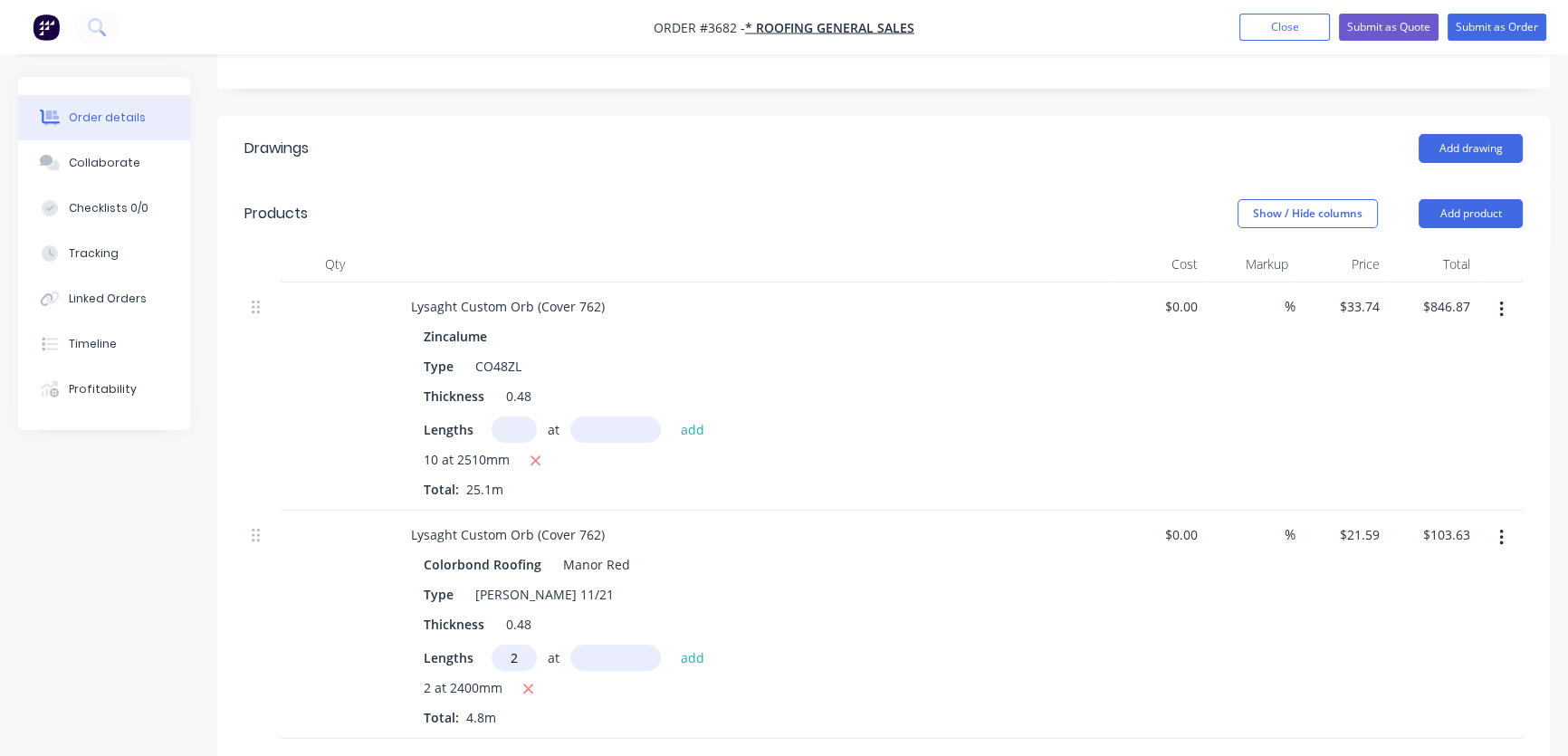
type input "2"
click at [584, 645] on input "text" at bounding box center [615, 658] width 90 height 26
type input "2300mm"
click at [690, 645] on button "add" at bounding box center [693, 657] width 43 height 25
type input "$202.95"
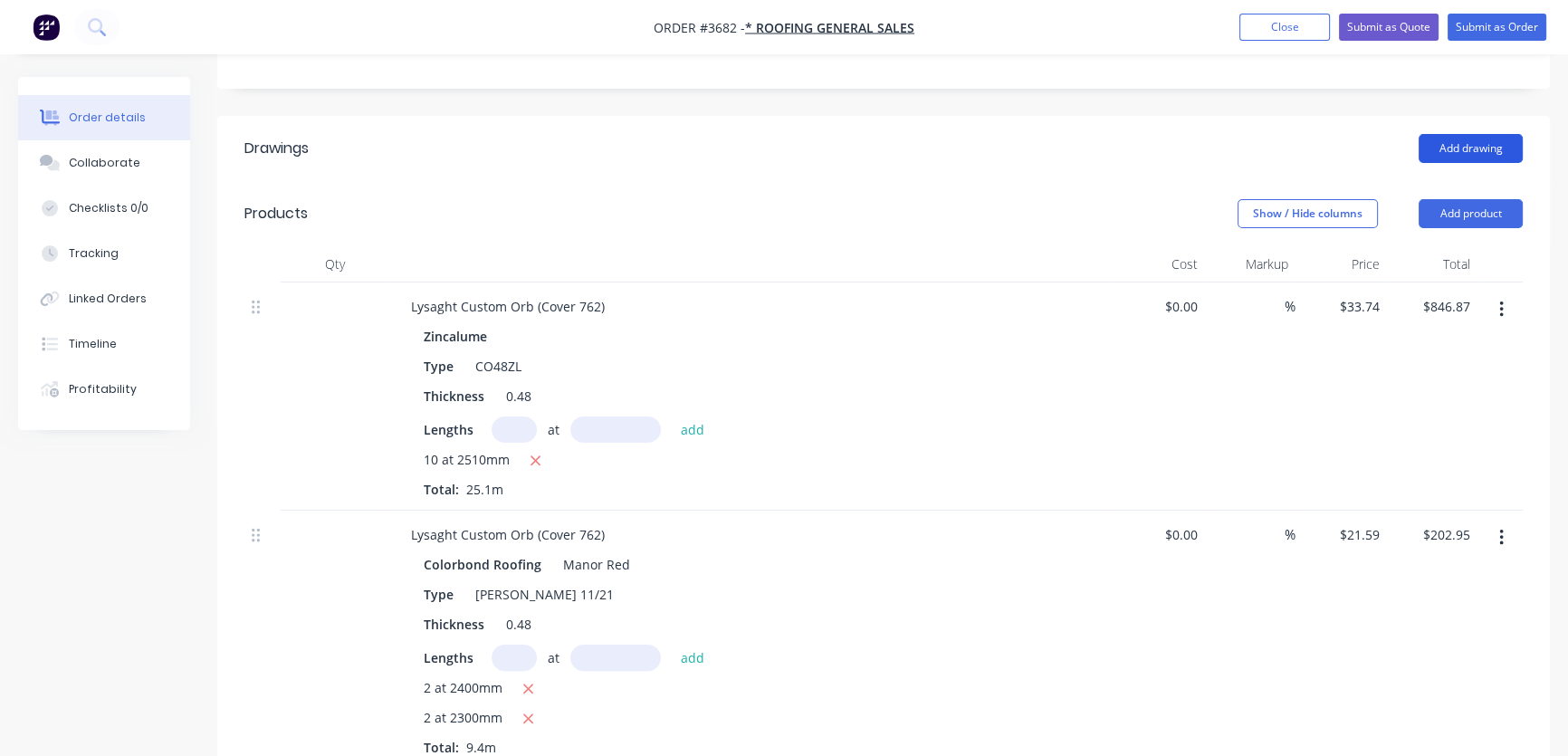
click at [1476, 134] on button "Add drawing" at bounding box center [1471, 148] width 104 height 29
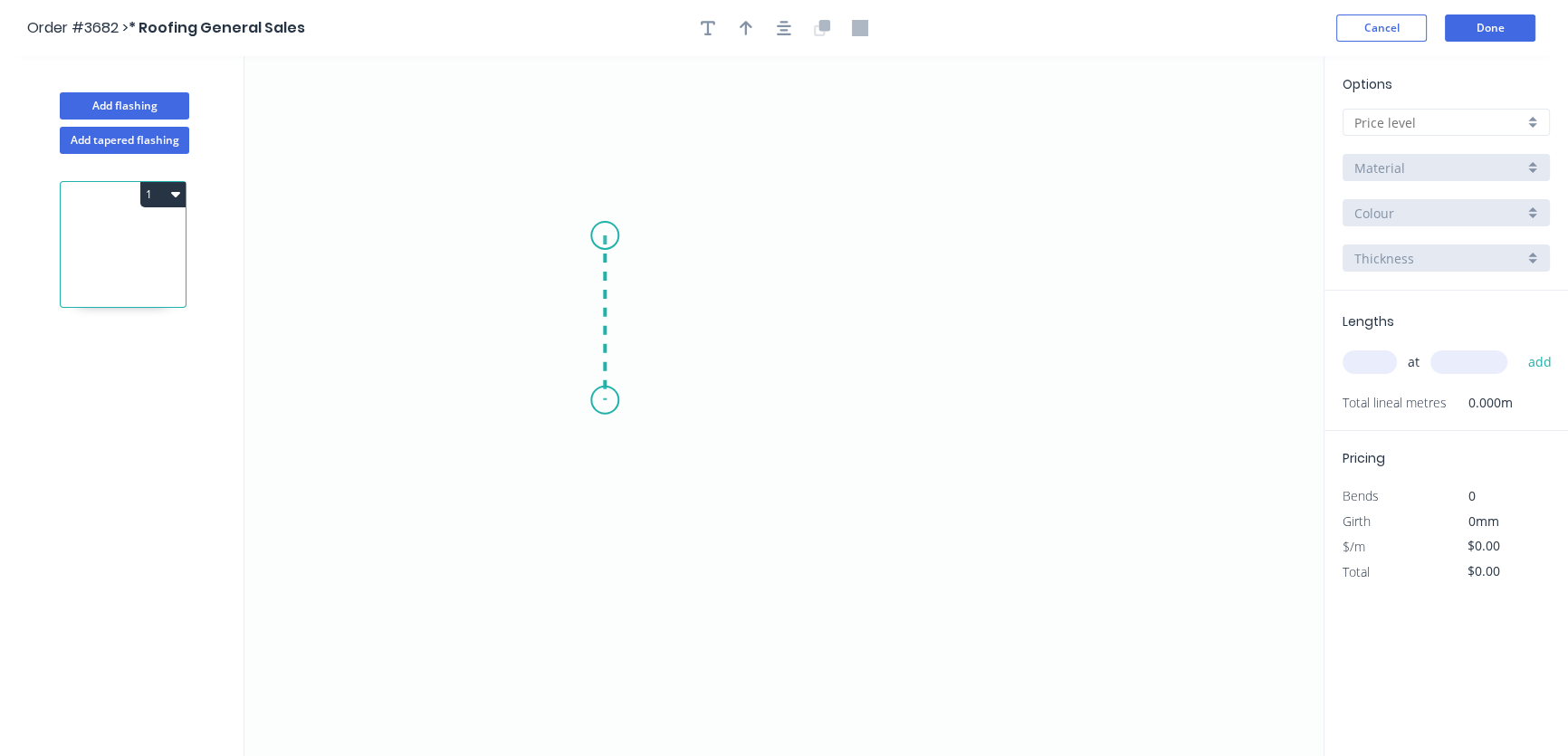
drag, startPoint x: 607, startPoint y: 235, endPoint x: 605, endPoint y: 400, distance: 165.0
click at [605, 400] on icon "0" at bounding box center [784, 406] width 1079 height 700
drag, startPoint x: 605, startPoint y: 400, endPoint x: 779, endPoint y: 397, distance: 174.0
click at [779, 397] on icon "0 ?" at bounding box center [784, 406] width 1079 height 700
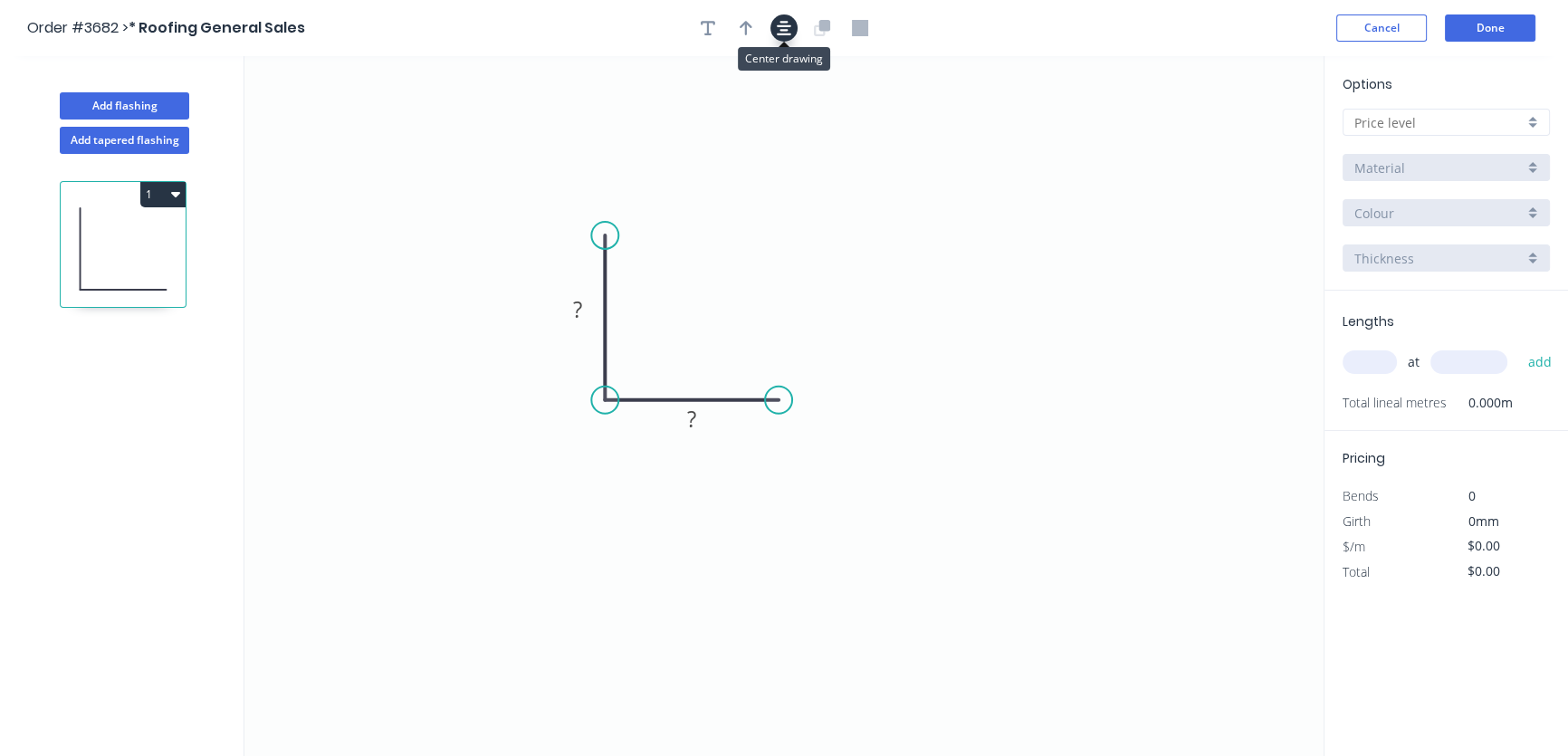
click at [782, 30] on icon "button" at bounding box center [784, 28] width 15 height 16
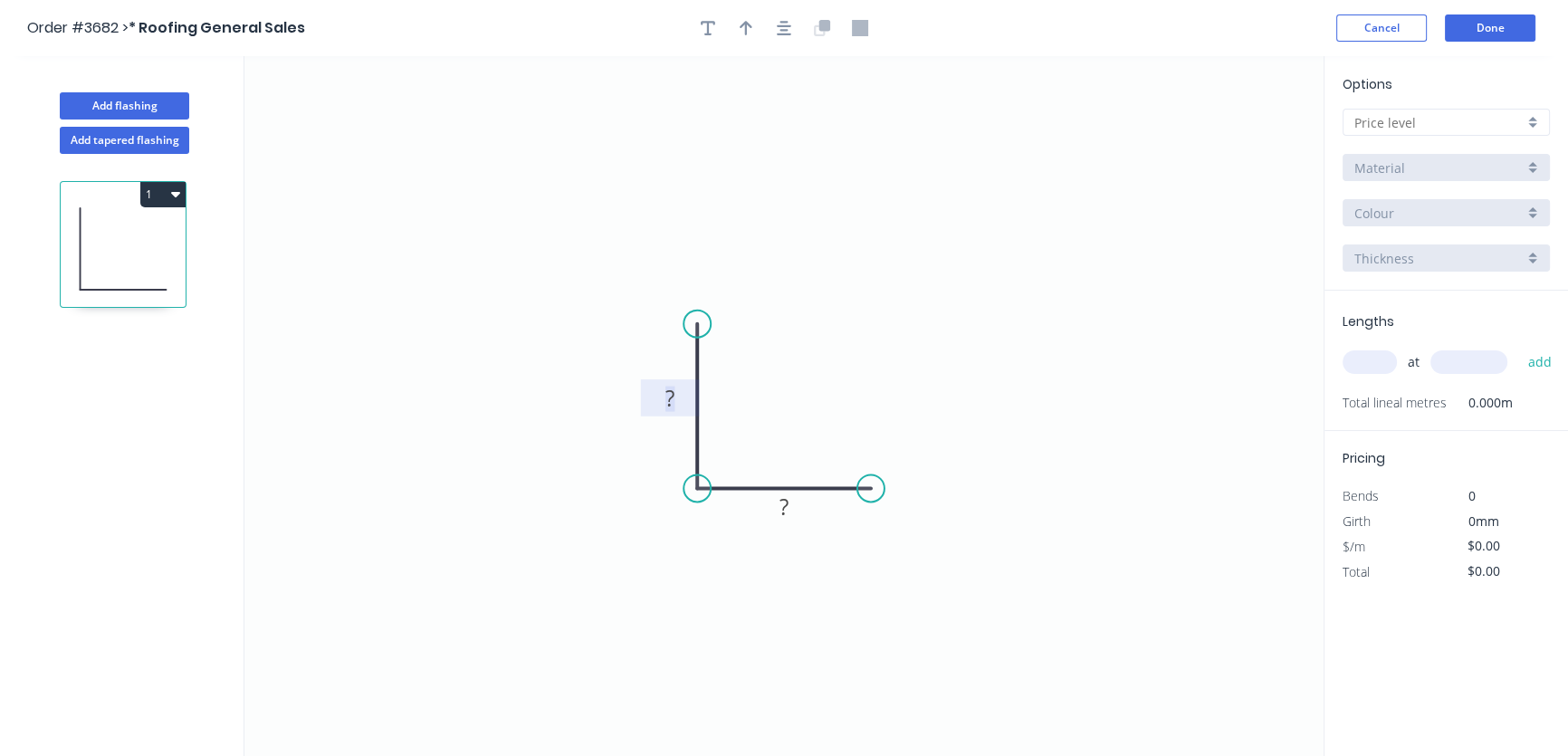
click at [669, 394] on tspan "?" at bounding box center [669, 398] width 9 height 30
click at [784, 507] on tspan "?" at bounding box center [784, 507] width 9 height 30
drag, startPoint x: 643, startPoint y: 399, endPoint x: 552, endPoint y: 399, distance: 91.0
click at [552, 399] on rect at bounding box center [580, 398] width 59 height 37
drag, startPoint x: 785, startPoint y: 526, endPoint x: 794, endPoint y: 580, distance: 54.7
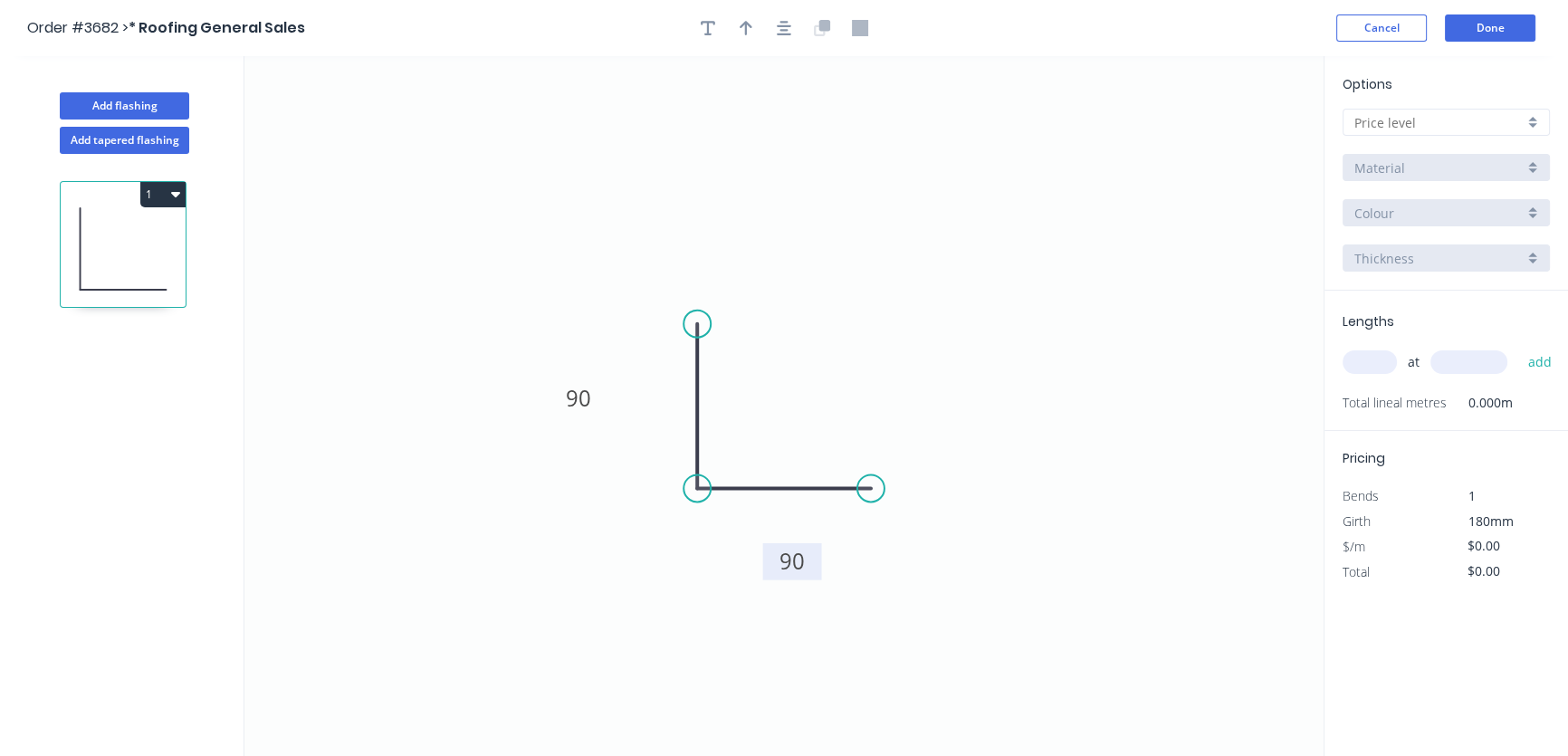
click at [794, 580] on rect at bounding box center [792, 561] width 59 height 37
click at [746, 23] on icon "button" at bounding box center [746, 28] width 13 height 15
drag, startPoint x: 1228, startPoint y: 143, endPoint x: 579, endPoint y: 510, distance: 745.6
click at [579, 510] on icon at bounding box center [578, 489] width 16 height 58
drag, startPoint x: 586, startPoint y: 480, endPoint x: 599, endPoint y: 468, distance: 17.7
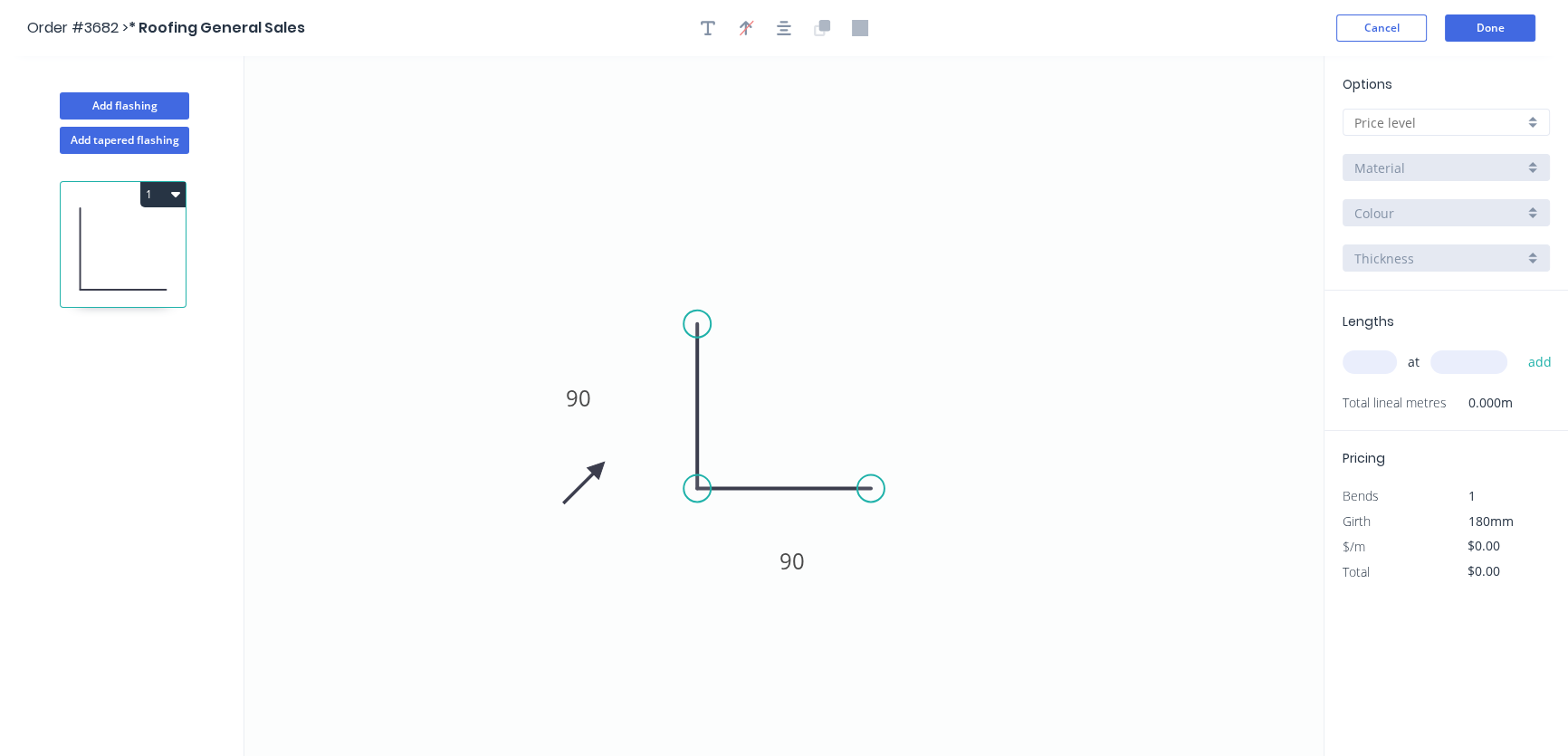
click at [599, 468] on icon at bounding box center [584, 483] width 53 height 53
click at [1536, 125] on div at bounding box center [1446, 121] width 208 height 27
click at [1427, 160] on div "A" at bounding box center [1446, 157] width 206 height 32
type input "A"
type input "$16.82"
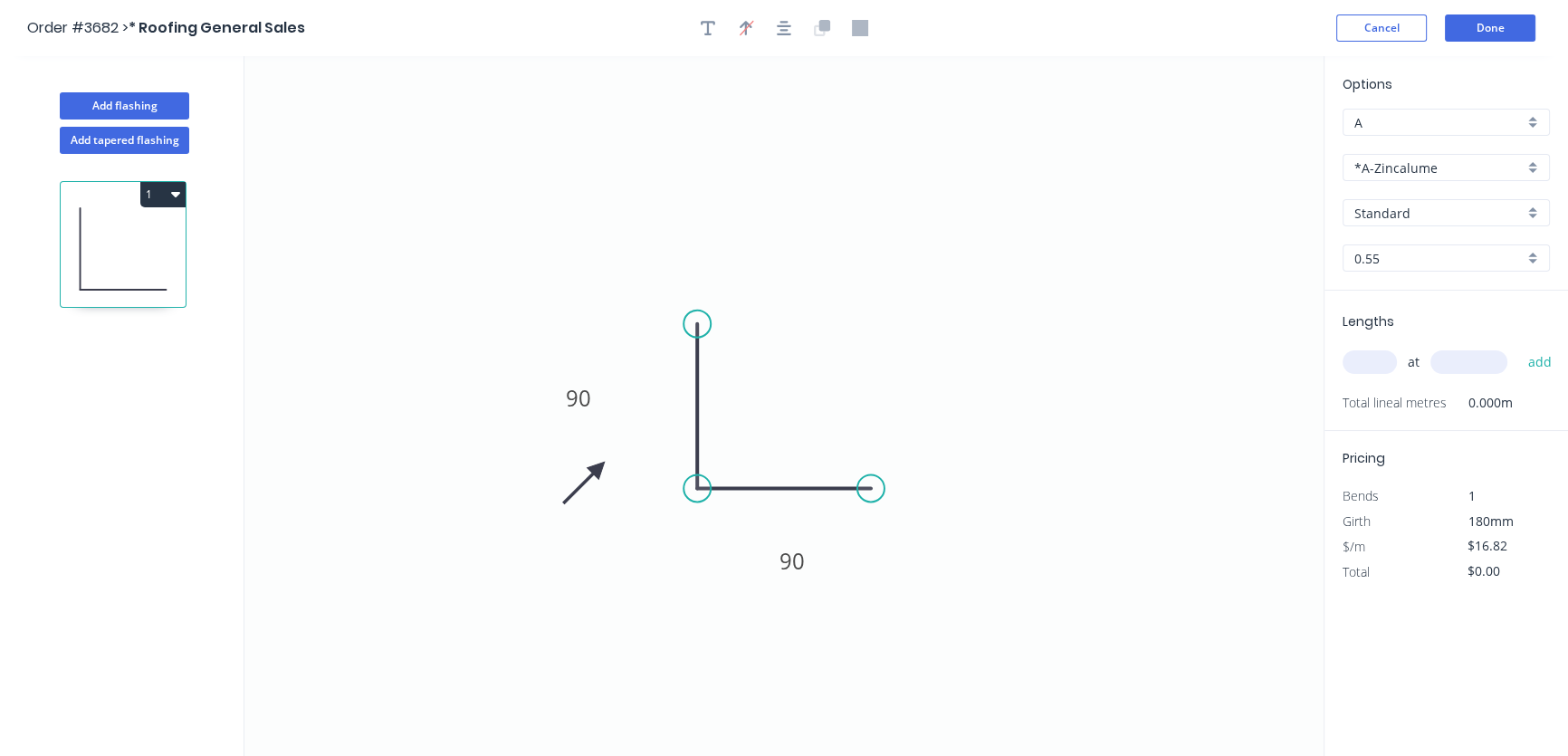
click at [1531, 214] on div "Standard" at bounding box center [1446, 213] width 208 height 27
click at [1530, 212] on div at bounding box center [1446, 213] width 208 height 27
click at [1529, 215] on div at bounding box center [1446, 213] width 208 height 27
click at [1530, 164] on div "*A-Zincalume" at bounding box center [1446, 167] width 208 height 27
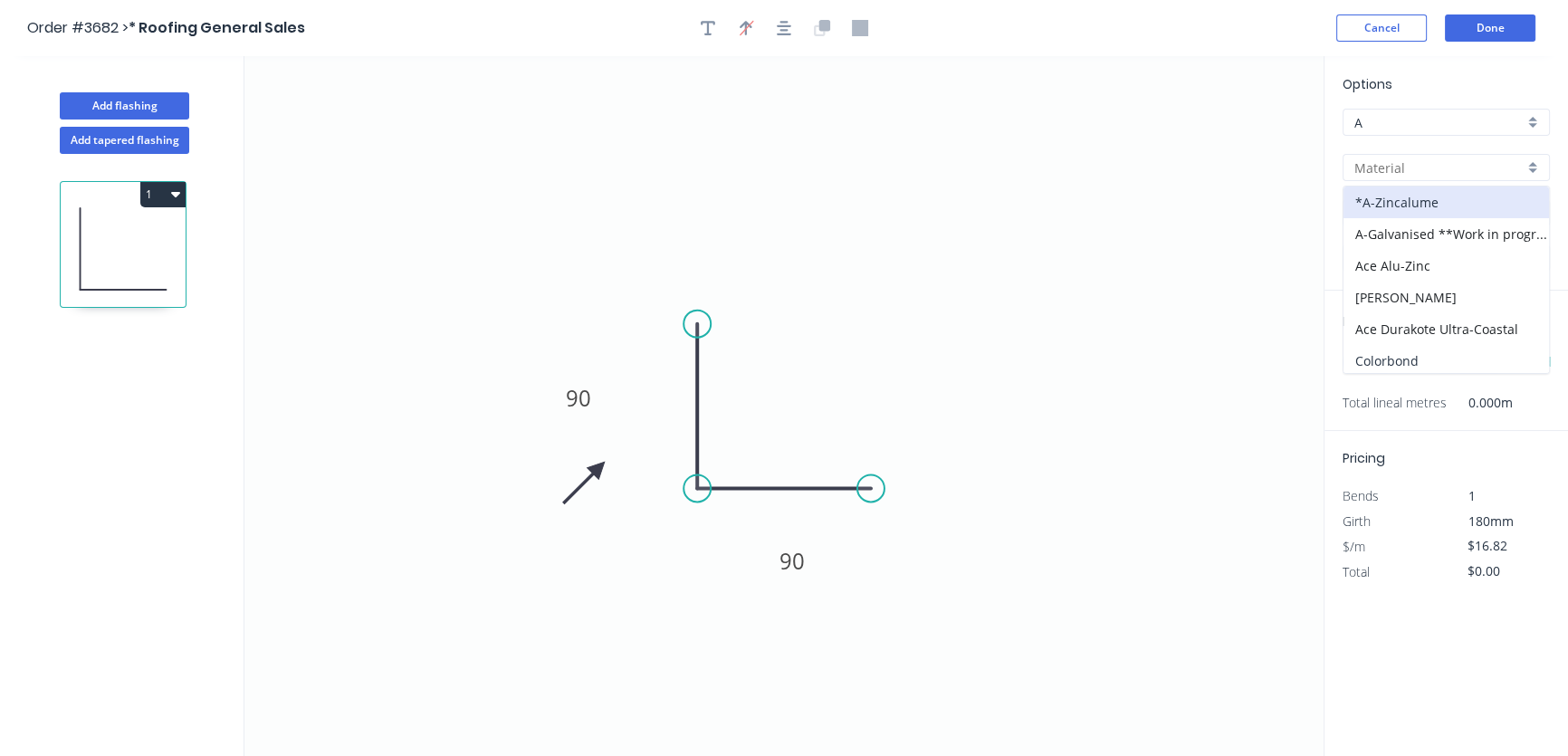
click at [1427, 365] on div "Colorbond" at bounding box center [1446, 361] width 206 height 32
type input "Colorbond"
type input "Basalt"
type input "$17.64"
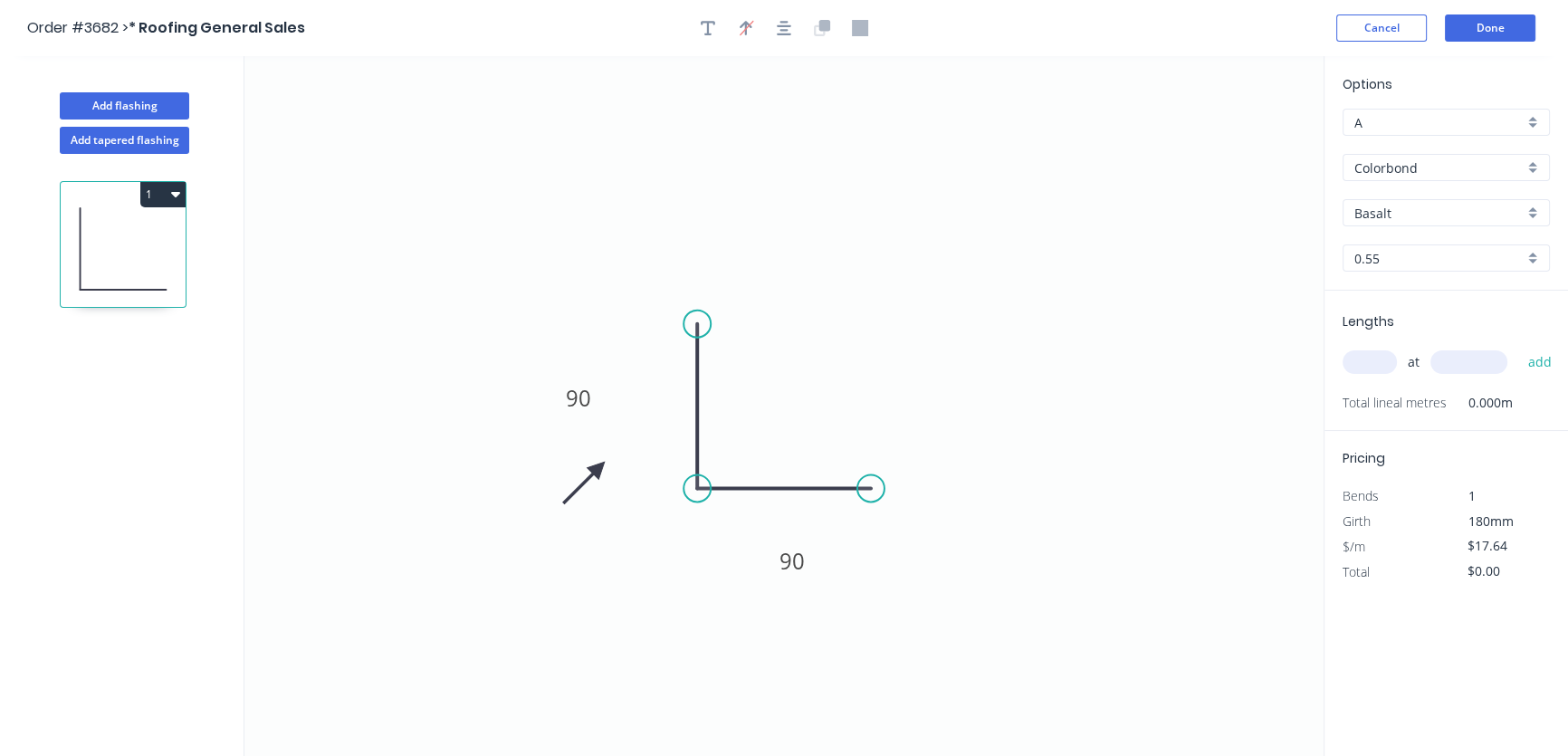
click at [1370, 364] on input "text" at bounding box center [1369, 363] width 55 height 24
type input "2"
click at [1466, 364] on input "text" at bounding box center [1470, 363] width 77 height 24
type input "2520"
click at [1539, 363] on button "add" at bounding box center [1539, 362] width 43 height 31
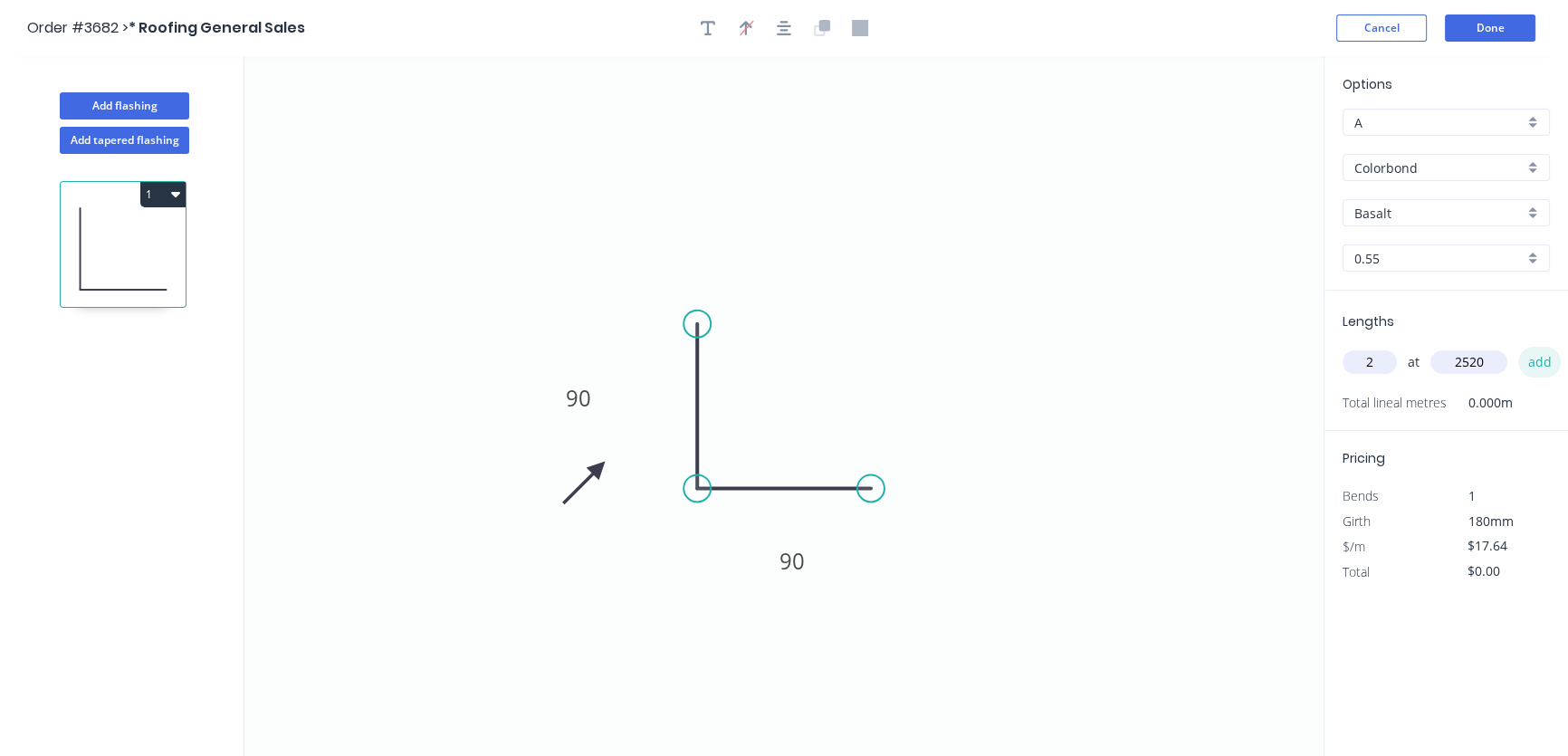
type input "$88.91"
click at [1373, 365] on input "text" at bounding box center [1369, 363] width 55 height 24
type input "2"
click at [1448, 363] on input "text" at bounding box center [1470, 363] width 77 height 24
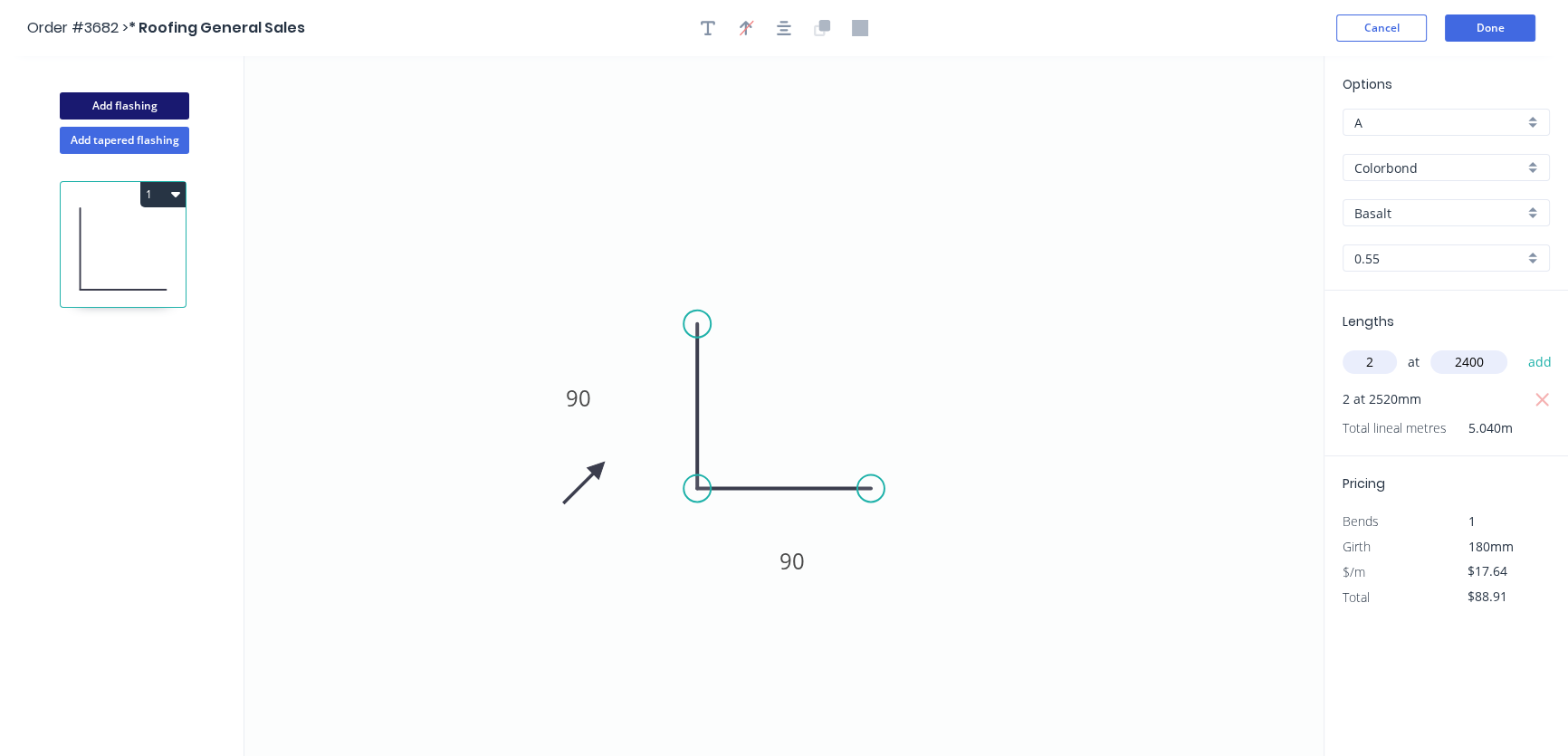
type input "2400"
click at [112, 108] on button "Add flashing" at bounding box center [124, 105] width 129 height 27
type input "$0.00"
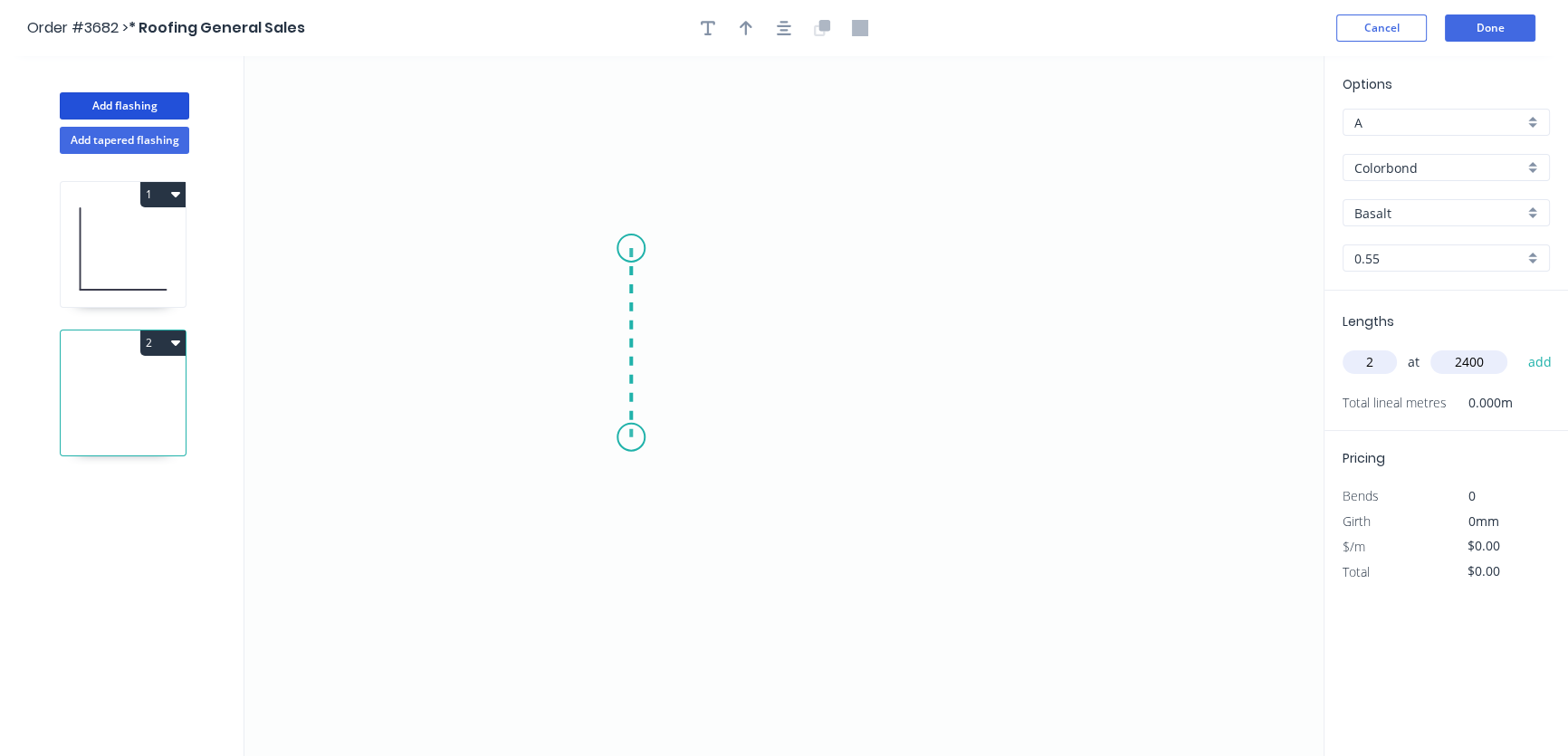
drag, startPoint x: 632, startPoint y: 248, endPoint x: 630, endPoint y: 437, distance: 189.0
click at [630, 437] on icon "0" at bounding box center [784, 406] width 1079 height 700
drag, startPoint x: 630, startPoint y: 437, endPoint x: 812, endPoint y: 436, distance: 182.0
click at [812, 436] on icon "0 ?" at bounding box center [784, 406] width 1079 height 700
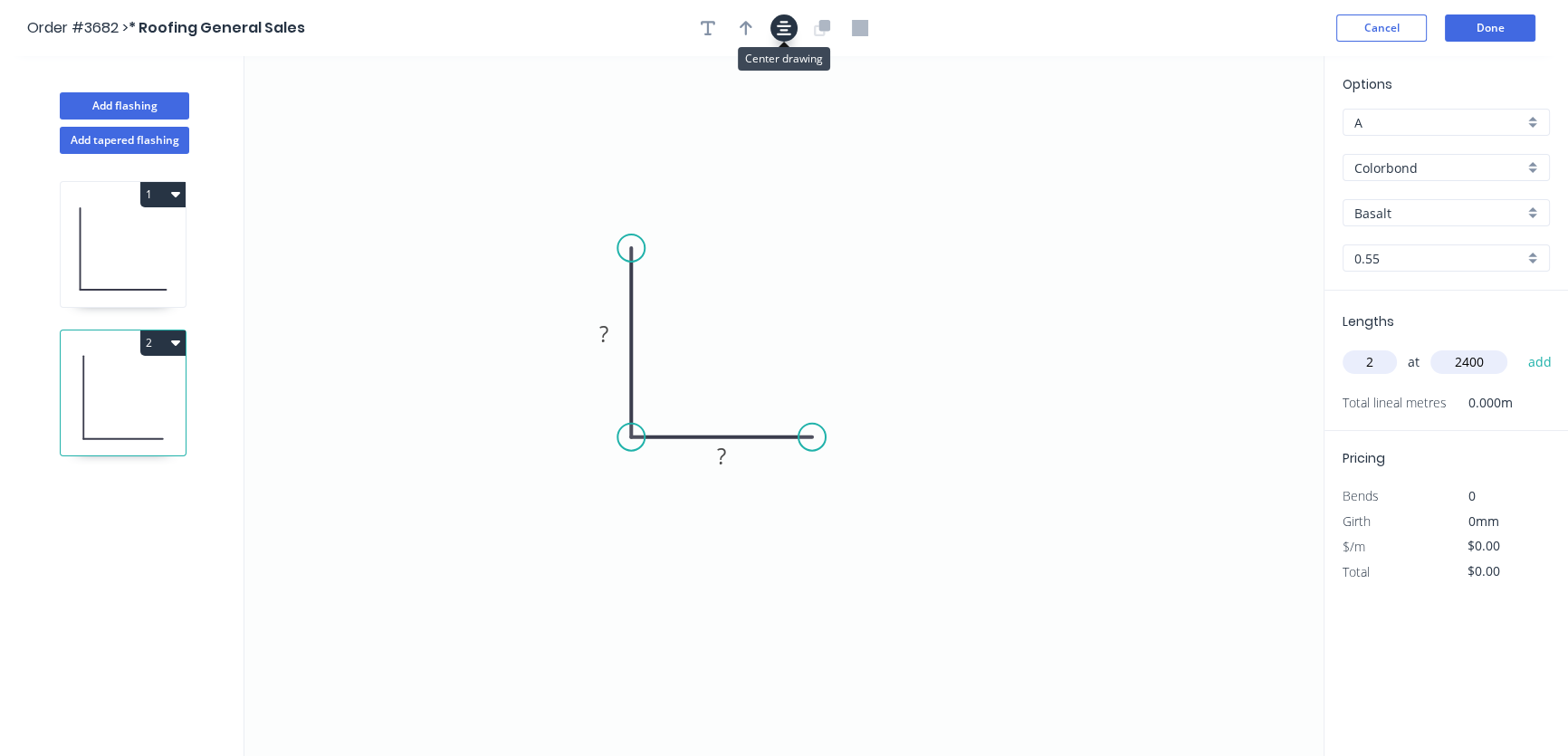
click at [779, 26] on icon "button" at bounding box center [784, 28] width 15 height 15
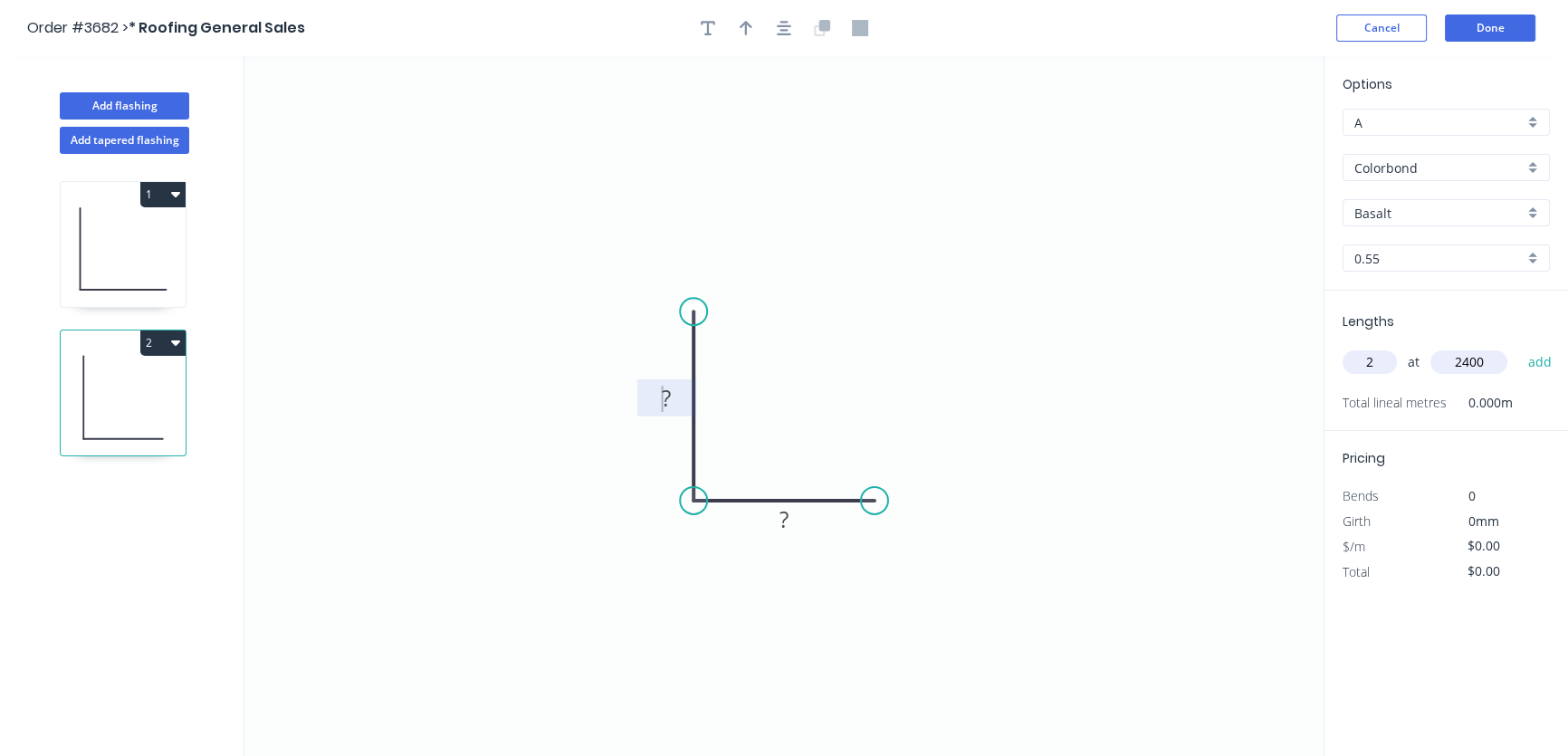
click at [664, 395] on tspan "?" at bounding box center [666, 398] width 9 height 30
click at [508, 384] on icon "0 ? ?" at bounding box center [784, 406] width 1079 height 700
click at [664, 396] on tspan "?" at bounding box center [666, 398] width 9 height 30
click at [783, 519] on tspan "?" at bounding box center [784, 520] width 9 height 30
drag, startPoint x: 558, startPoint y: 554, endPoint x: 557, endPoint y: 488, distance: 66.0
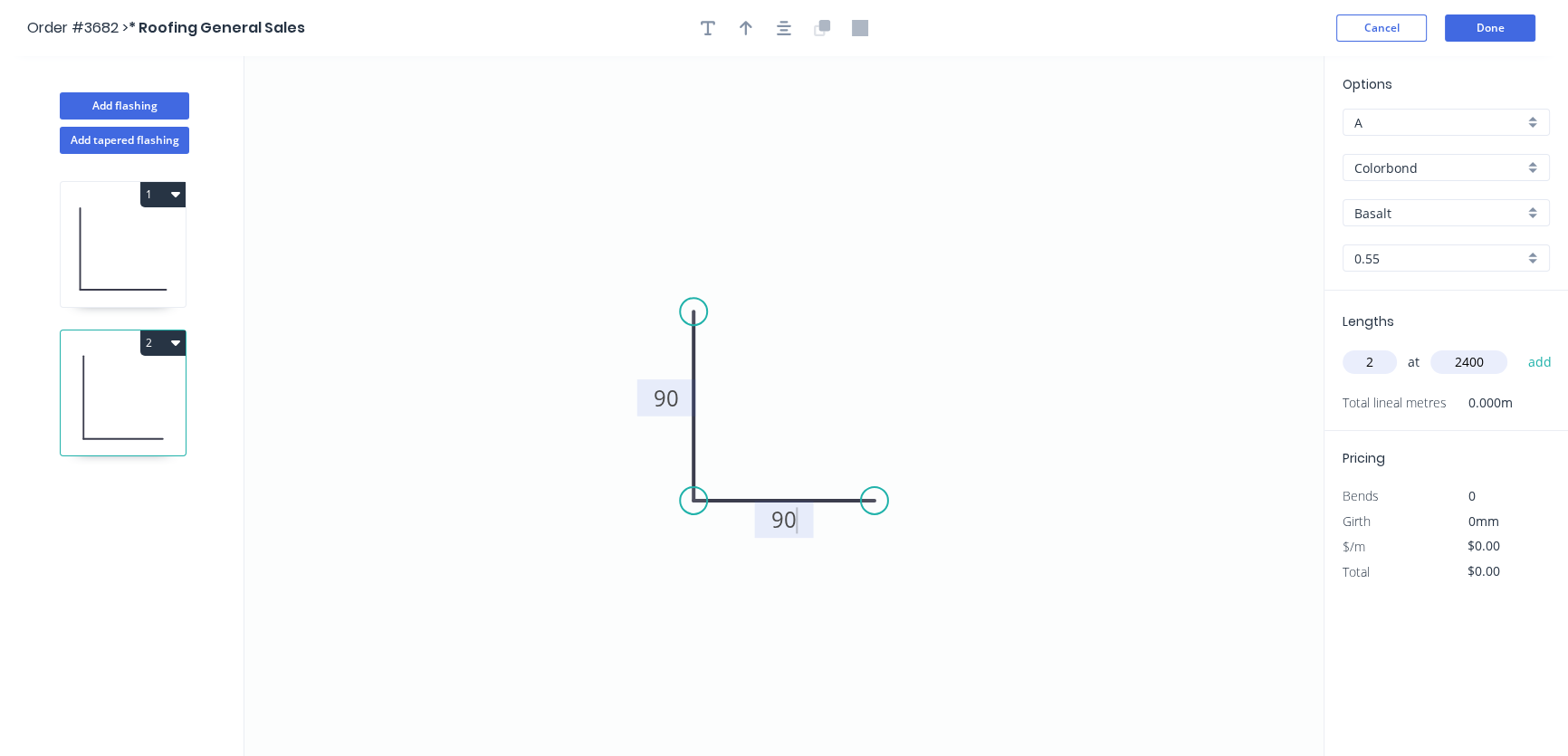
click at [556, 537] on icon "0 90 90" at bounding box center [784, 406] width 1079 height 700
type input "$17.64"
drag, startPoint x: 640, startPoint y: 403, endPoint x: 571, endPoint y: 416, distance: 70.2
click at [575, 416] on rect at bounding box center [604, 410] width 59 height 37
drag, startPoint x: 786, startPoint y: 533, endPoint x: 789, endPoint y: 572, distance: 39.1
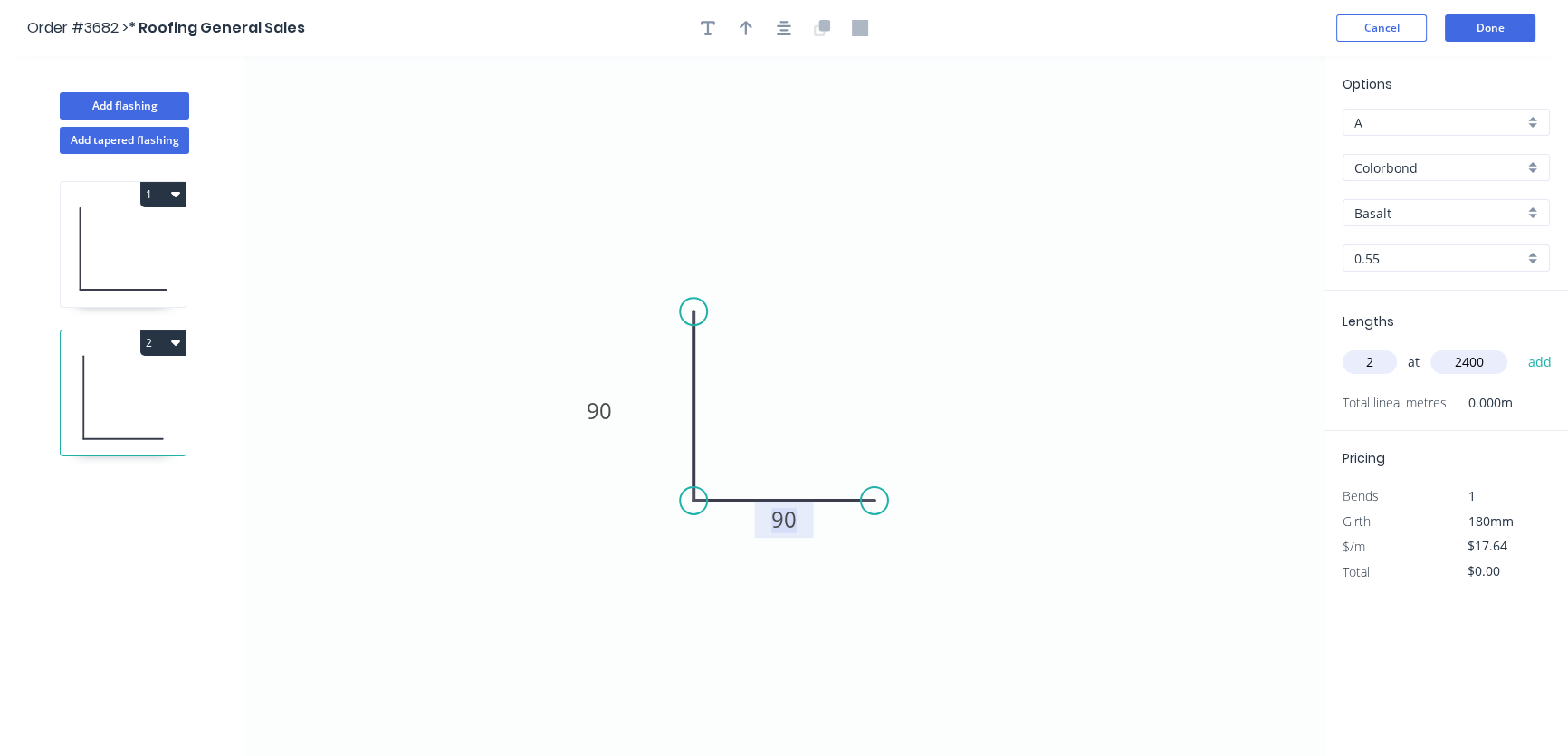
click at [791, 580] on icon "0 90 90" at bounding box center [784, 406] width 1079 height 700
drag, startPoint x: 783, startPoint y: 534, endPoint x: 785, endPoint y: 592, distance: 58.0
click at [785, 592] on rect at bounding box center [786, 577] width 59 height 37
click at [745, 32] on icon "button" at bounding box center [746, 28] width 13 height 16
drag, startPoint x: 1230, startPoint y: 138, endPoint x: 534, endPoint y: 508, distance: 788.2
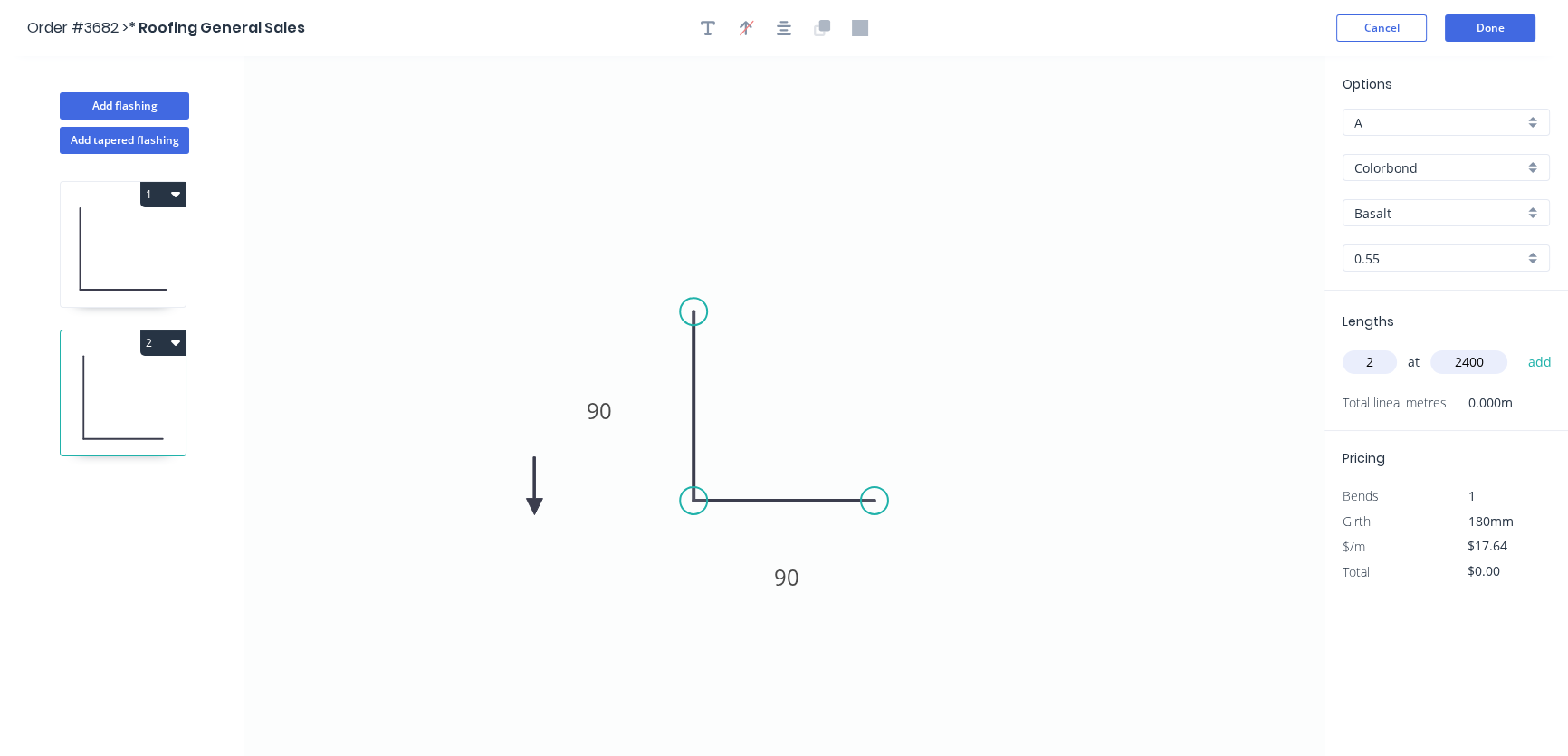
click at [534, 508] on icon at bounding box center [534, 486] width 16 height 58
click at [612, 489] on icon "0 90 90" at bounding box center [784, 406] width 1079 height 700
drag, startPoint x: 529, startPoint y: 509, endPoint x: 602, endPoint y: 493, distance: 74.7
click at [602, 493] on icon at bounding box center [591, 507] width 53 height 53
click at [1464, 217] on input "Basalt" at bounding box center [1439, 213] width 170 height 19
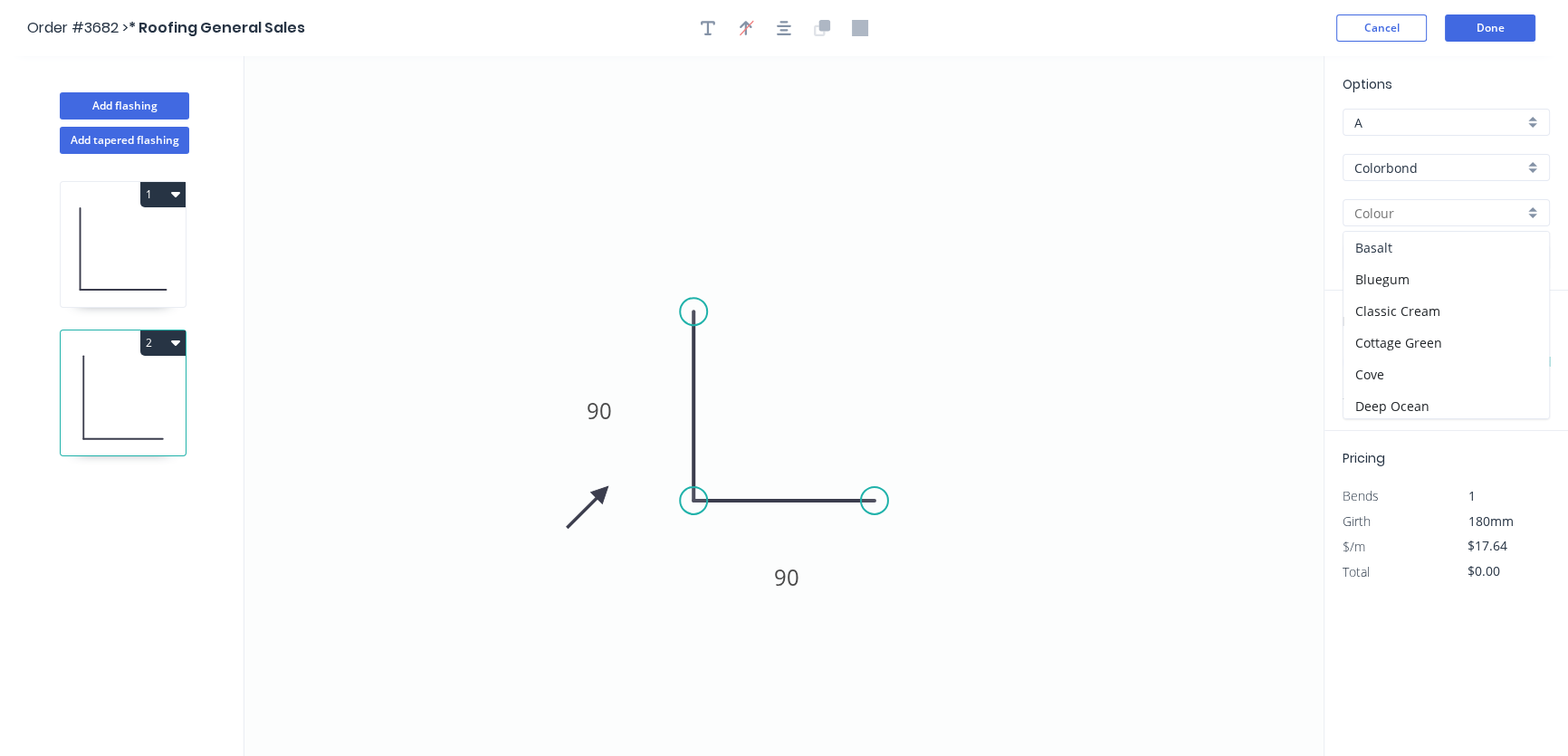
click at [1433, 246] on div "Basalt" at bounding box center [1446, 247] width 206 height 32
type input "Basalt"
click at [1547, 358] on button "add" at bounding box center [1539, 362] width 43 height 31
type input "$84.67"
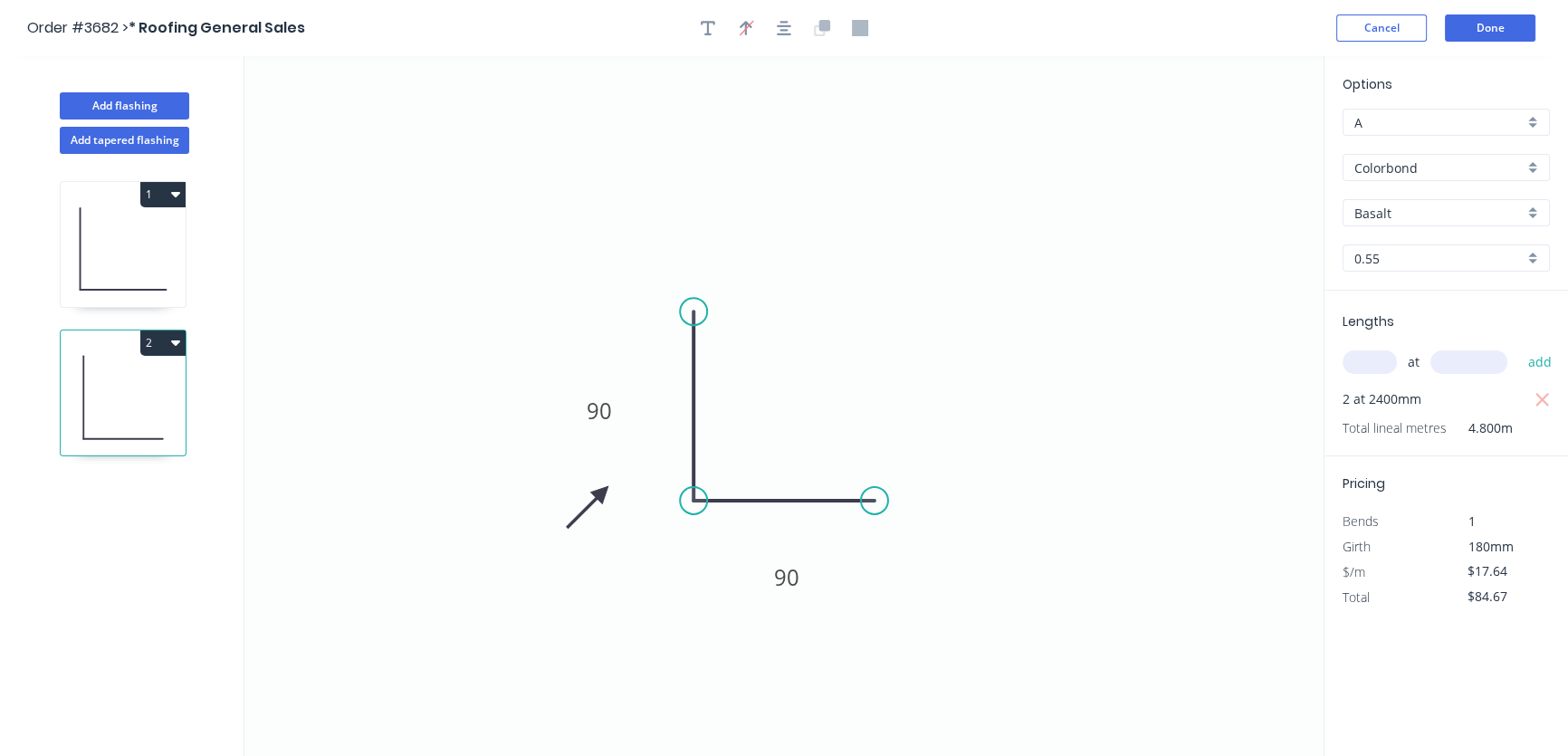
click at [1365, 363] on input "text" at bounding box center [1369, 363] width 55 height 24
type input "2"
click at [1436, 358] on input "text" at bounding box center [1470, 363] width 77 height 24
type input "2600"
click at [1545, 357] on button "add" at bounding box center [1539, 362] width 43 height 31
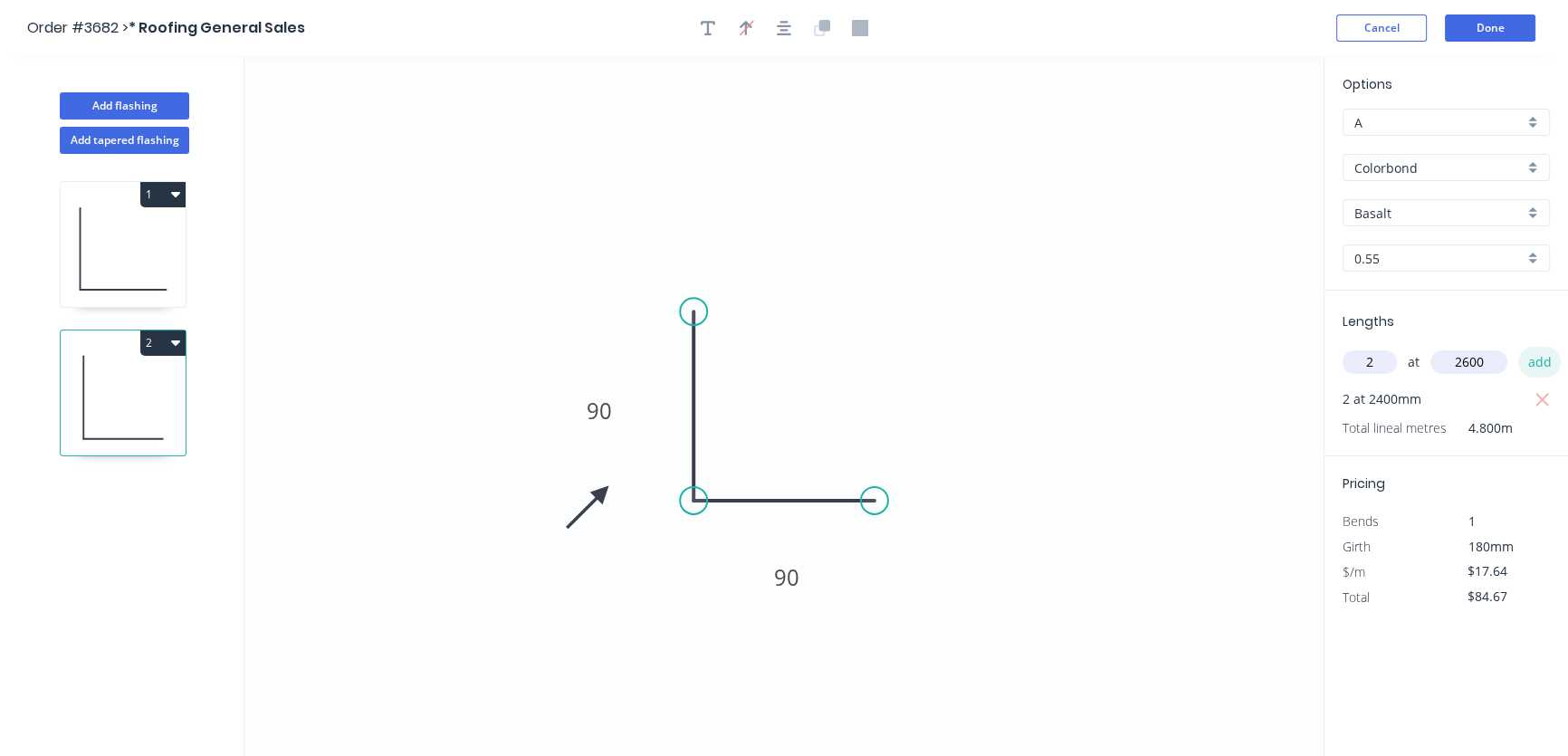
type input "$176.40"
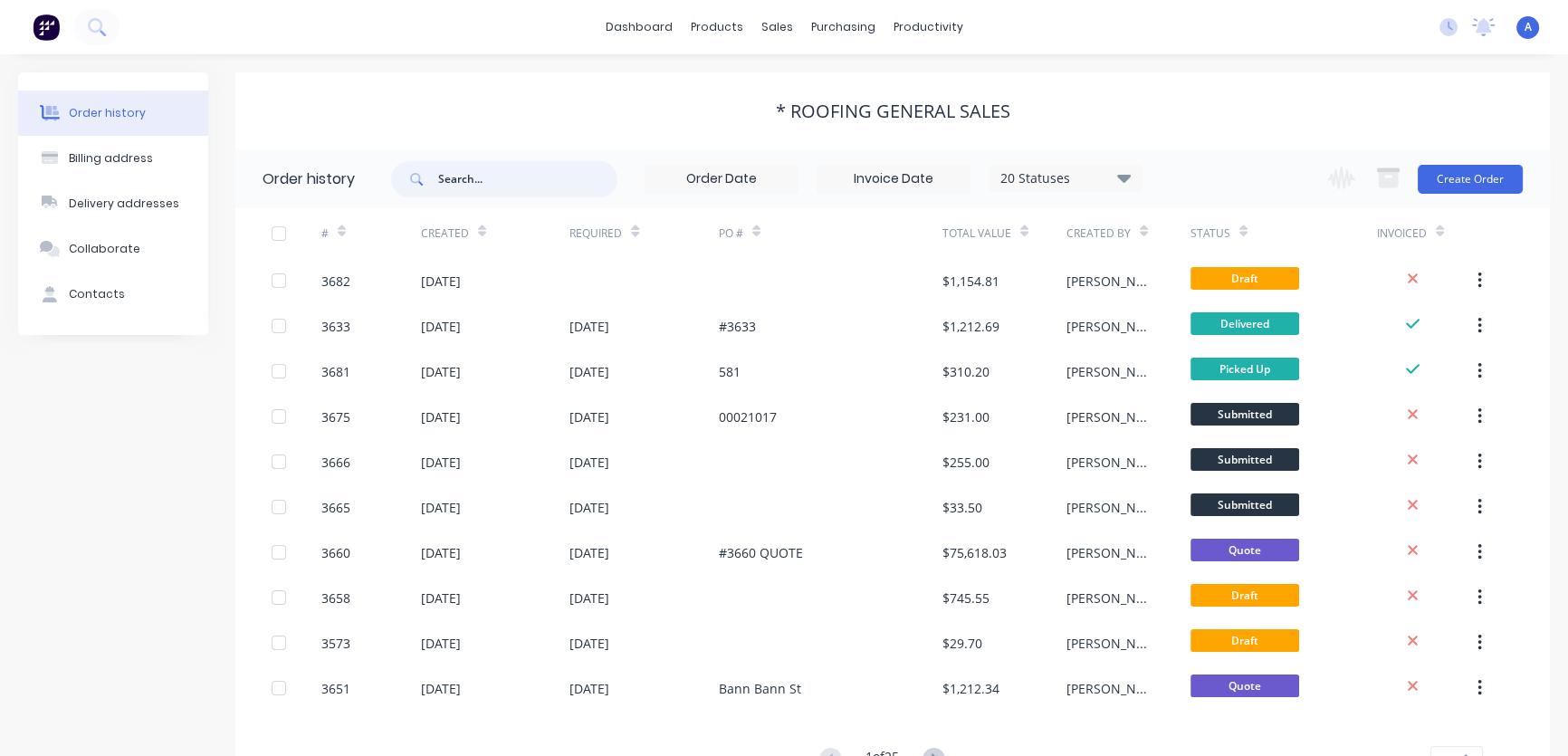
click at [488, 185] on input "text" at bounding box center [527, 179] width 180 height 36
type input "jp"
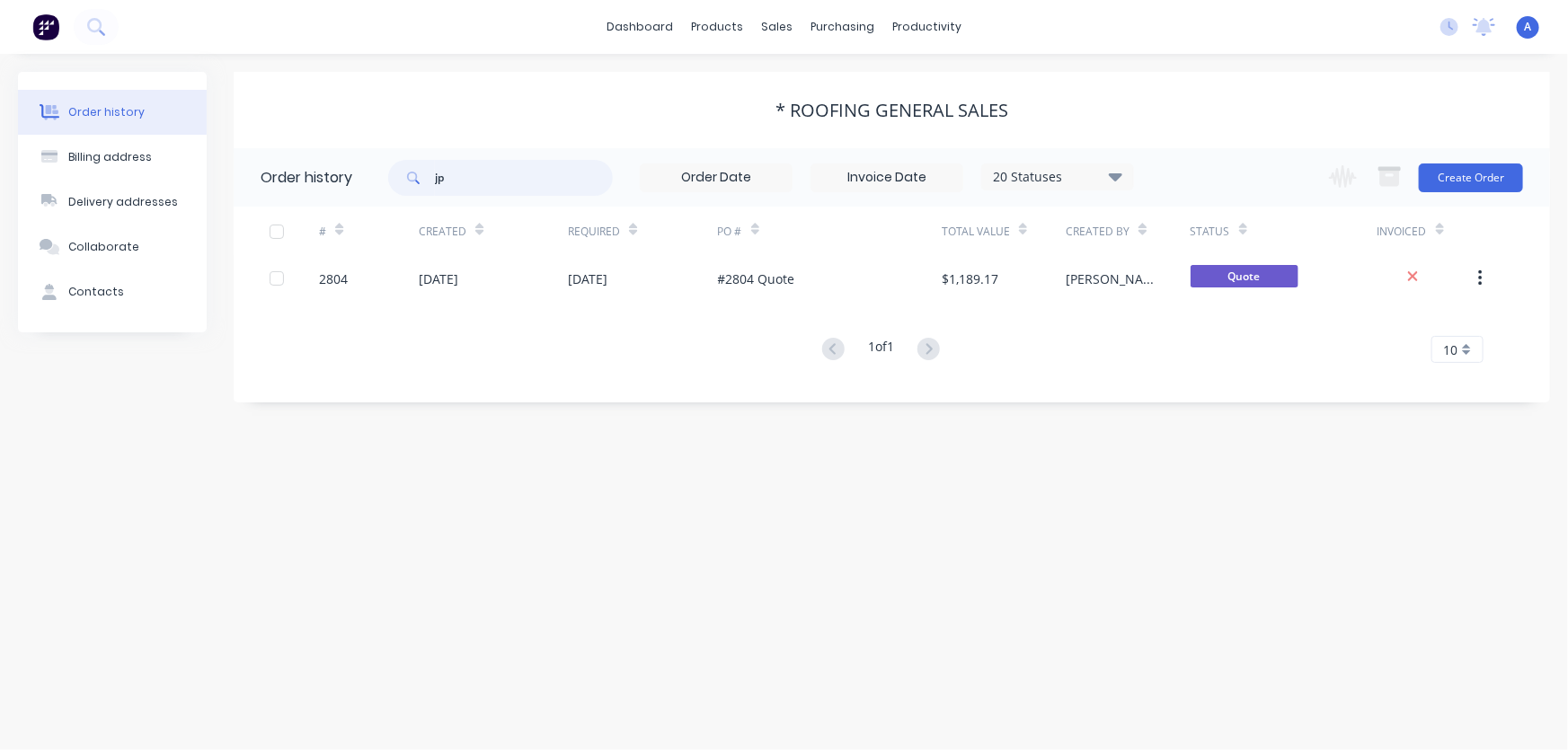
click at [456, 181] on input "jp" at bounding box center [523, 177] width 178 height 35
type input "j"
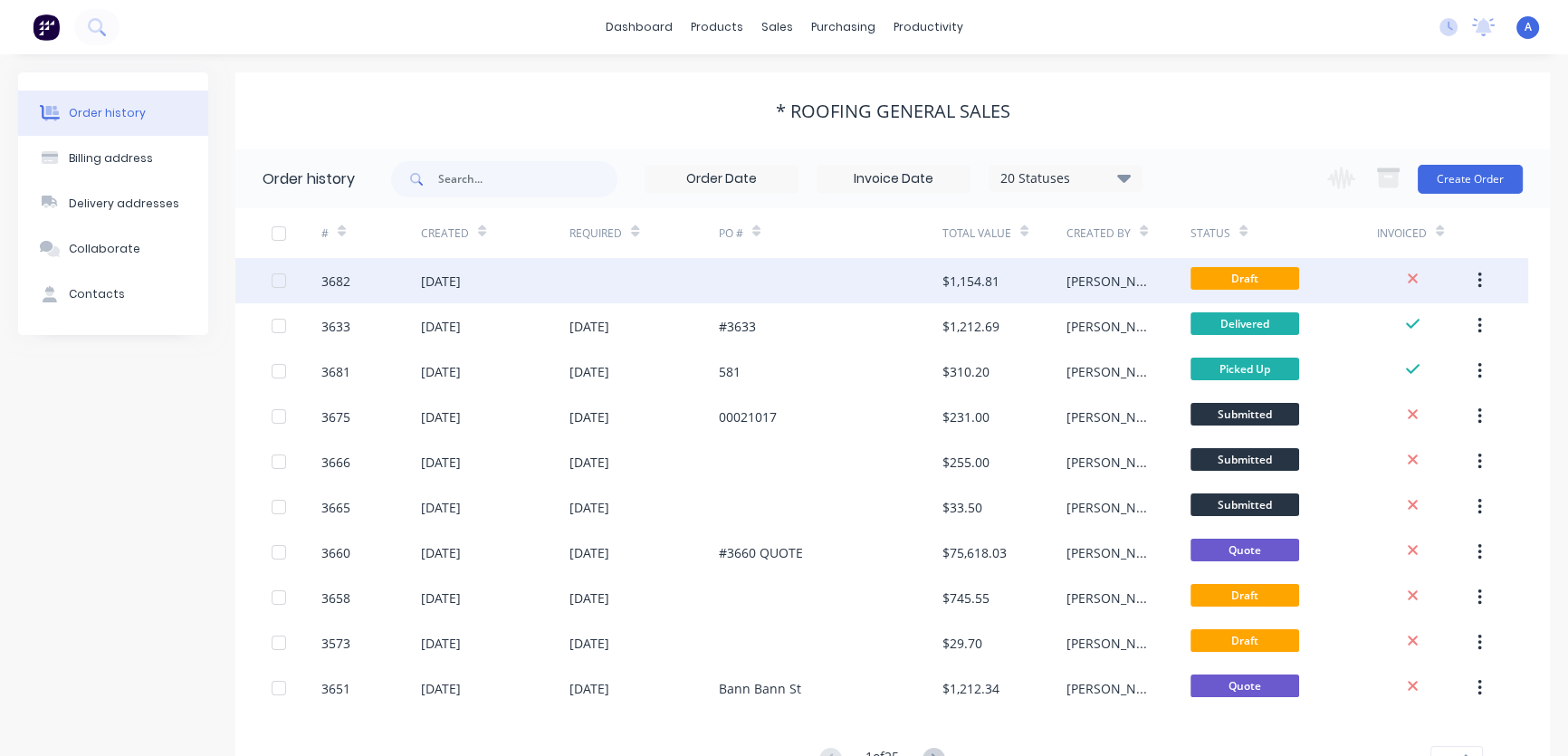
click at [508, 277] on div "[DATE]" at bounding box center [496, 281] width 149 height 46
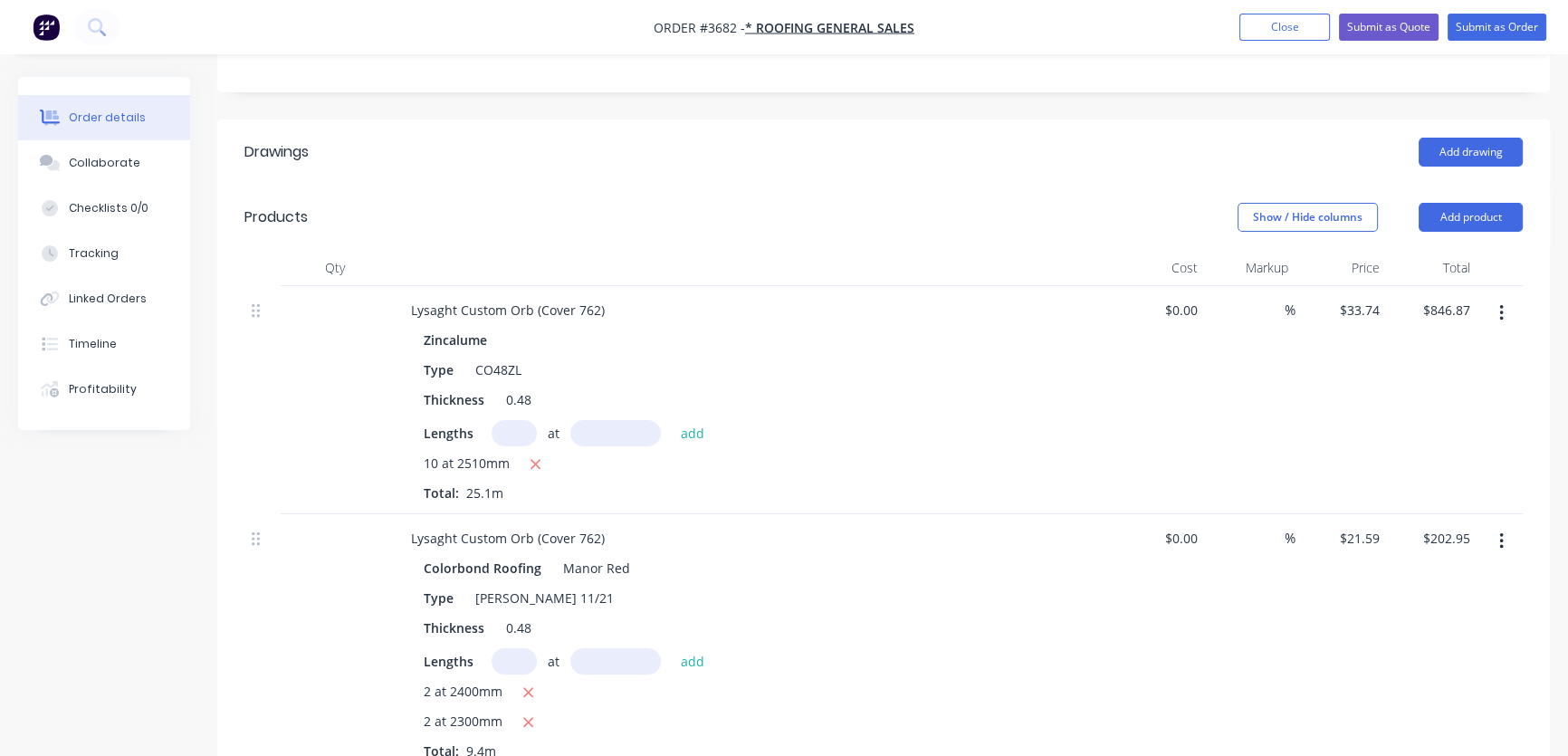
scroll to position [374, 0]
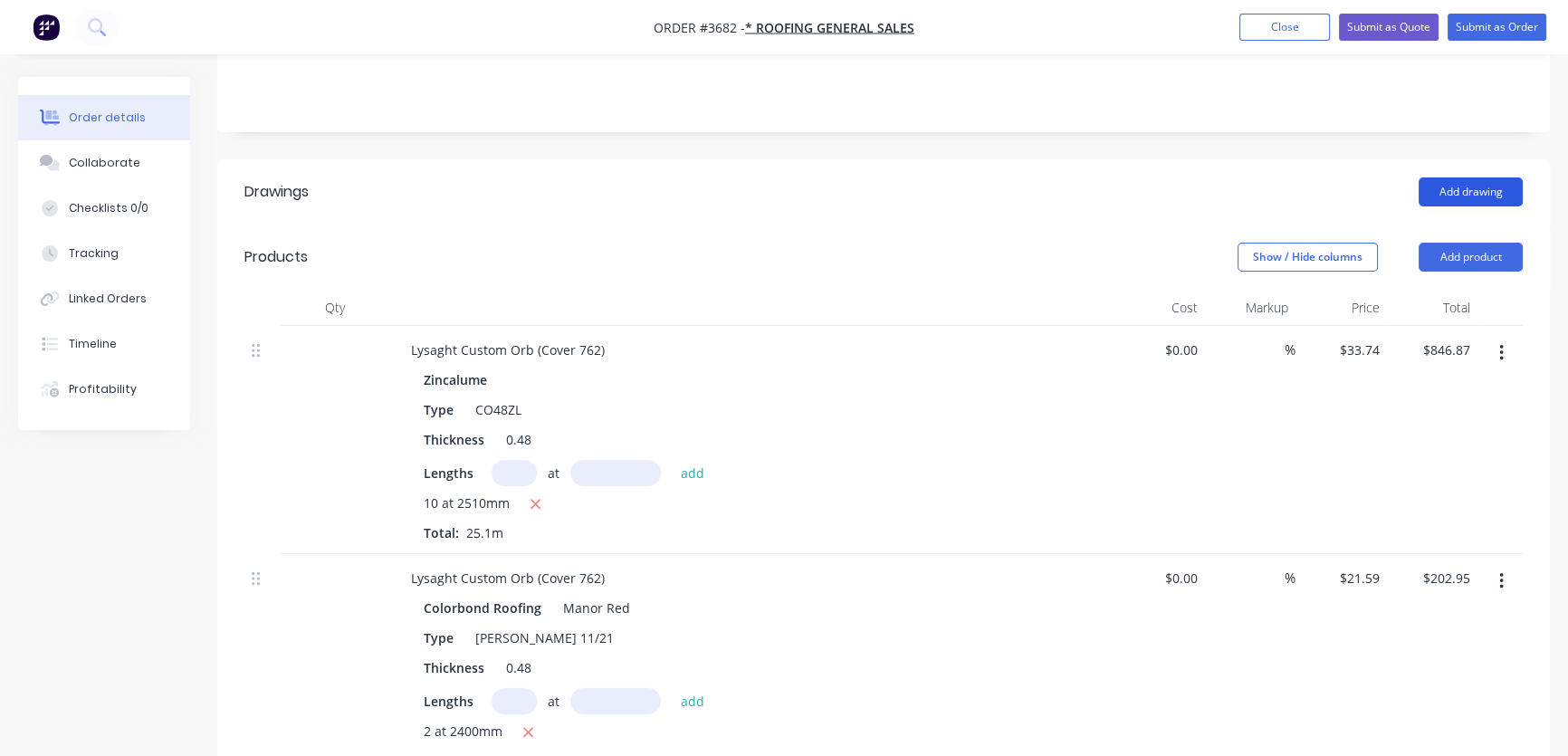
click at [1467, 178] on button "Add drawing" at bounding box center [1471, 192] width 104 height 29
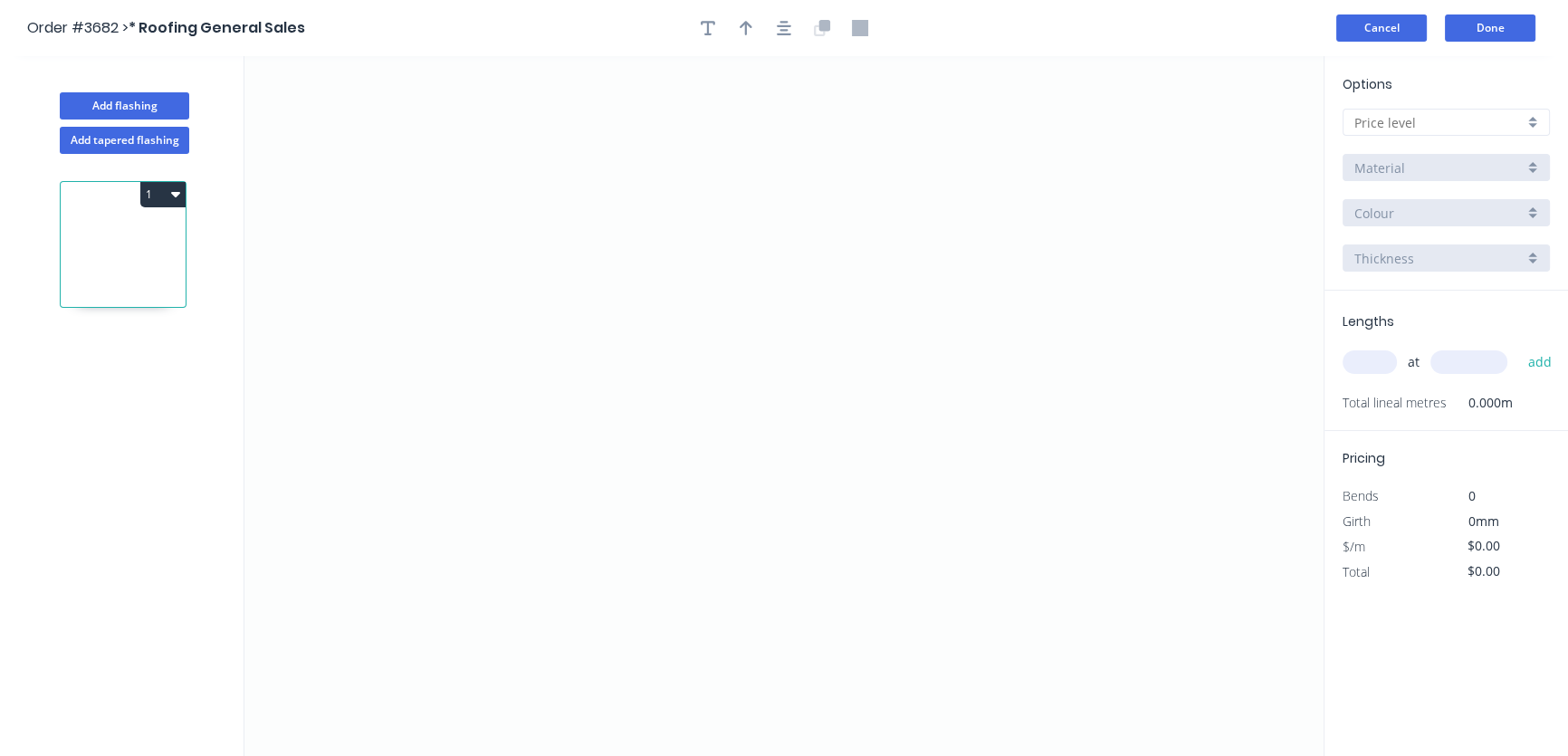
click at [1384, 28] on button "Cancel" at bounding box center [1381, 28] width 90 height 27
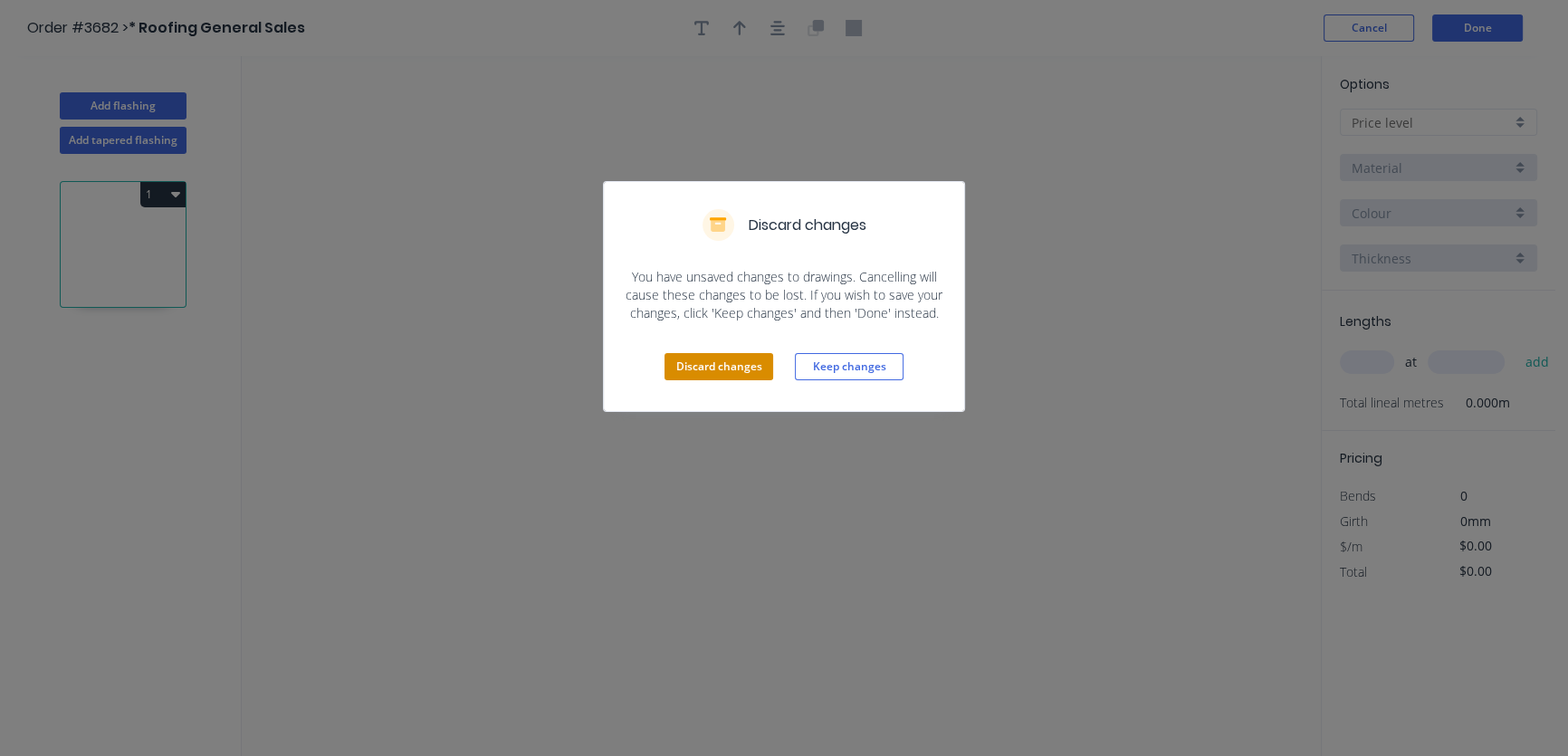
click at [723, 371] on button "Discard changes" at bounding box center [718, 367] width 108 height 27
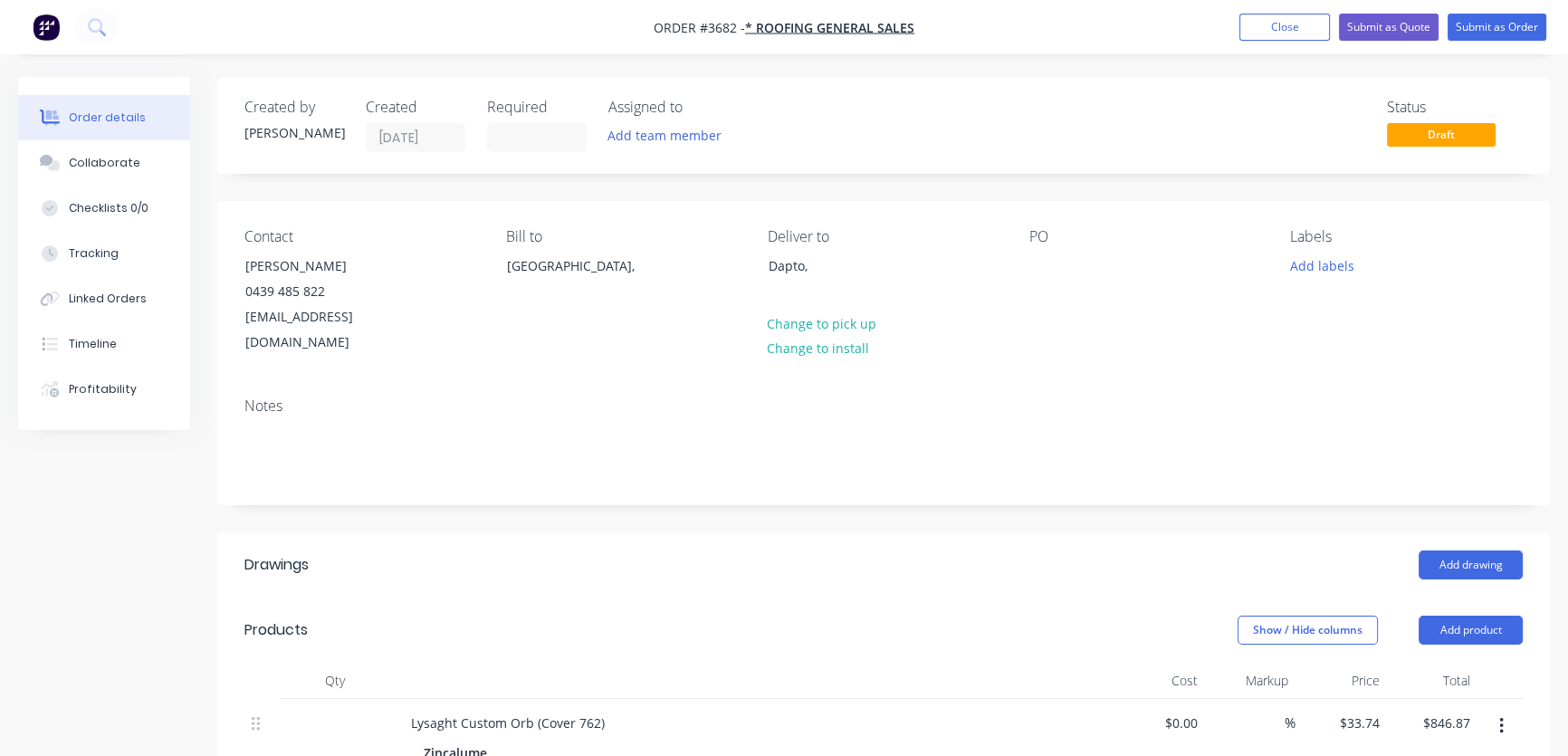
scroll to position [273, 0]
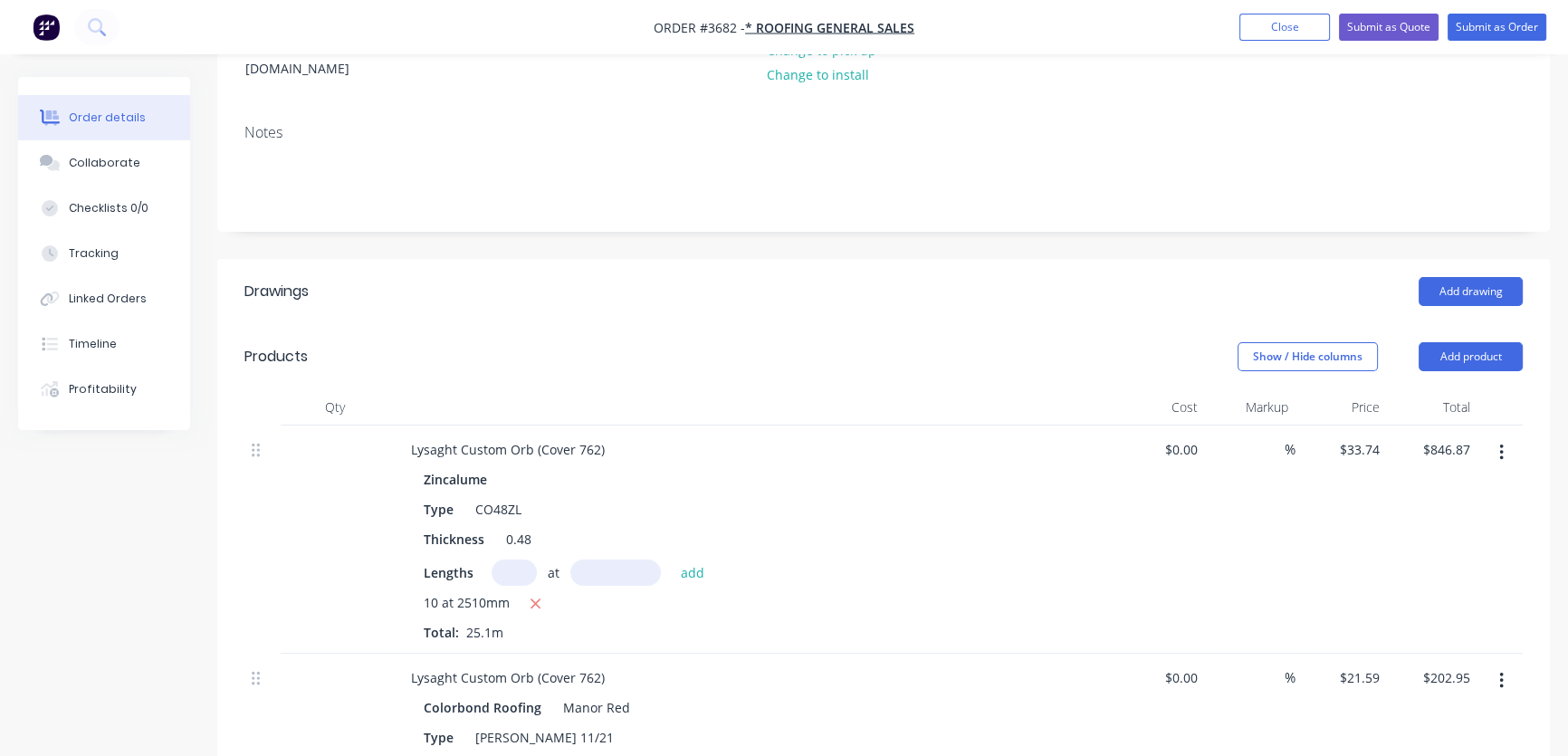
click at [1496, 436] on button "button" at bounding box center [1501, 452] width 43 height 33
click at [1396, 596] on div "Delete" at bounding box center [1437, 609] width 139 height 26
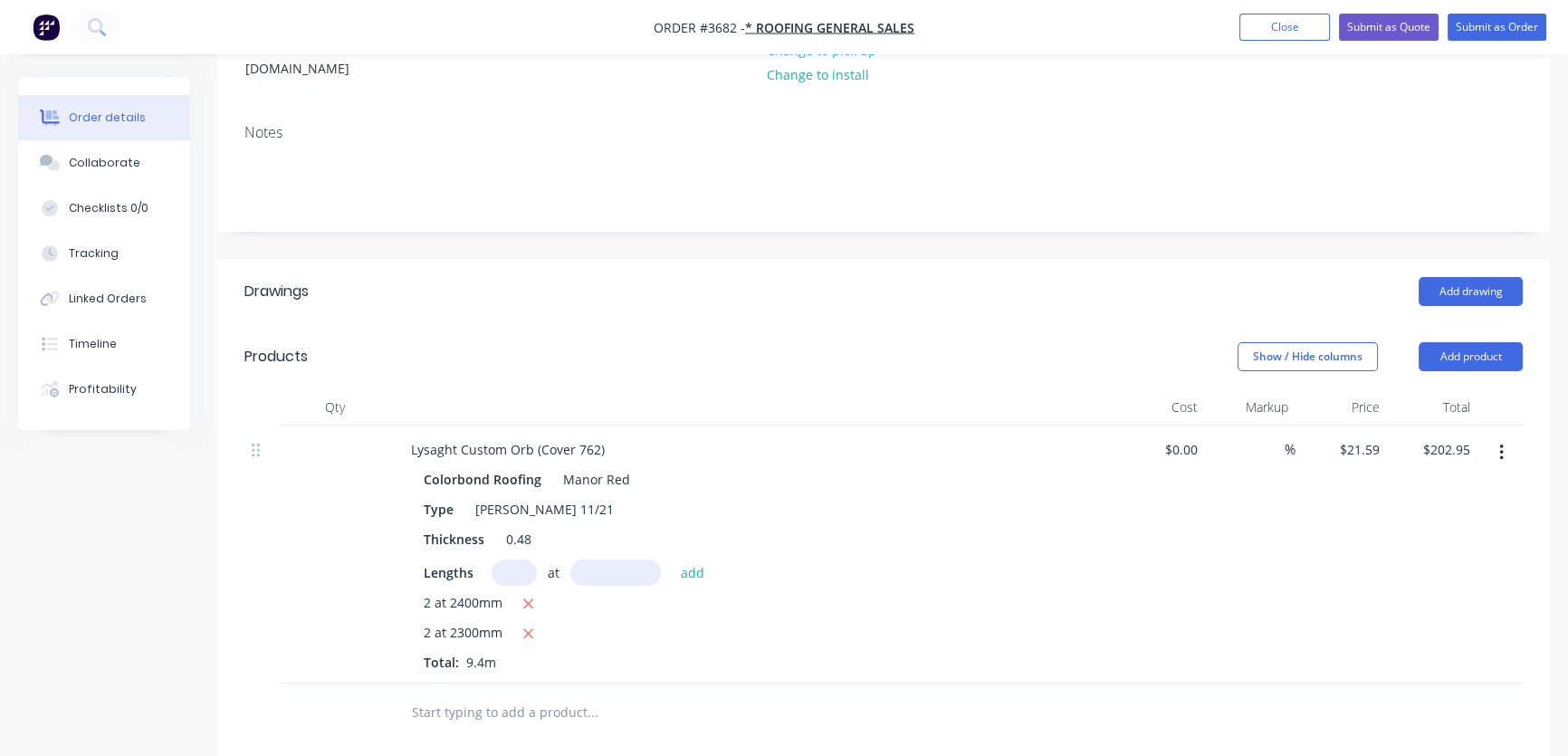
click at [1500, 445] on icon "button" at bounding box center [1501, 453] width 4 height 16
click at [1387, 596] on div "Delete" at bounding box center [1437, 609] width 139 height 26
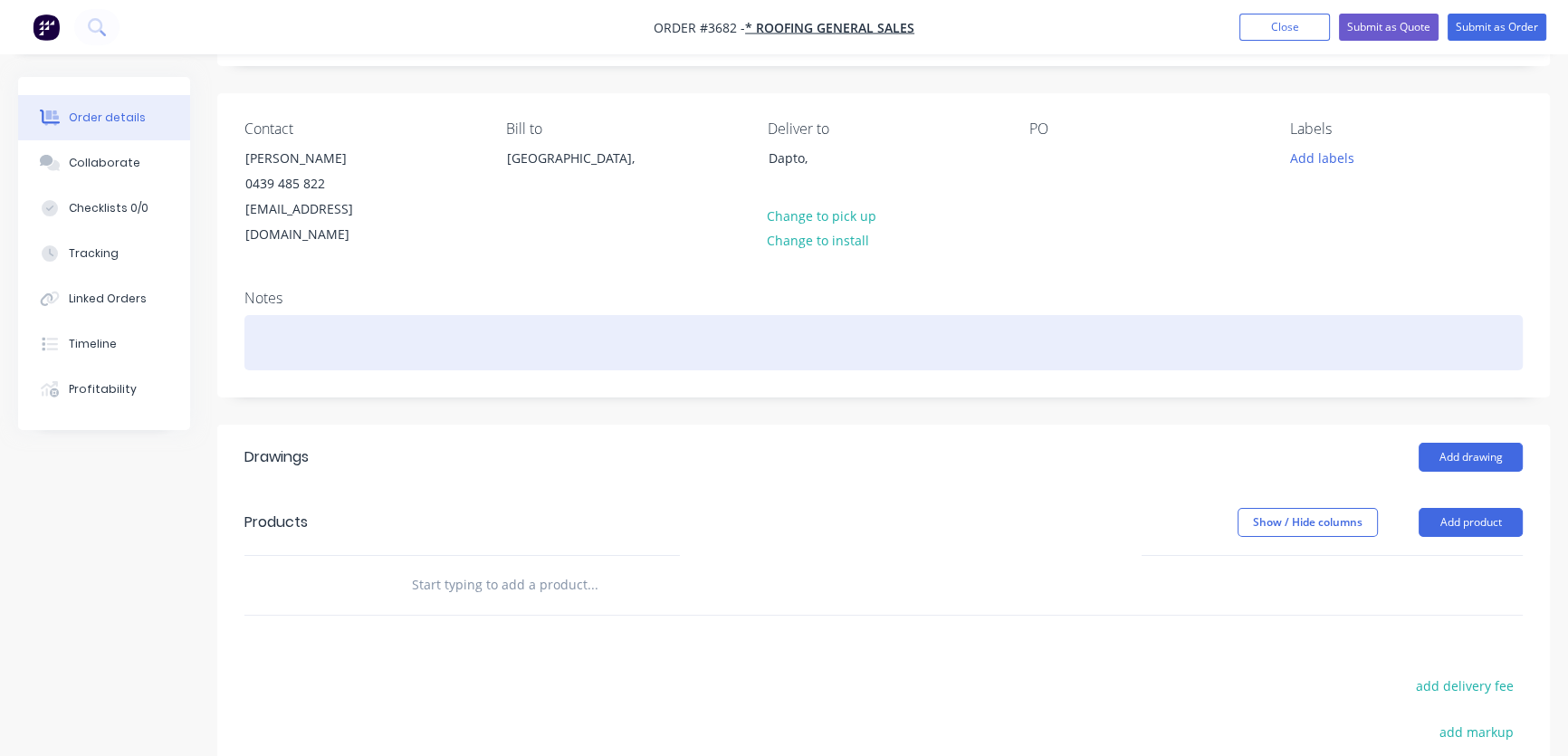
scroll to position [0, 0]
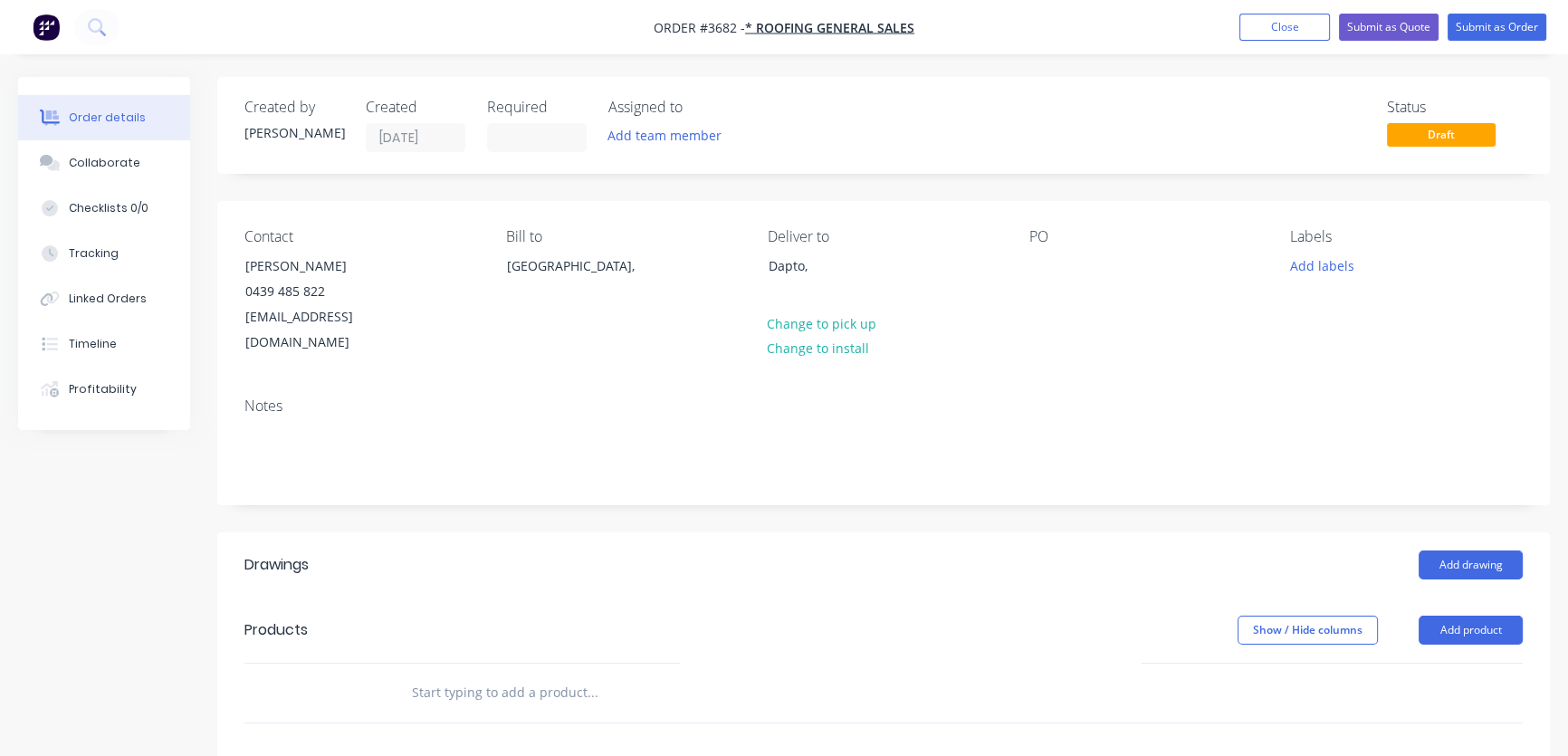
drag, startPoint x: 281, startPoint y: 275, endPoint x: 337, endPoint y: 227, distance: 73.8
click at [337, 227] on div "Contact [PERSON_NAME] [PHONE_NUMBER] [EMAIL_ADDRESS][DOMAIN_NAME] Bill to [GEOG…" at bounding box center [884, 291] width 1333 height 182
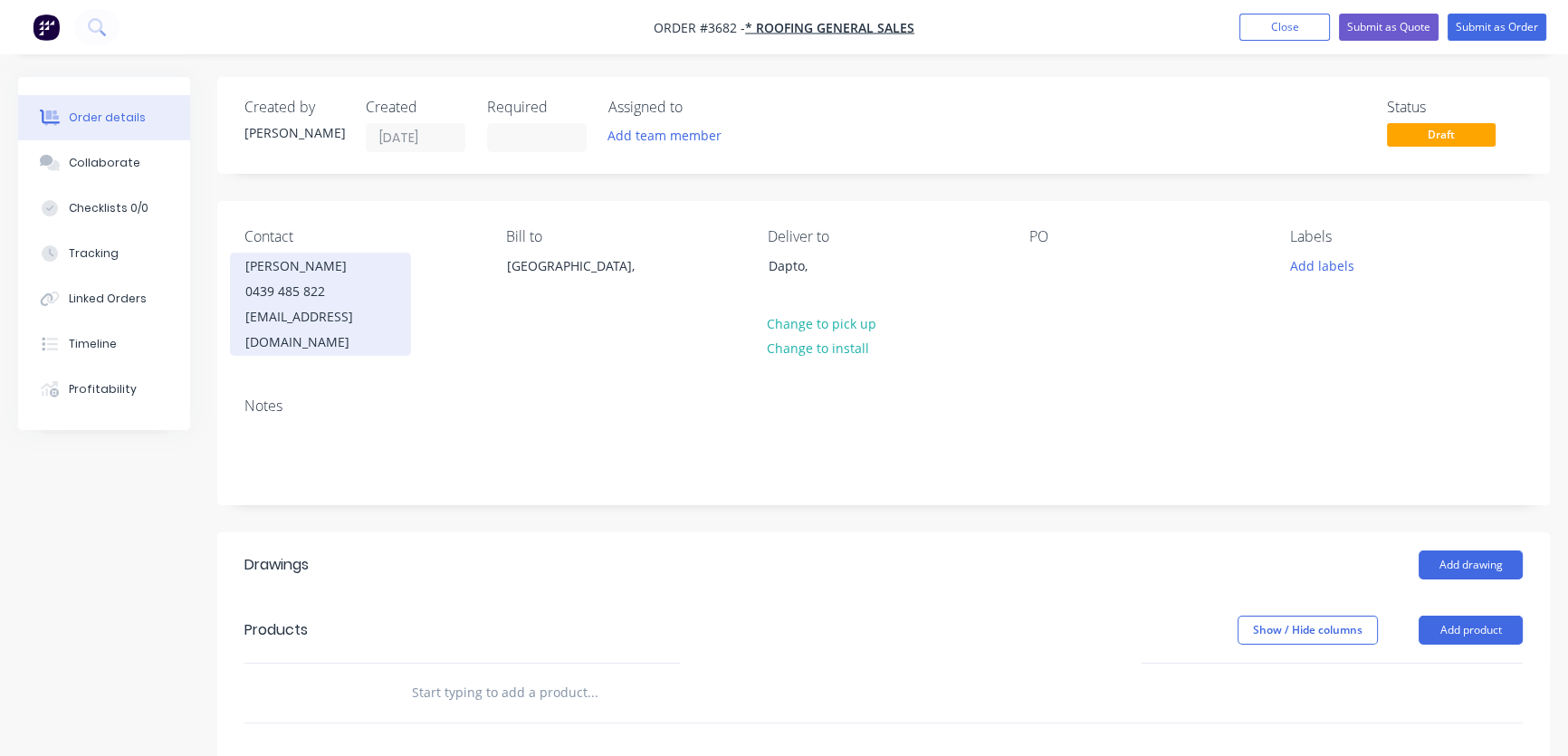
click at [342, 286] on div "0439 485 822" at bounding box center [320, 292] width 150 height 26
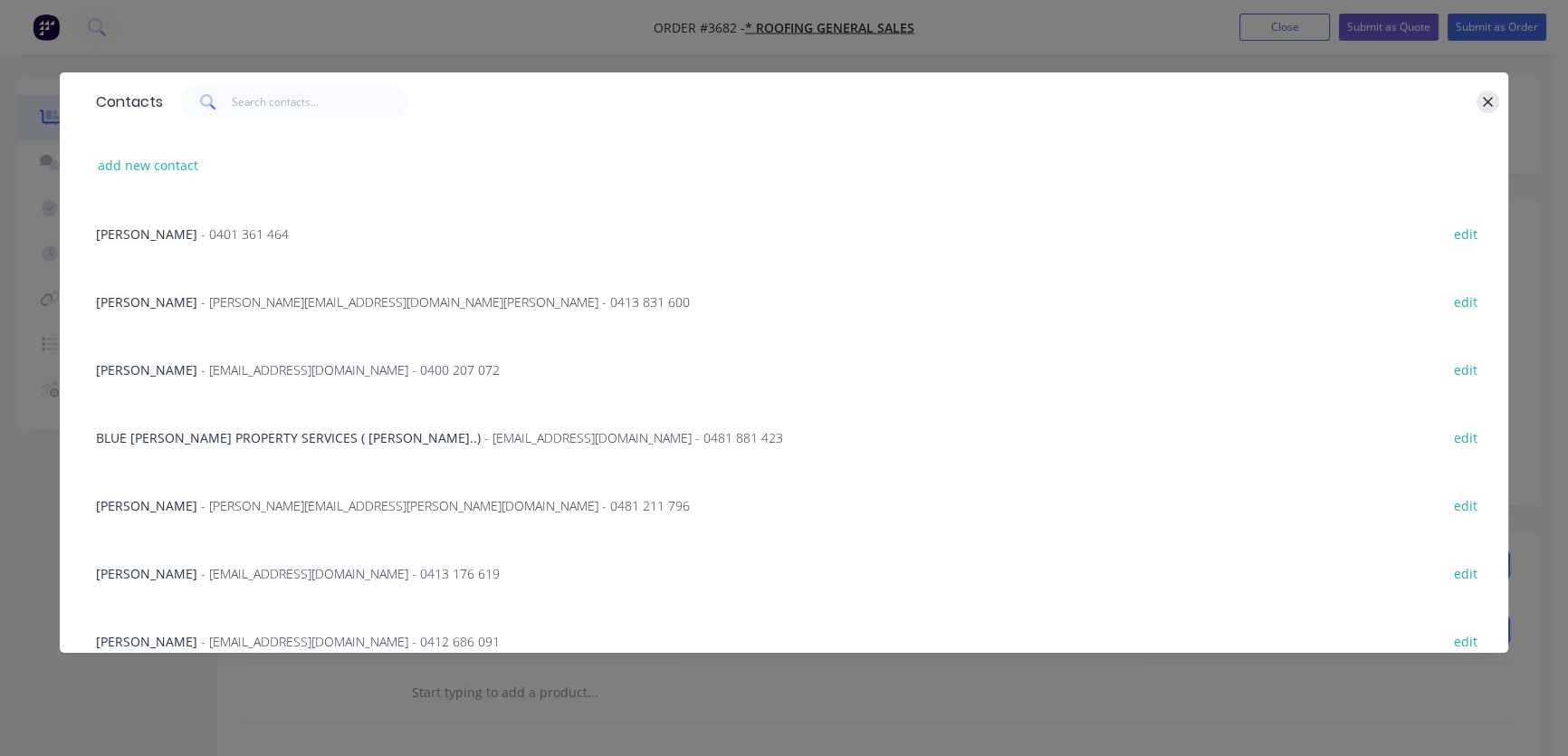
click at [1491, 100] on icon "button" at bounding box center [1489, 102] width 12 height 16
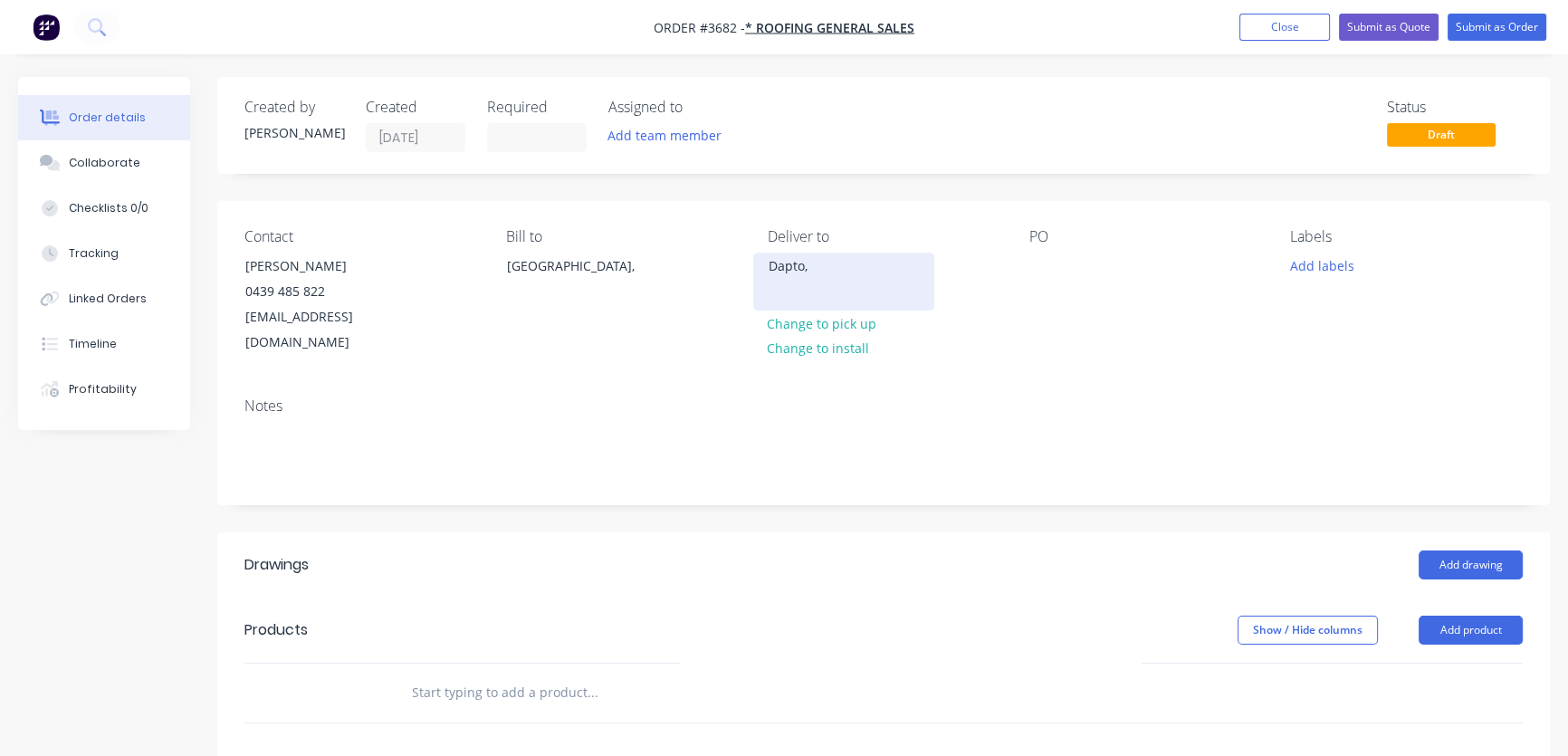
click at [840, 272] on div "Dapto," at bounding box center [843, 266] width 150 height 26
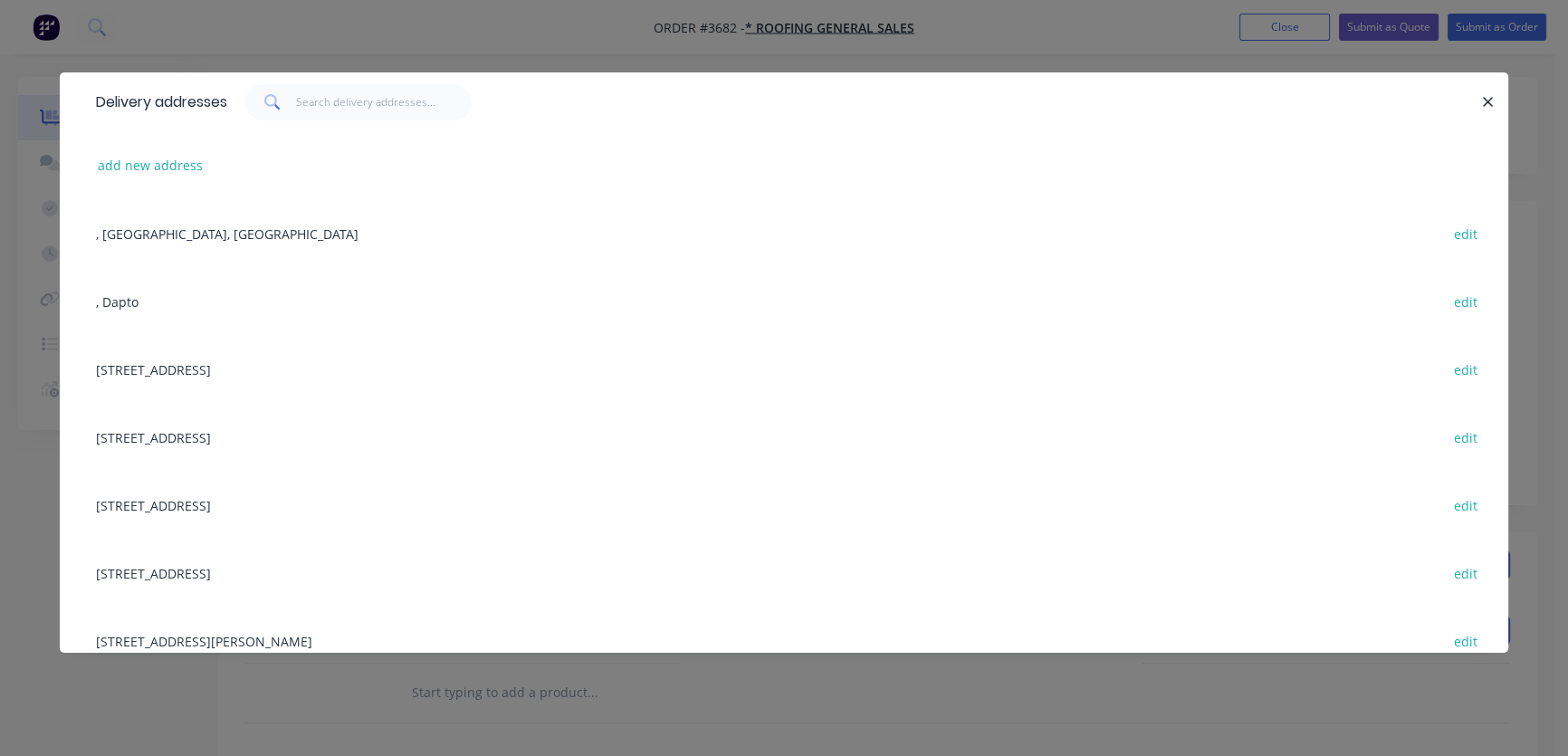
click at [148, 299] on div ", Dapto edit" at bounding box center [784, 301] width 1394 height 68
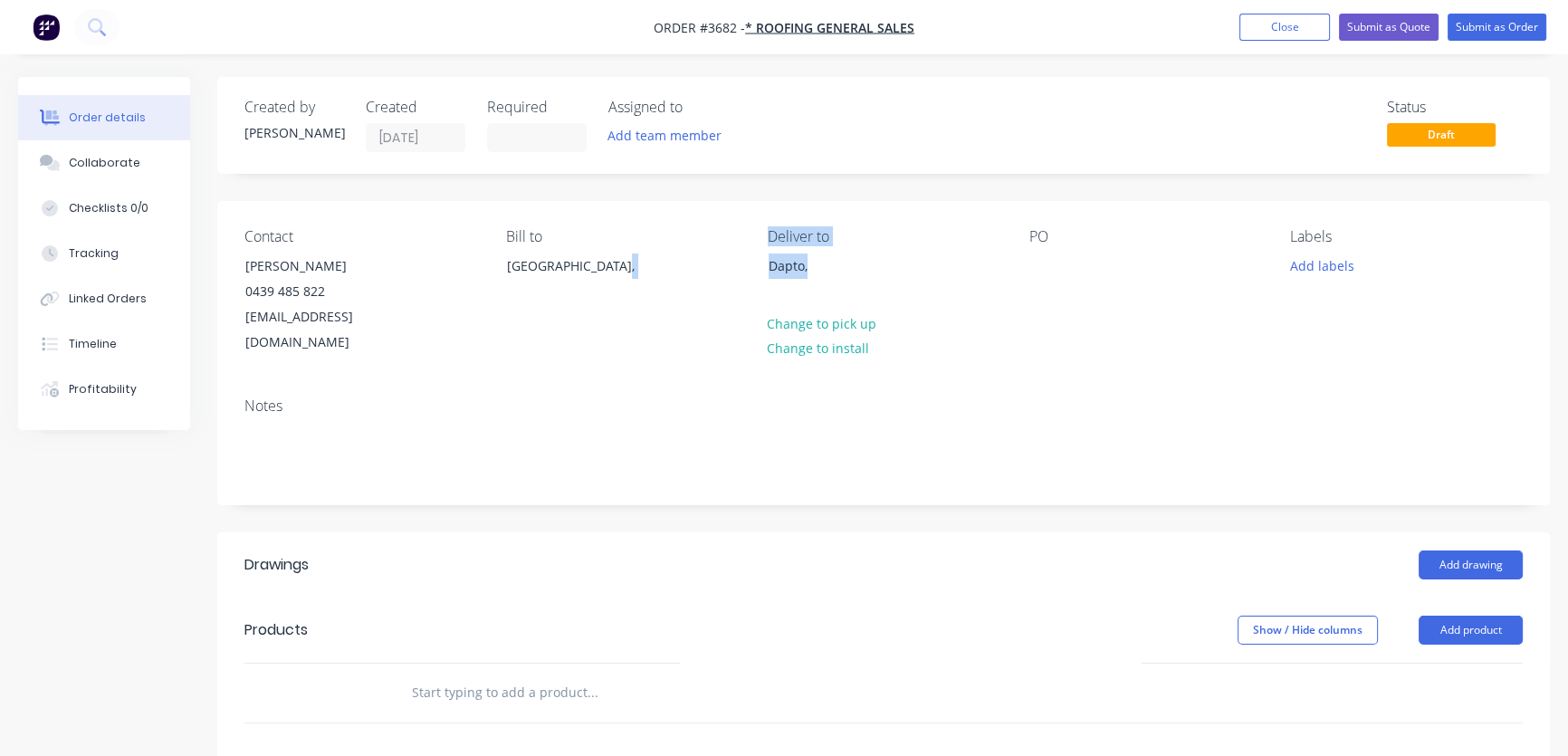
drag, startPoint x: 813, startPoint y: 263, endPoint x: 718, endPoint y: 270, distance: 95.3
click at [719, 270] on div "Contact [PERSON_NAME] [PHONE_NUMBER] [EMAIL_ADDRESS][DOMAIN_NAME] Bill to [GEOG…" at bounding box center [884, 291] width 1333 height 182
click at [884, 281] on div "Dapto," at bounding box center [844, 281] width 181 height 58
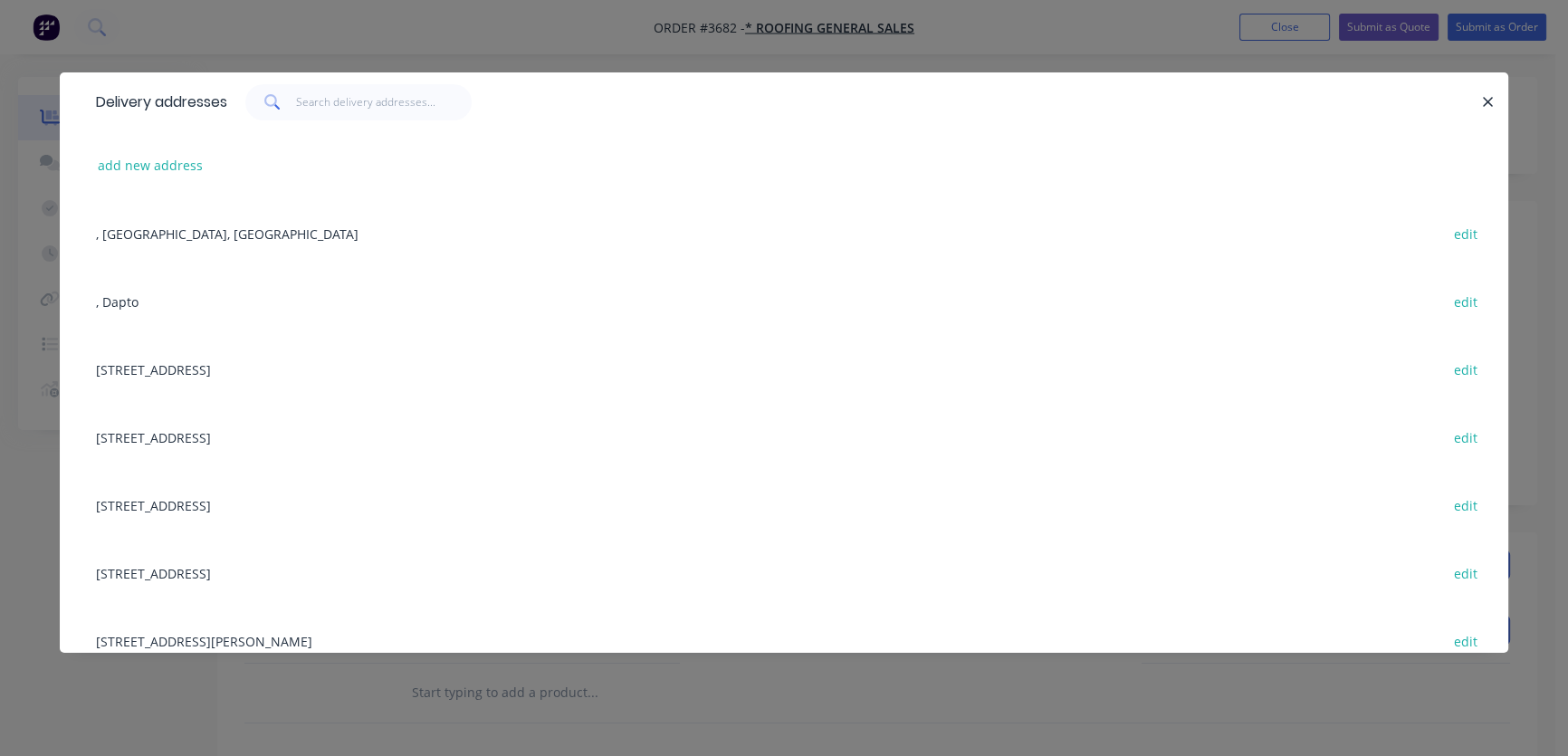
click at [1483, 98] on icon "button" at bounding box center [1489, 102] width 12 height 16
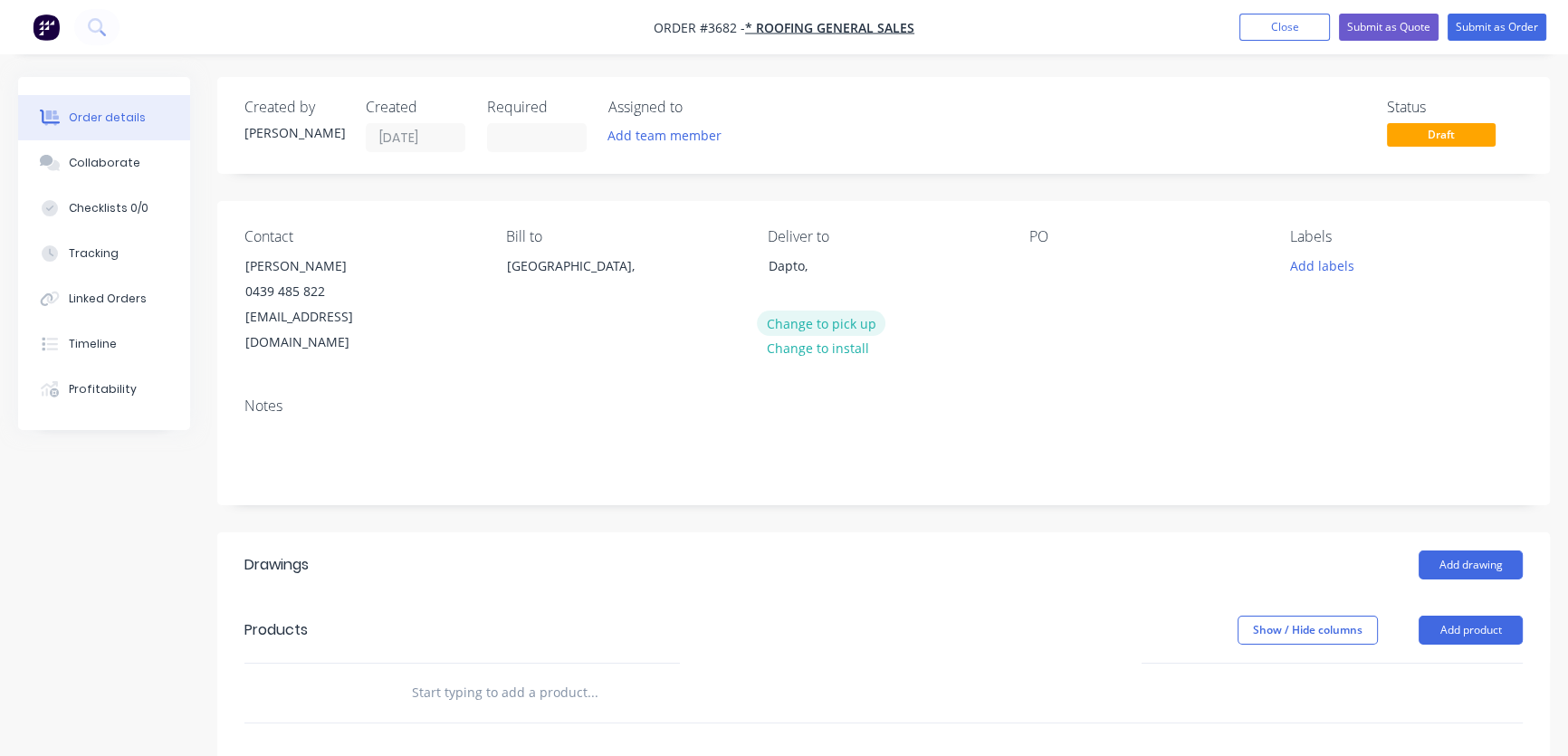
click at [846, 324] on button "Change to pick up" at bounding box center [820, 323] width 128 height 25
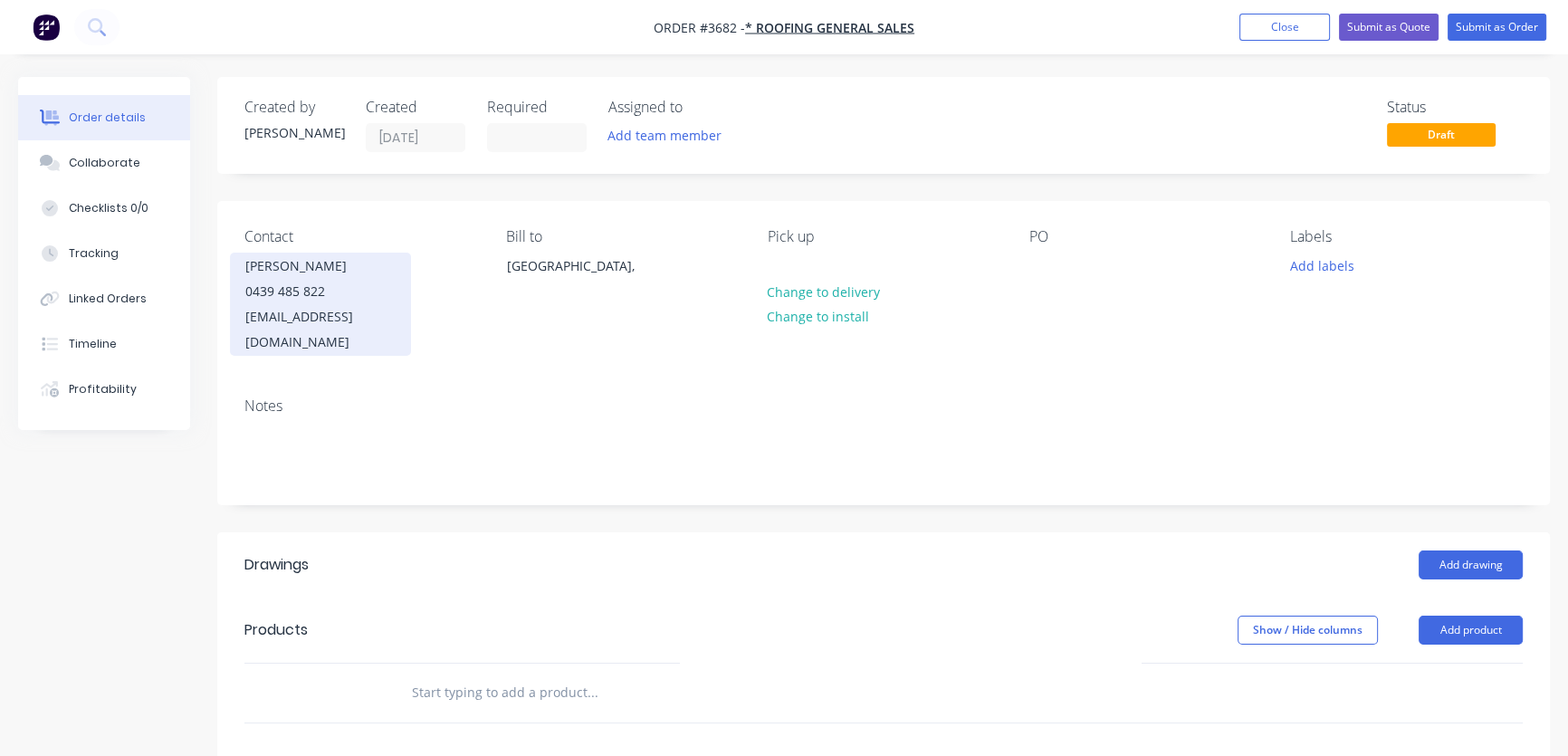
click at [362, 289] on div "0439 485 822" at bounding box center [320, 292] width 150 height 26
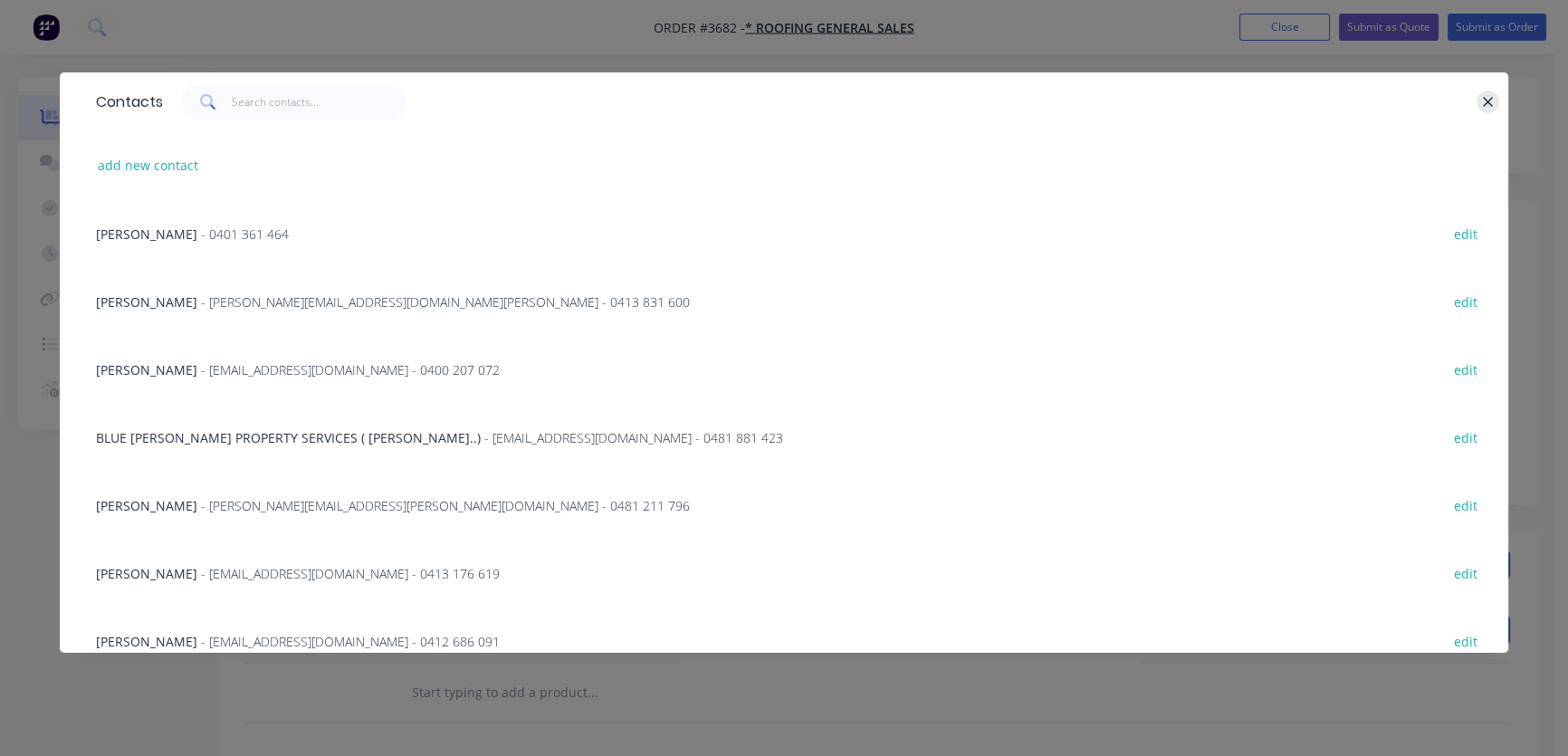
click at [1488, 100] on icon "button" at bounding box center [1489, 102] width 10 height 10
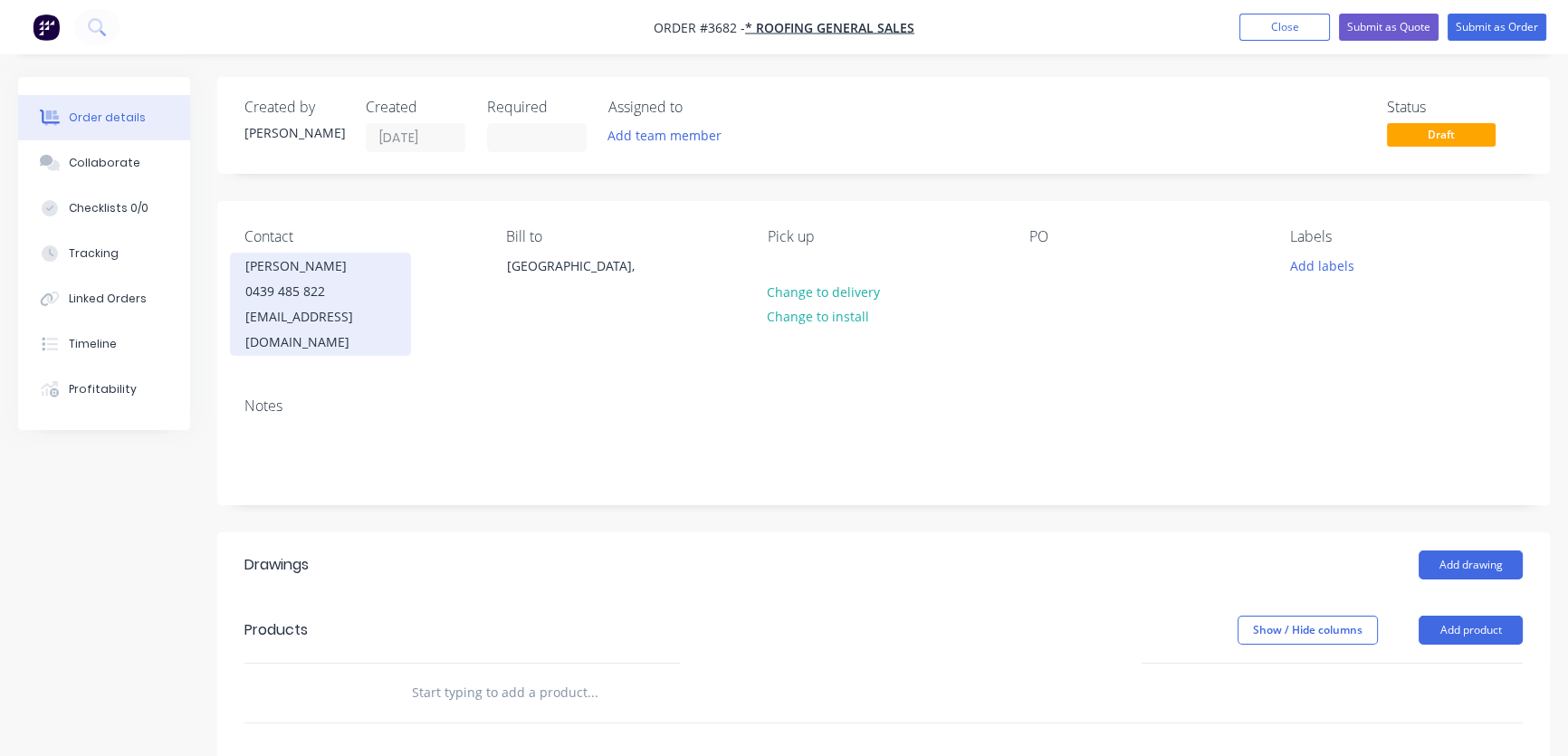
click at [325, 289] on div "0439 485 822" at bounding box center [320, 292] width 150 height 26
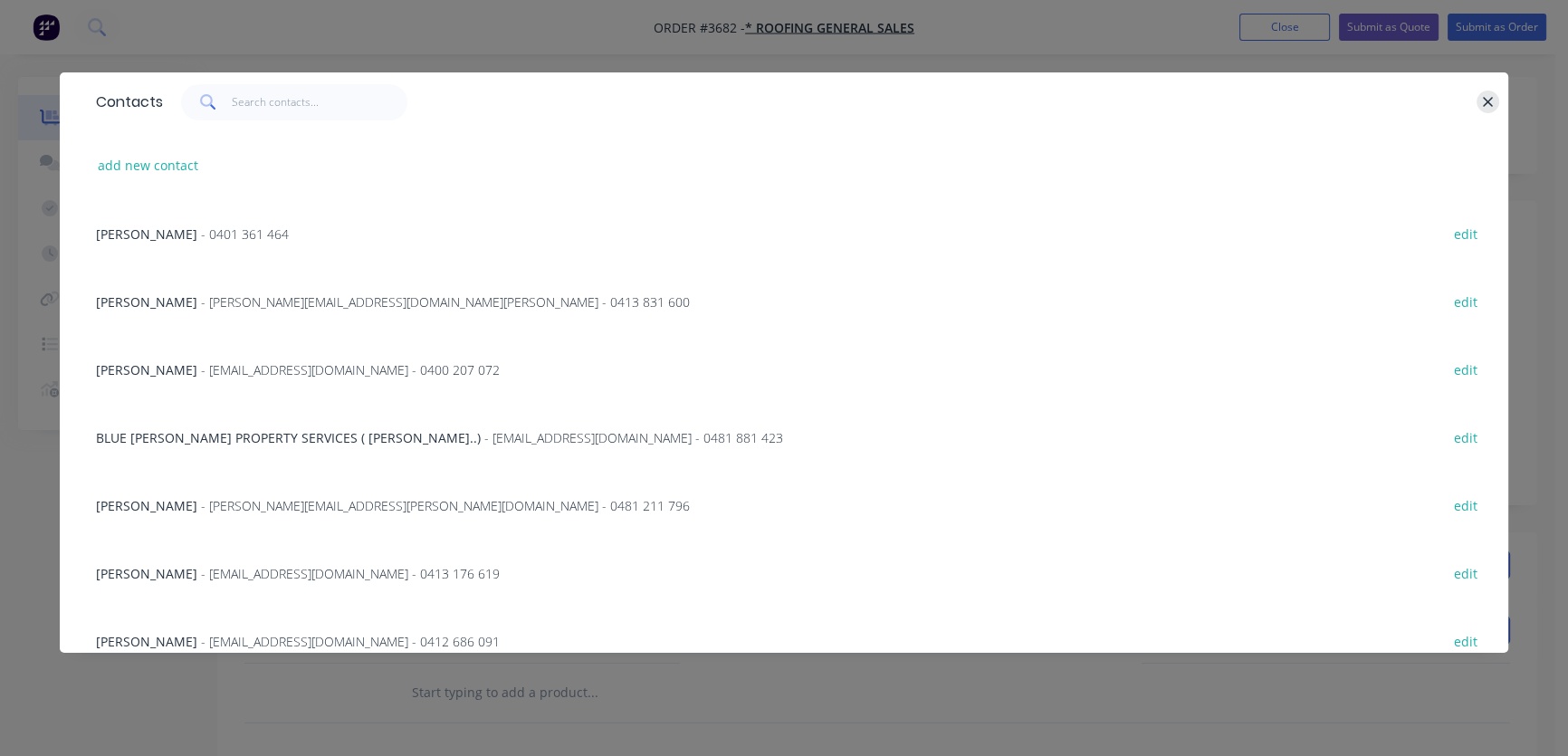
click at [1493, 97] on icon "button" at bounding box center [1489, 102] width 10 height 10
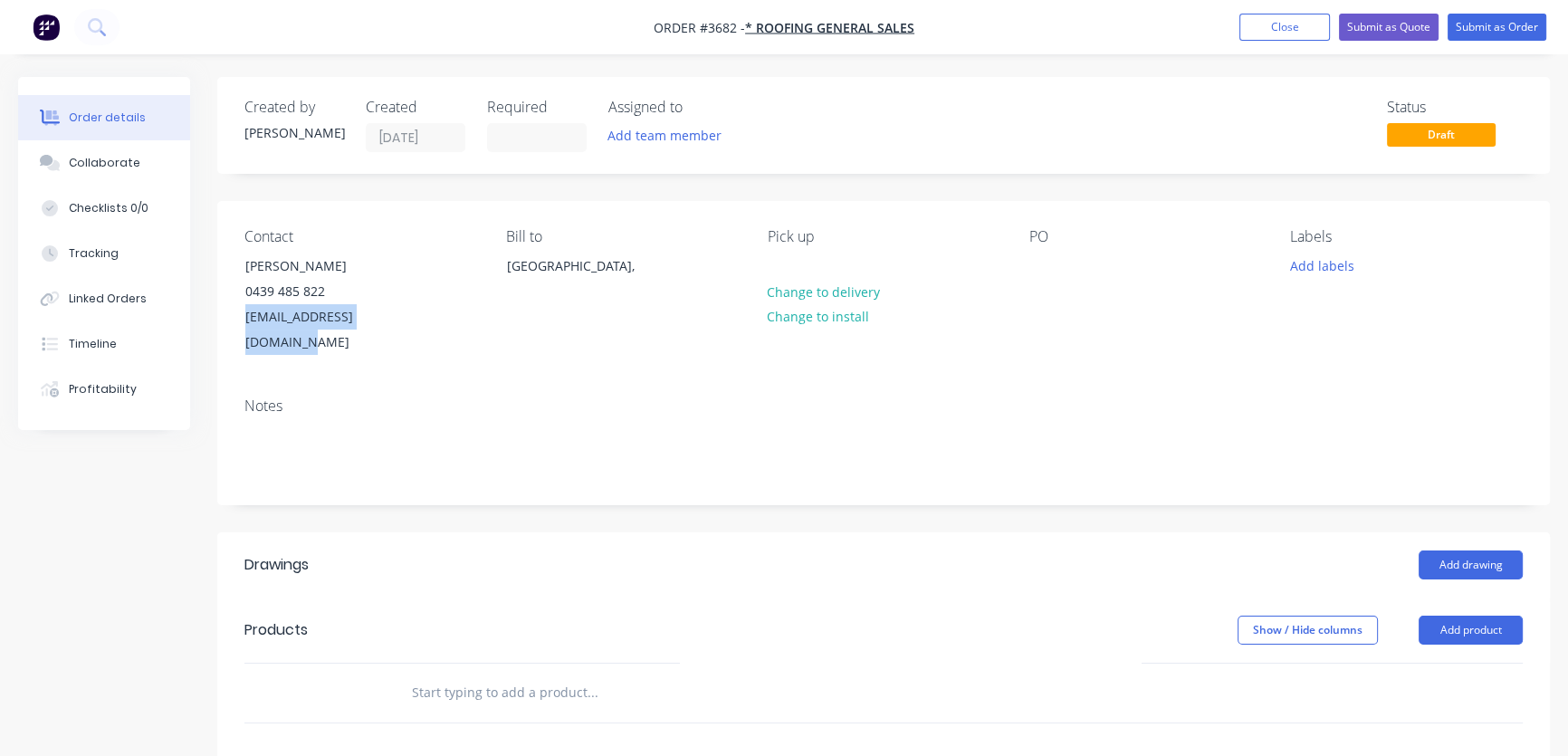
drag, startPoint x: 402, startPoint y: 321, endPoint x: 244, endPoint y: 331, distance: 158.3
click at [244, 331] on div "Contact [PERSON_NAME] [PHONE_NUMBER] [EMAIL_ADDRESS][DOMAIN_NAME] Bill to [GEOG…" at bounding box center [884, 291] width 1333 height 182
click at [461, 355] on div "Contact [PERSON_NAME] [PHONE_NUMBER] [EMAIL_ADDRESS][DOMAIN_NAME] Bill to [GEOG…" at bounding box center [884, 291] width 1333 height 182
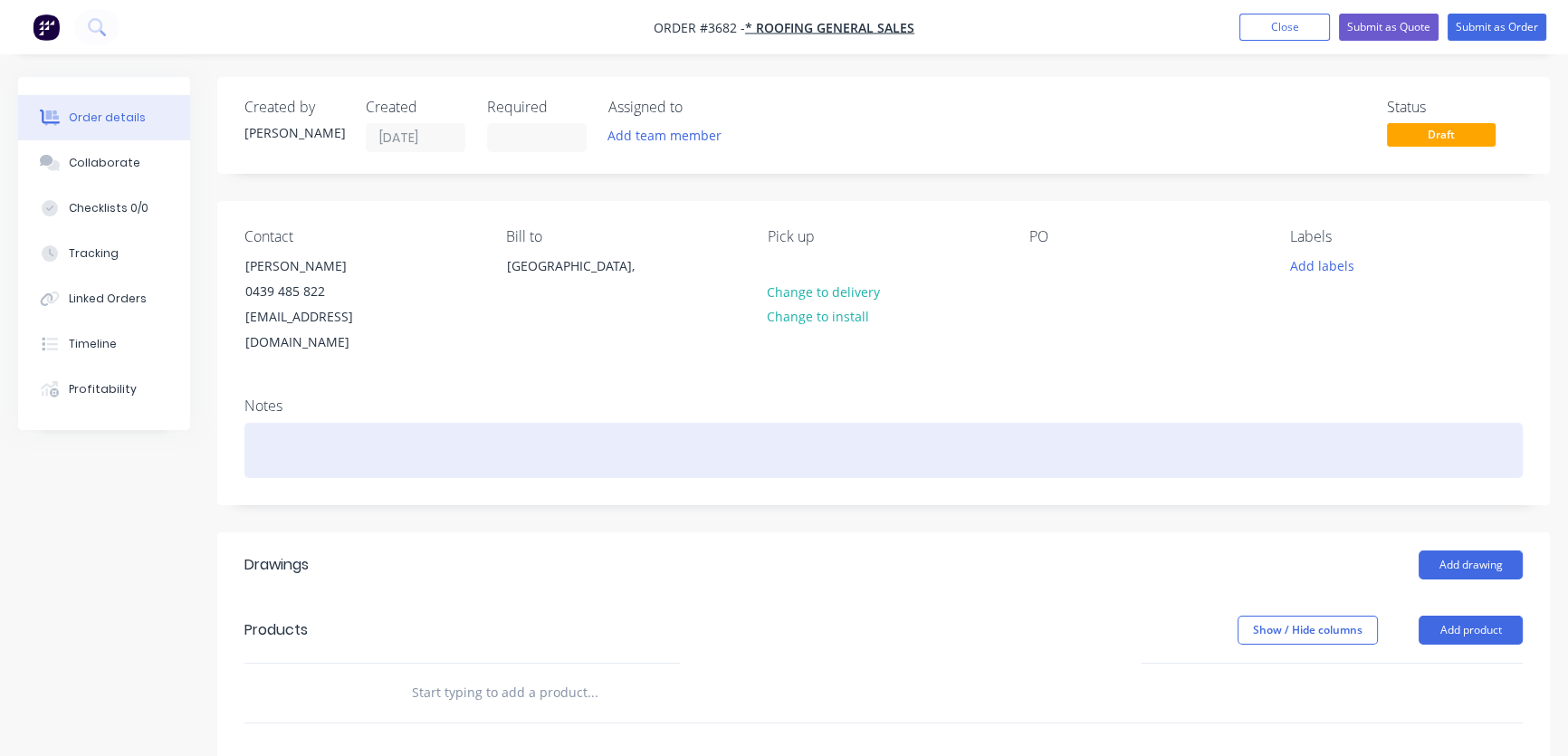
drag, startPoint x: 409, startPoint y: 288, endPoint x: 681, endPoint y: 406, distance: 296.5
click at [691, 423] on div at bounding box center [883, 451] width 1278 height 56
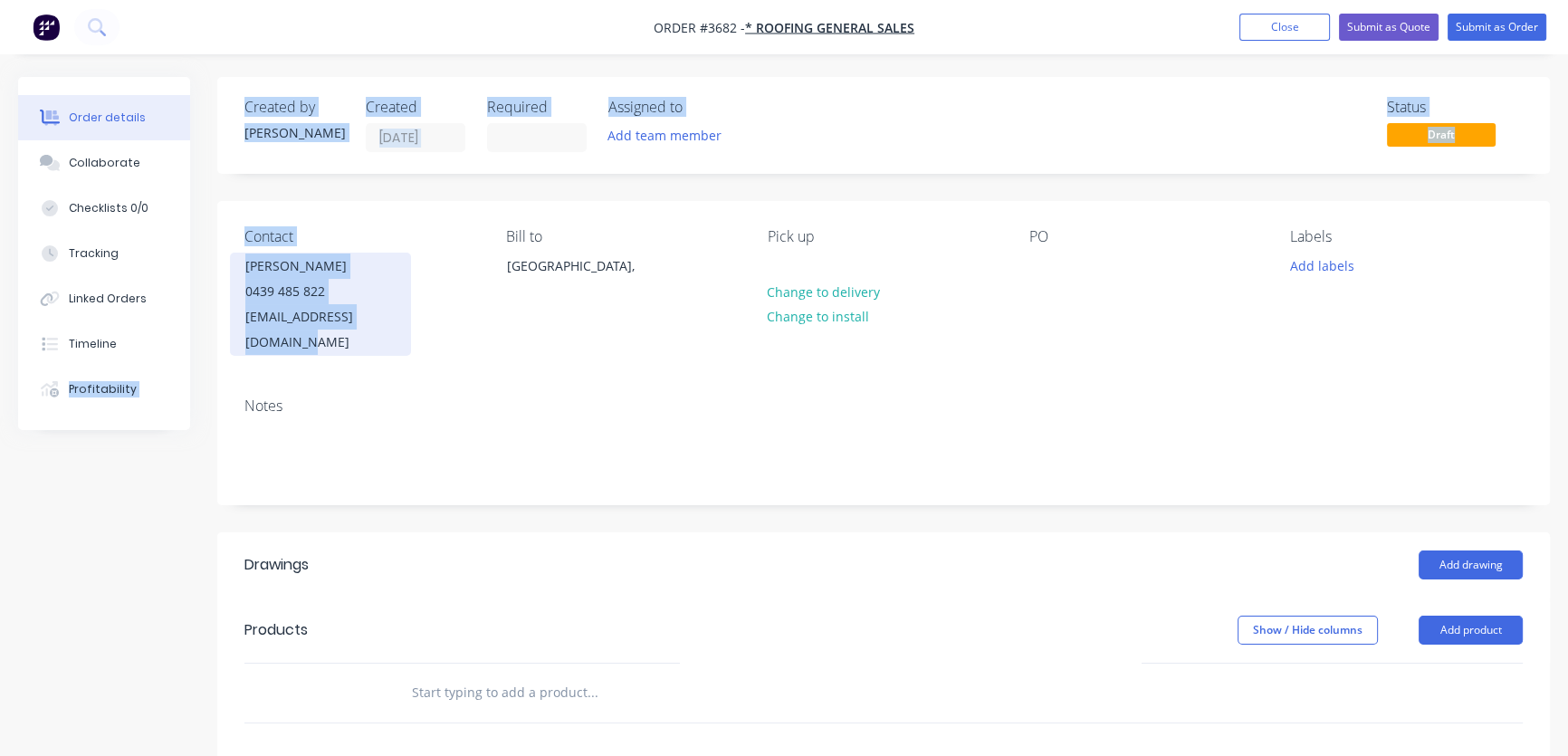
drag, startPoint x: 406, startPoint y: 317, endPoint x: 320, endPoint y: 314, distance: 86.1
click at [160, 326] on div "Order details Collaborate Checklists 0/0 Tracking Linked Orders Timeline Profit…" at bounding box center [784, 632] width 1568 height 1109
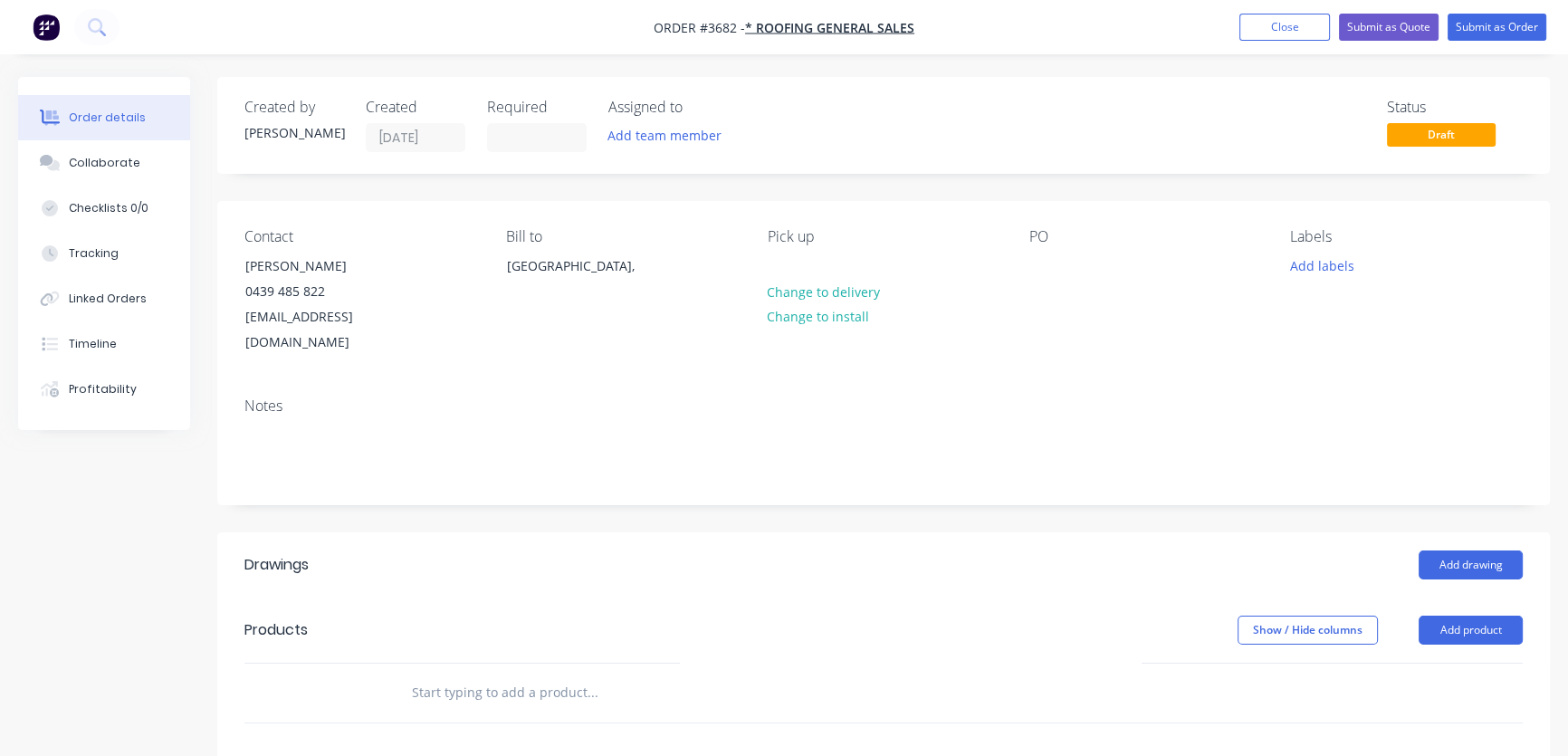
click at [522, 383] on div "Notes" at bounding box center [884, 444] width 1333 height 121
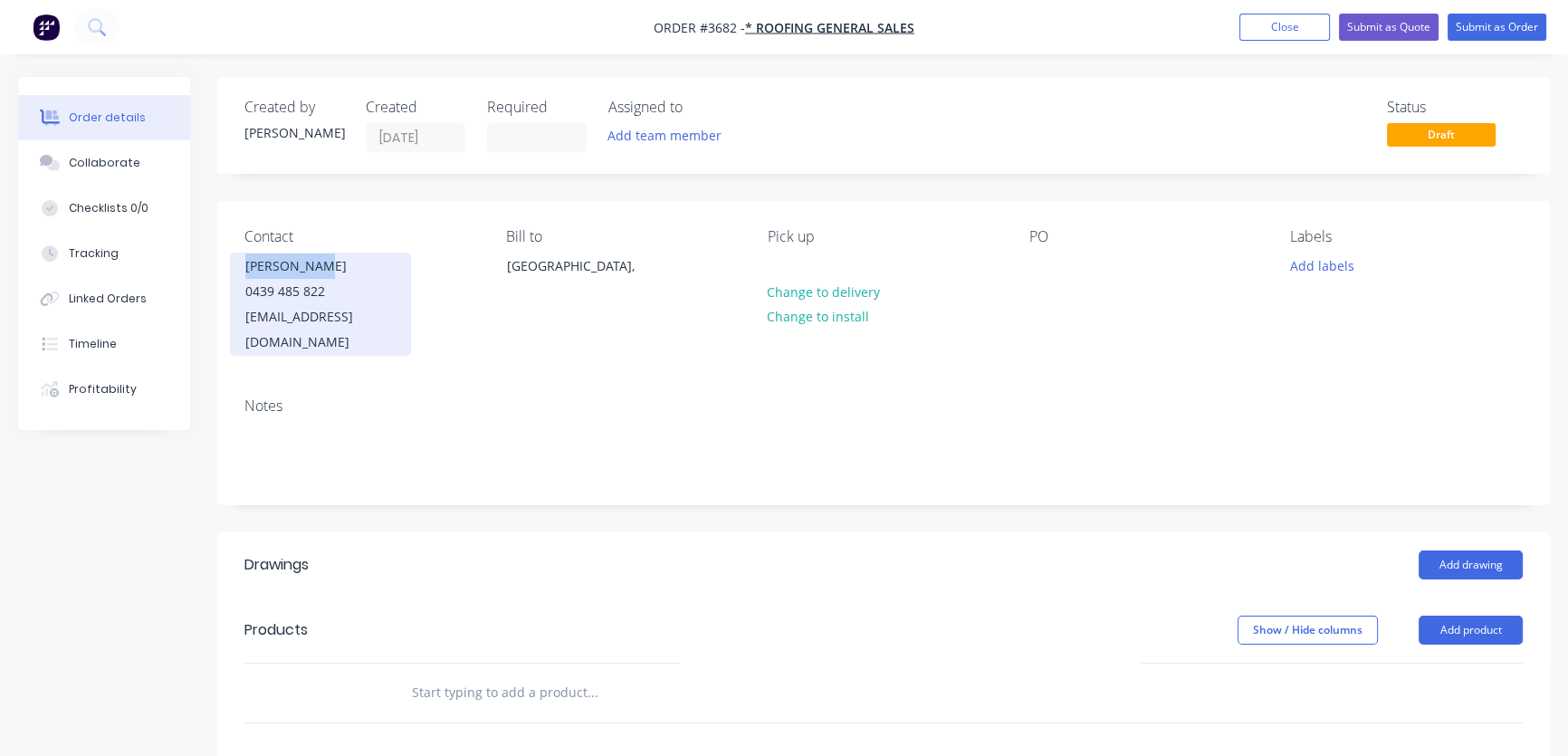
drag, startPoint x: 264, startPoint y: 272, endPoint x: 244, endPoint y: 275, distance: 20.2
click at [245, 275] on div "[PERSON_NAME]" at bounding box center [320, 266] width 150 height 26
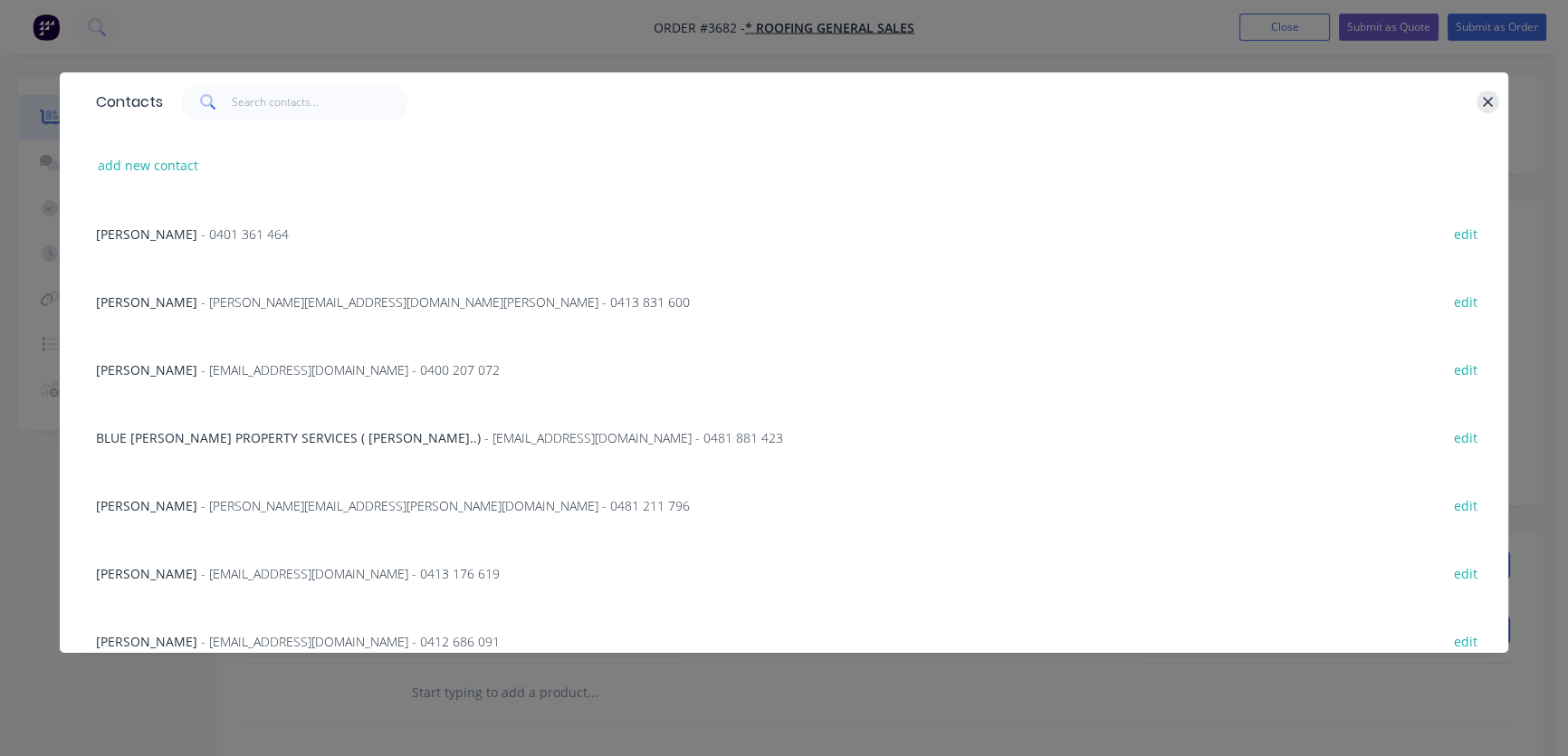
click at [1489, 103] on icon "button" at bounding box center [1489, 102] width 10 height 10
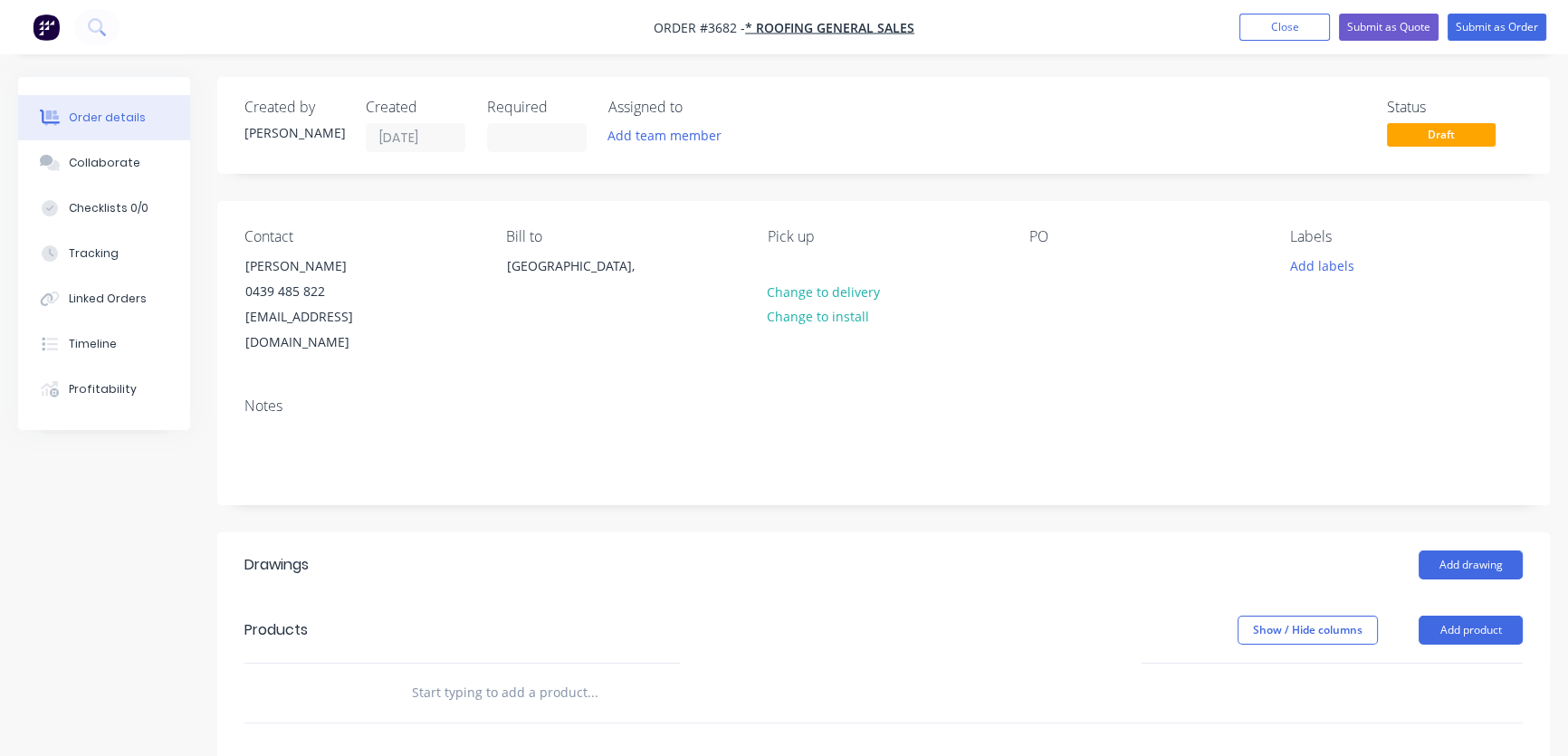
drag, startPoint x: 443, startPoint y: 375, endPoint x: 272, endPoint y: 335, distance: 175.6
click at [440, 397] on div "Notes" at bounding box center [883, 405] width 1278 height 17
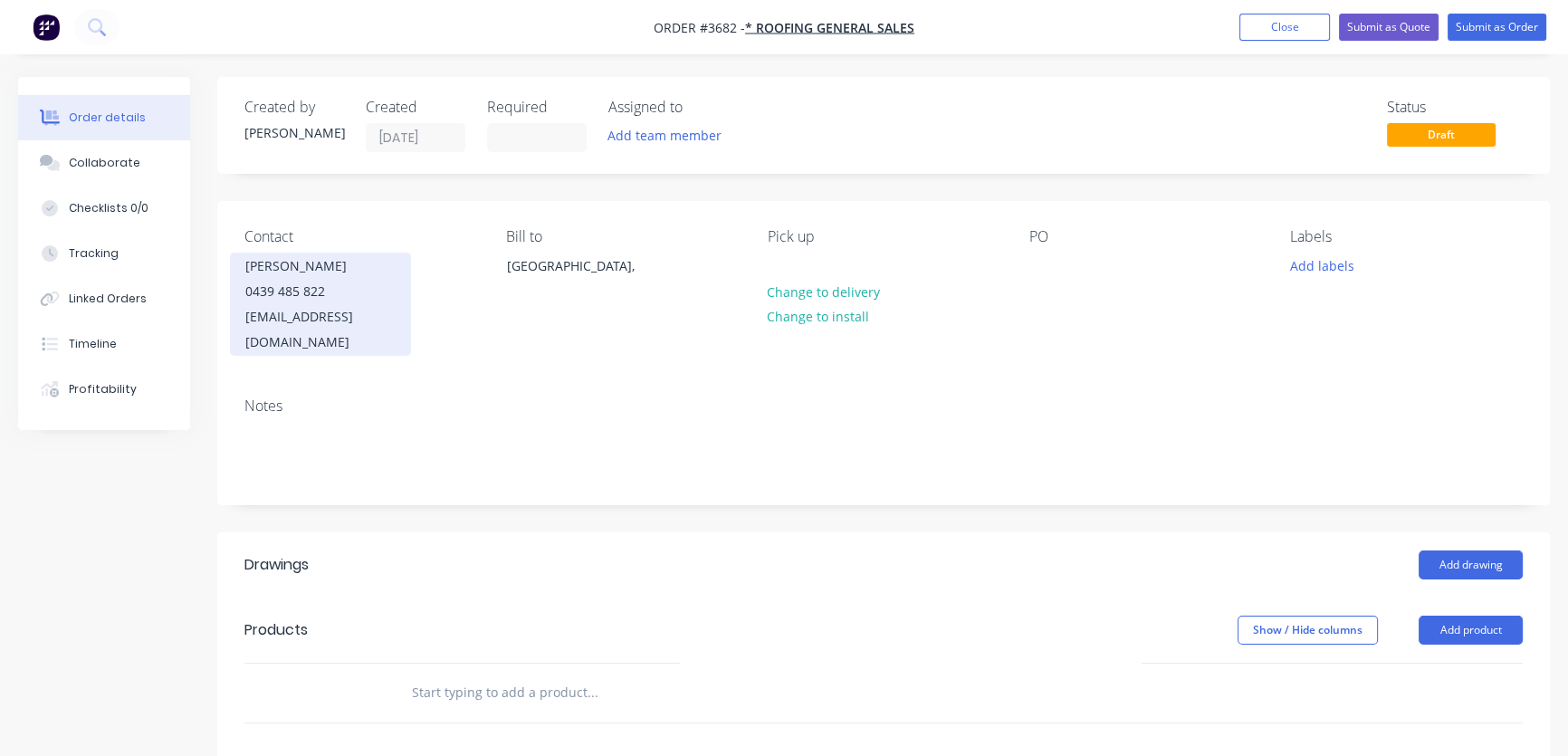
click at [255, 268] on div "[PERSON_NAME]" at bounding box center [320, 266] width 150 height 26
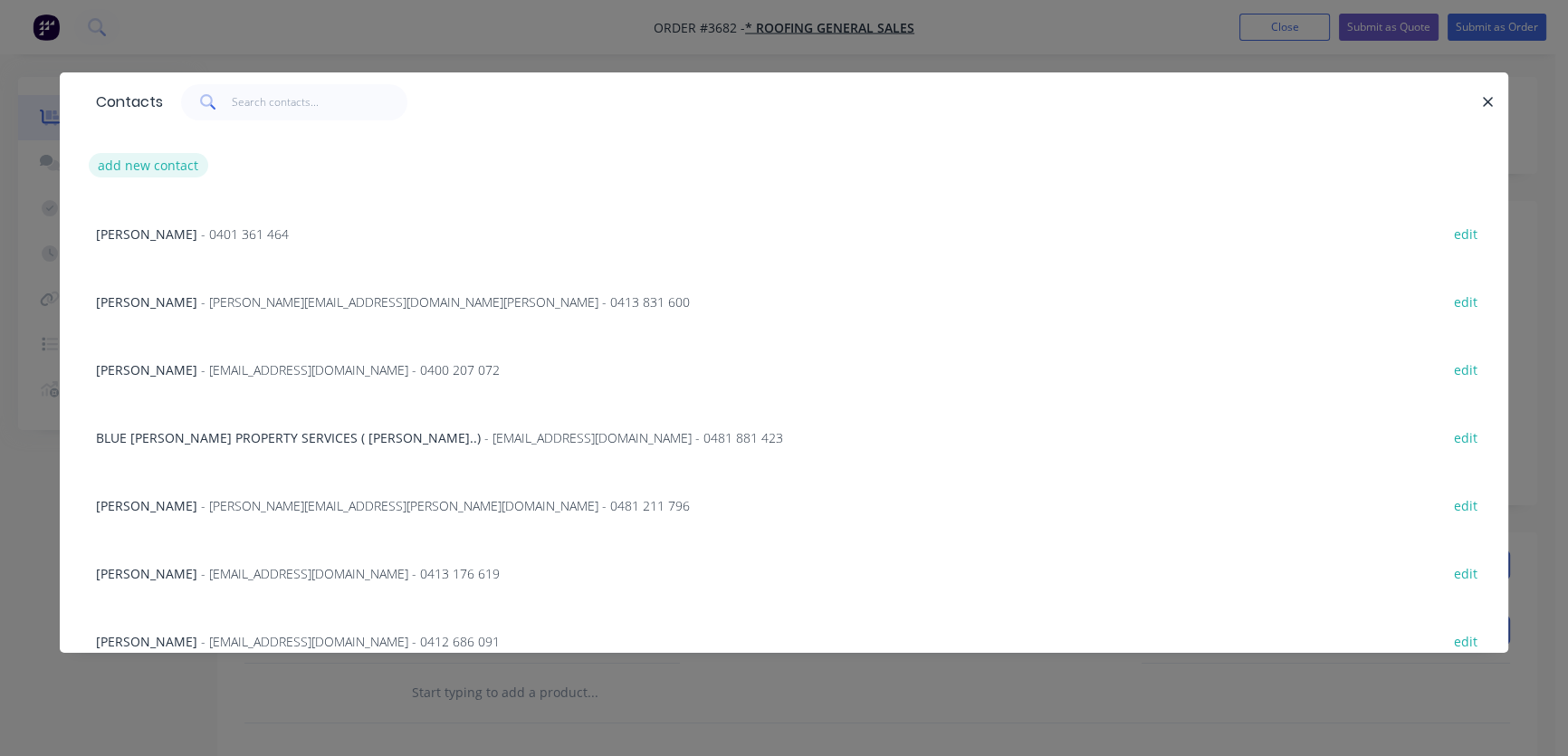
click at [155, 169] on button "add new contact" at bounding box center [148, 165] width 119 height 25
select select "AU"
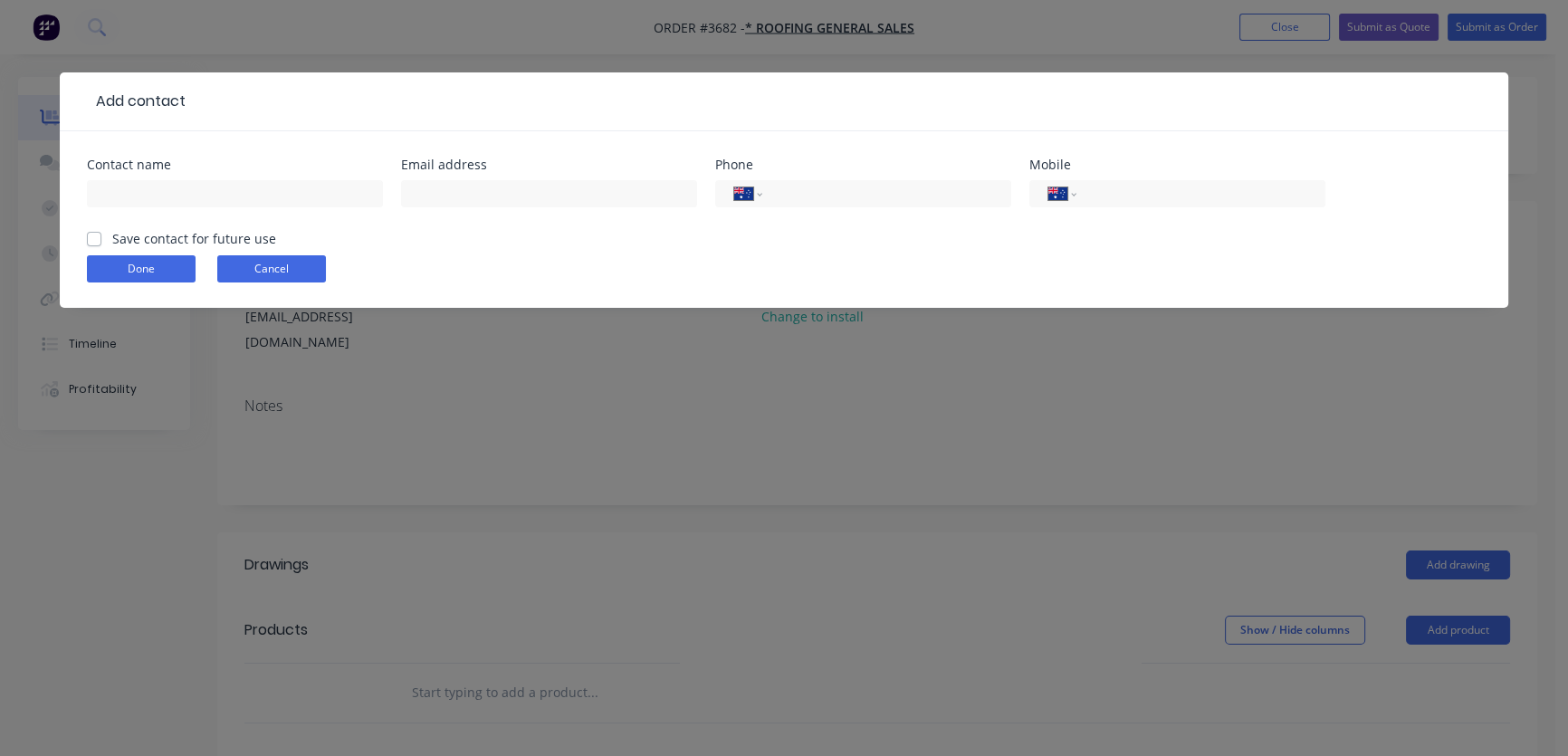
click at [292, 268] on button "Cancel" at bounding box center [271, 268] width 108 height 27
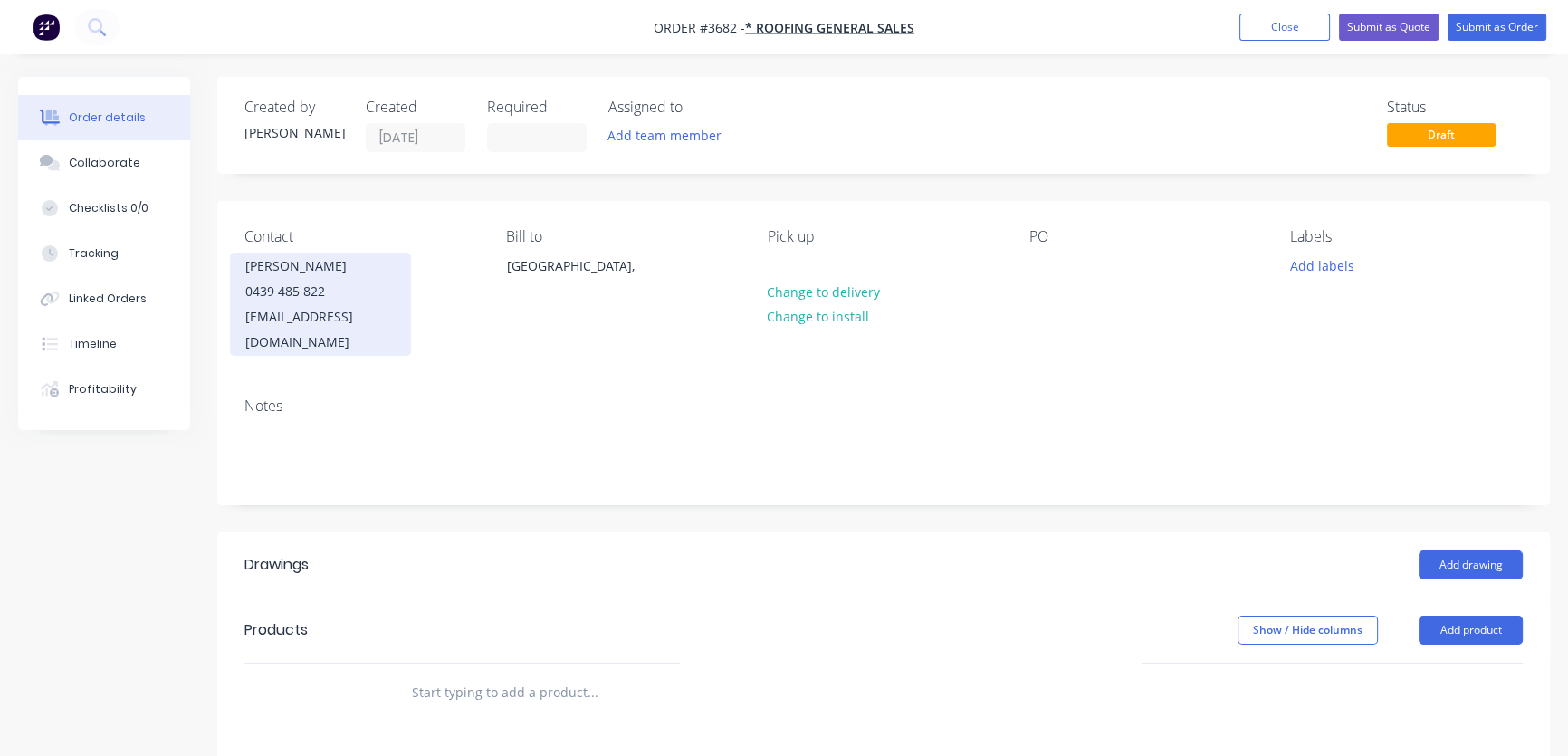
click at [407, 330] on div "[PERSON_NAME] 0439 485 822 [EMAIL_ADDRESS][DOMAIN_NAME]" at bounding box center [321, 304] width 181 height 103
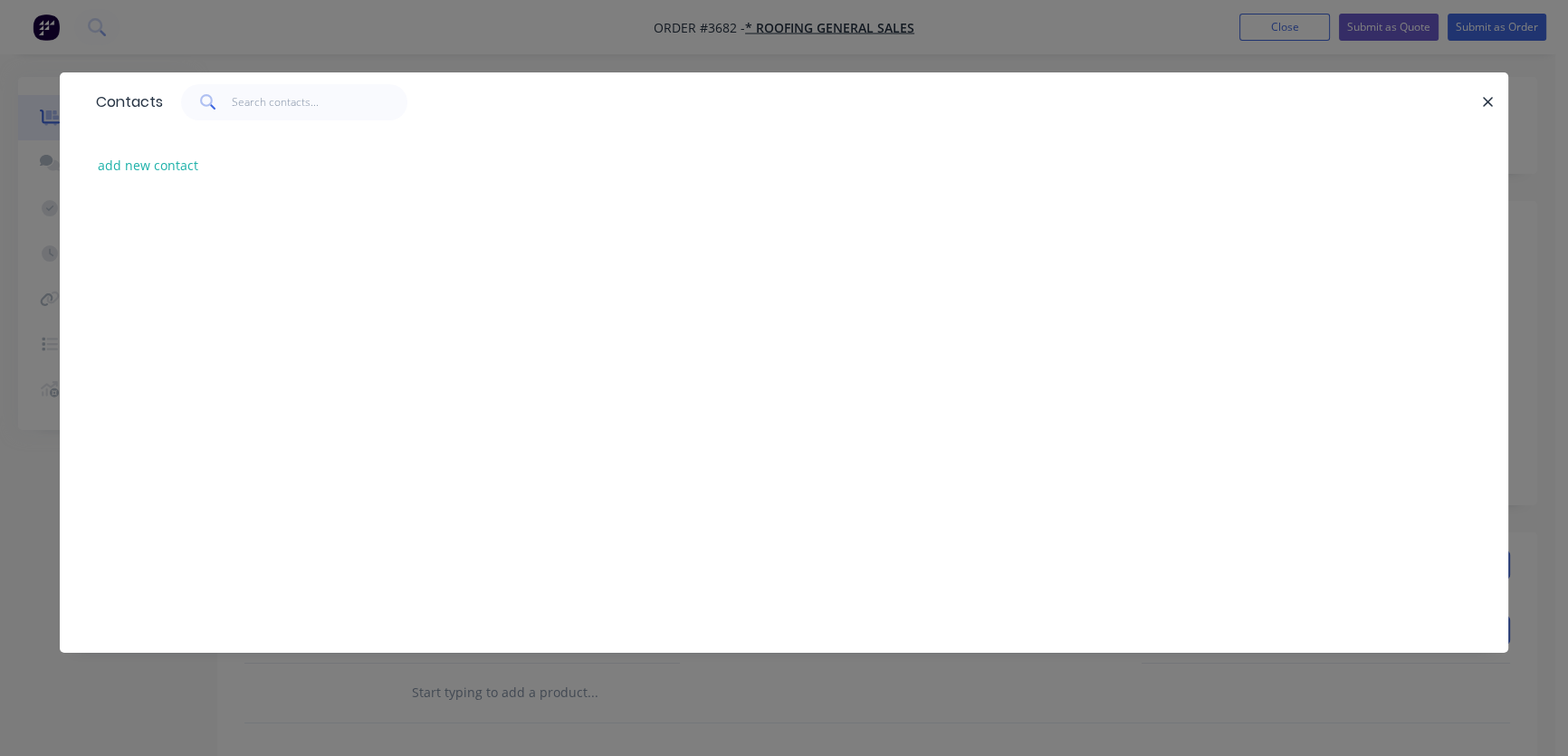
scroll to position [15920, 0]
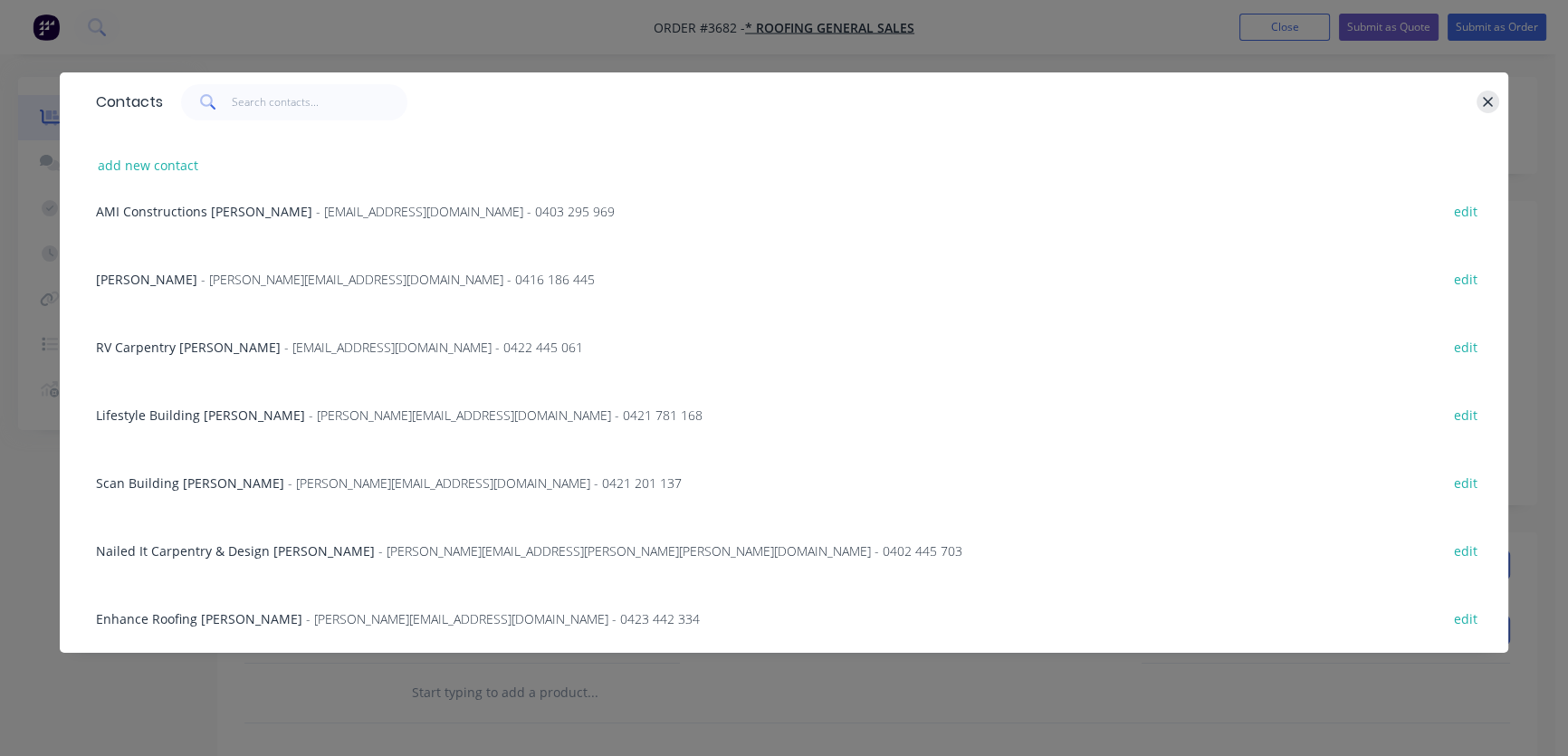
click at [1484, 104] on icon "button" at bounding box center [1489, 102] width 12 height 16
